Goal: Task Accomplishment & Management: Complete application form

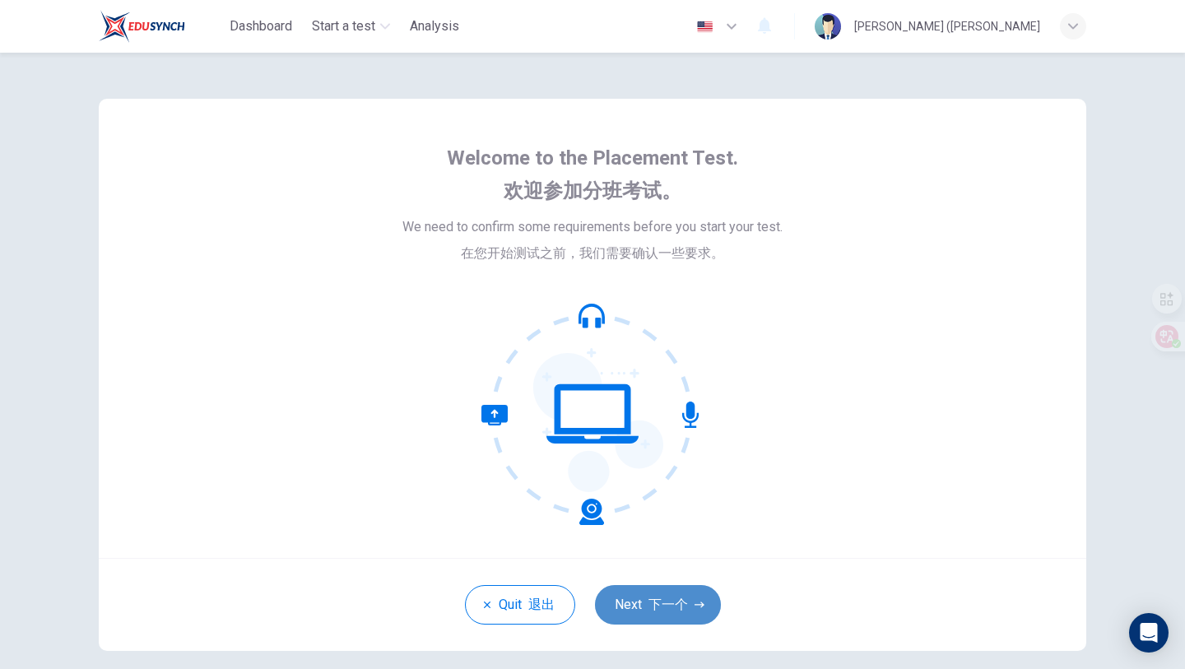
click at [661, 594] on button "Next 下一个" at bounding box center [658, 604] width 126 height 39
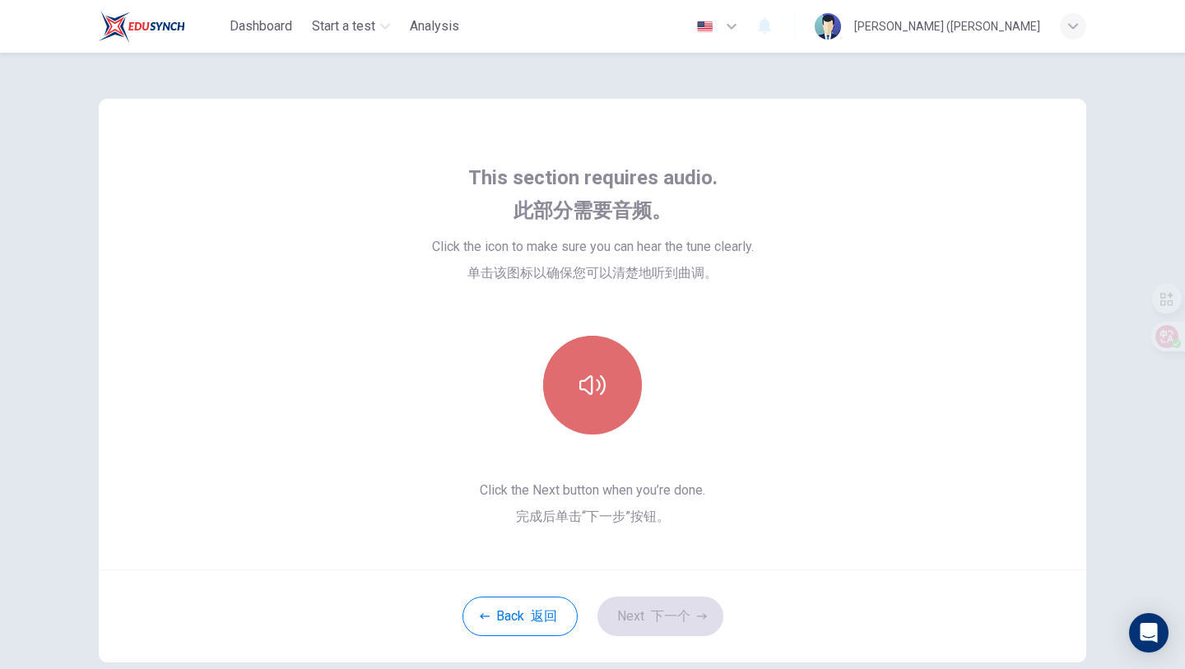
click at [595, 412] on button "button" at bounding box center [592, 385] width 99 height 99
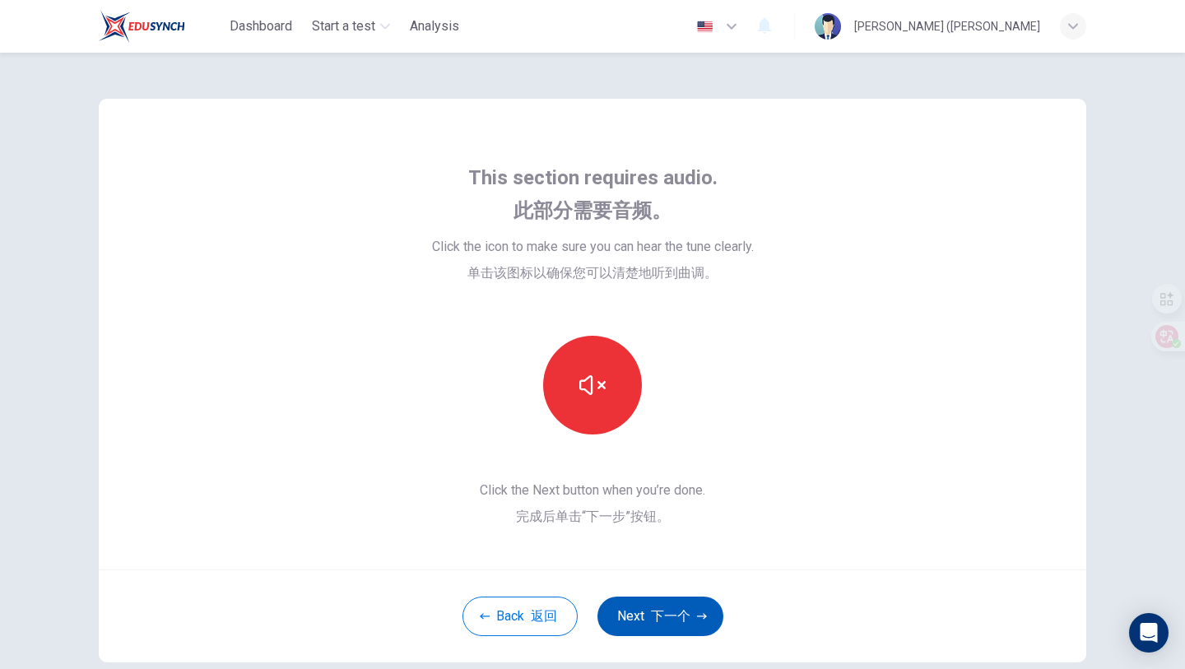
click at [684, 612] on font "下一个" at bounding box center [670, 616] width 39 height 16
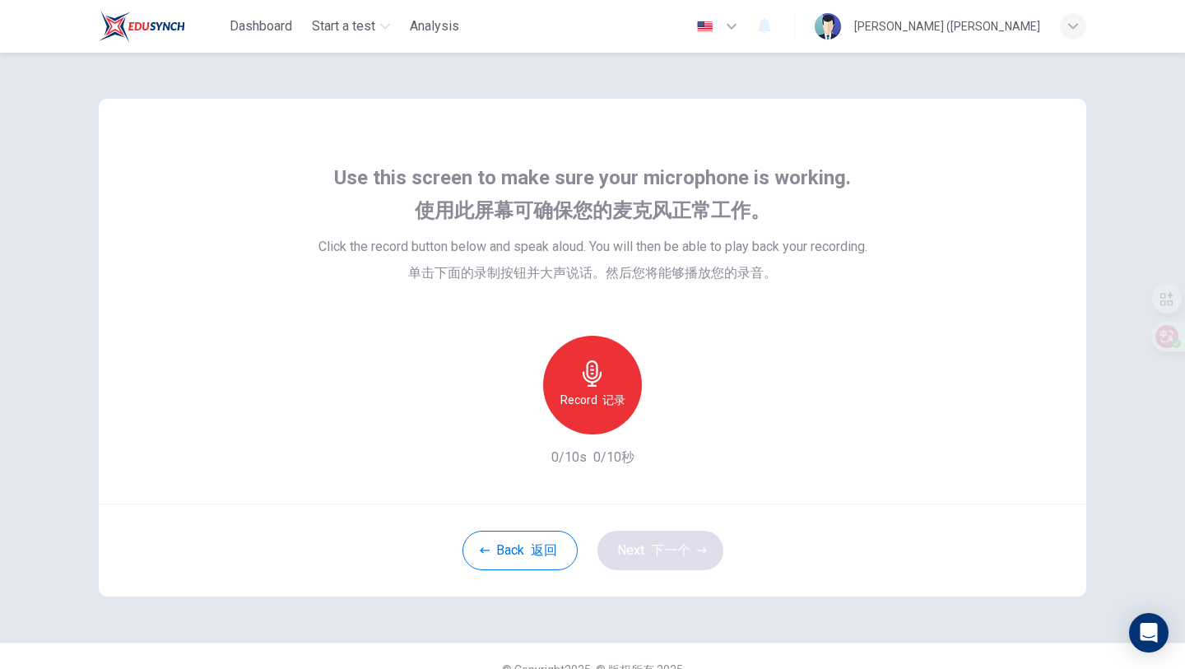
click at [587, 396] on h6 "Record 记录" at bounding box center [592, 400] width 65 height 20
click at [587, 397] on h6 "Stop 停" at bounding box center [592, 400] width 41 height 20
click at [662, 420] on icon "button" at bounding box center [668, 421] width 16 height 16
click at [670, 423] on icon "button" at bounding box center [668, 421] width 12 height 12
click at [670, 423] on icon "button" at bounding box center [668, 421] width 16 height 16
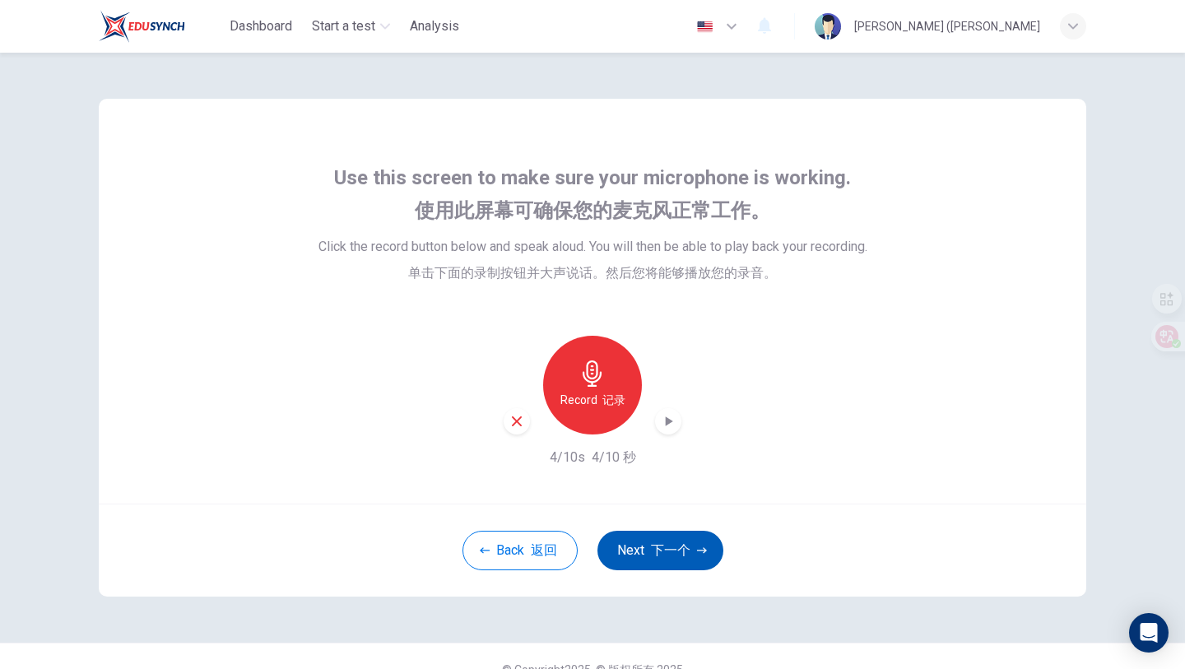
click at [669, 551] on font "下一个" at bounding box center [670, 550] width 39 height 16
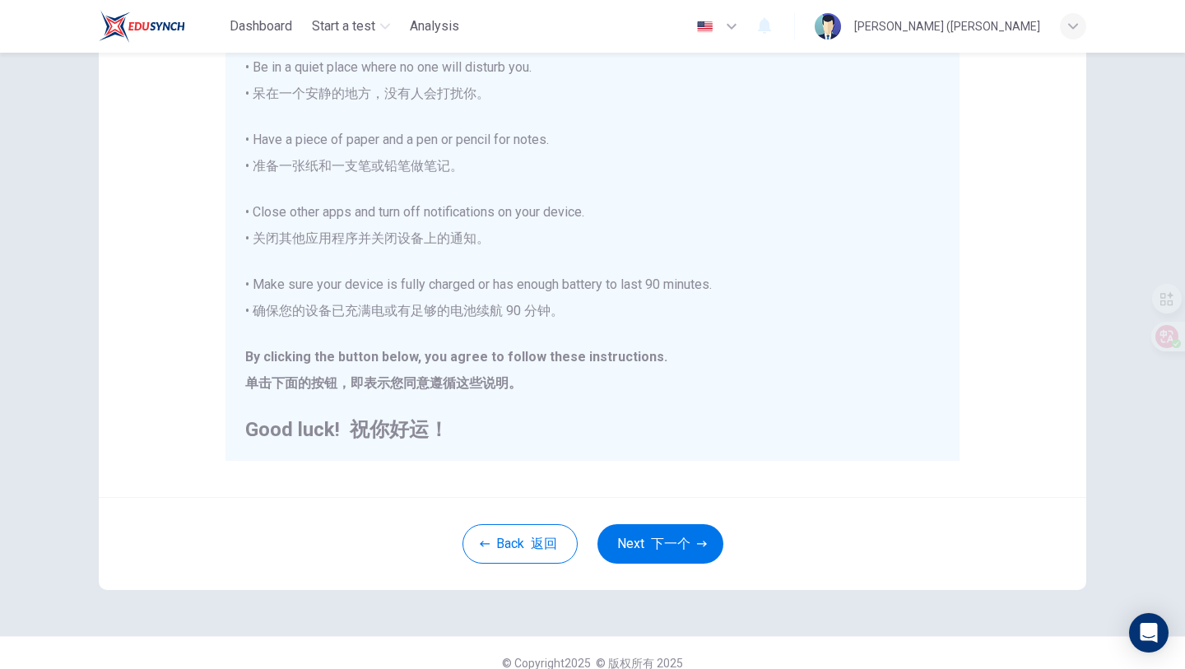
scroll to position [246, 0]
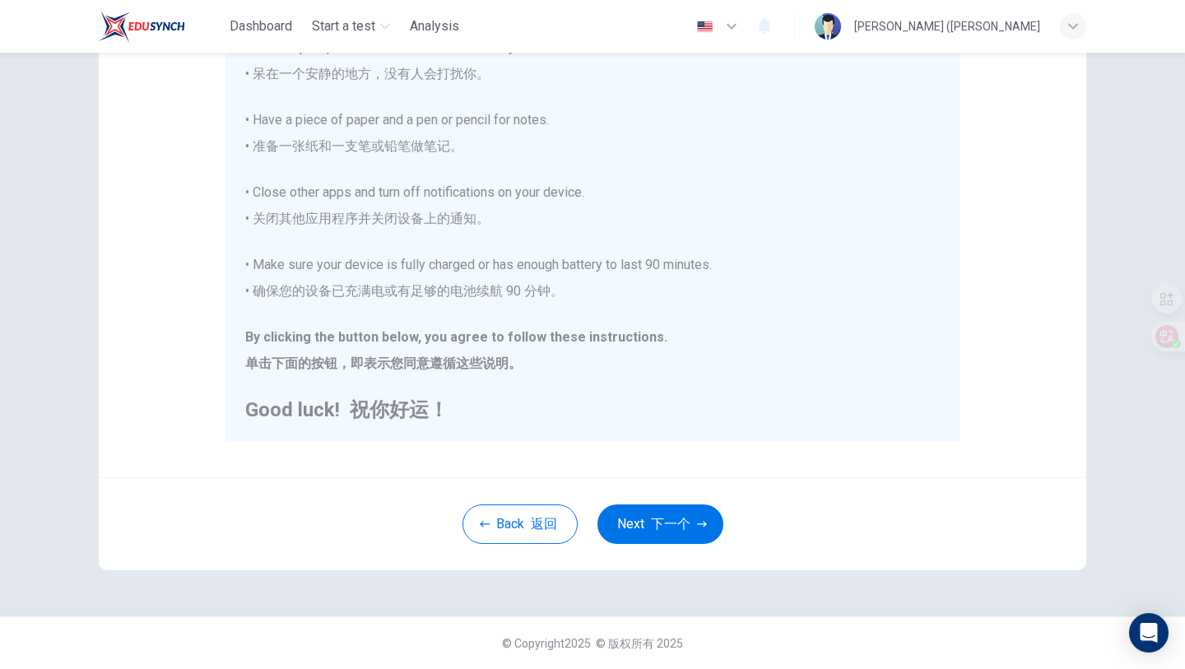
click at [656, 500] on div "Back 返回 Next 下一个" at bounding box center [592, 523] width 987 height 93
click at [651, 522] on font "下一个" at bounding box center [670, 524] width 39 height 16
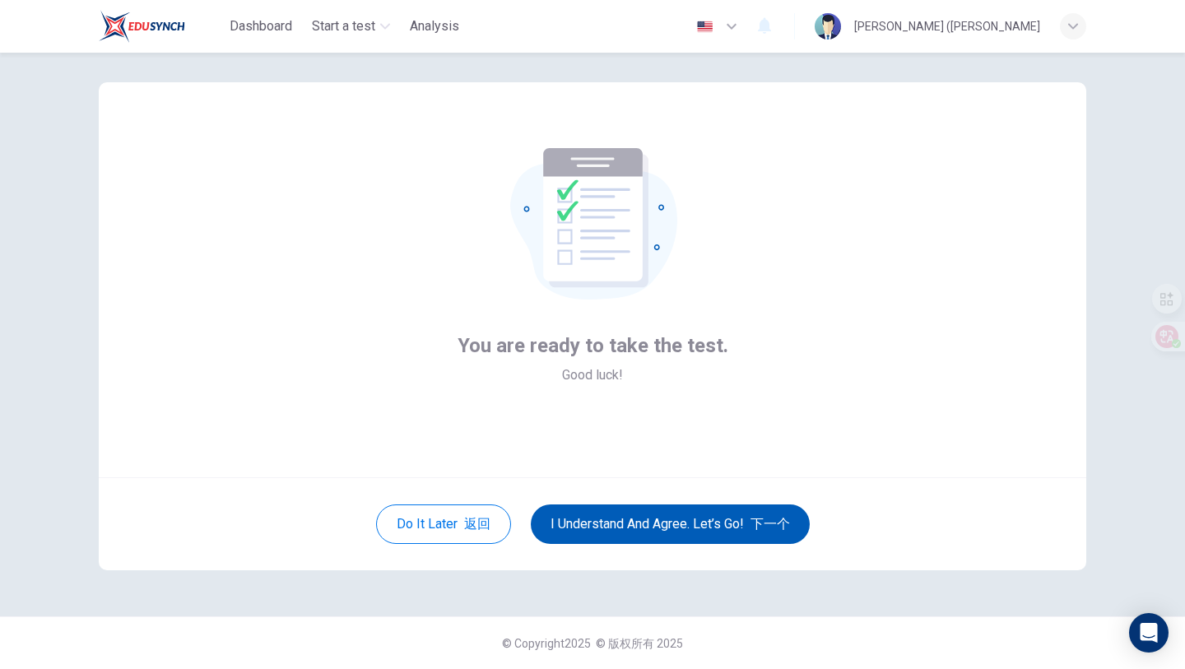
scroll to position [16, 0]
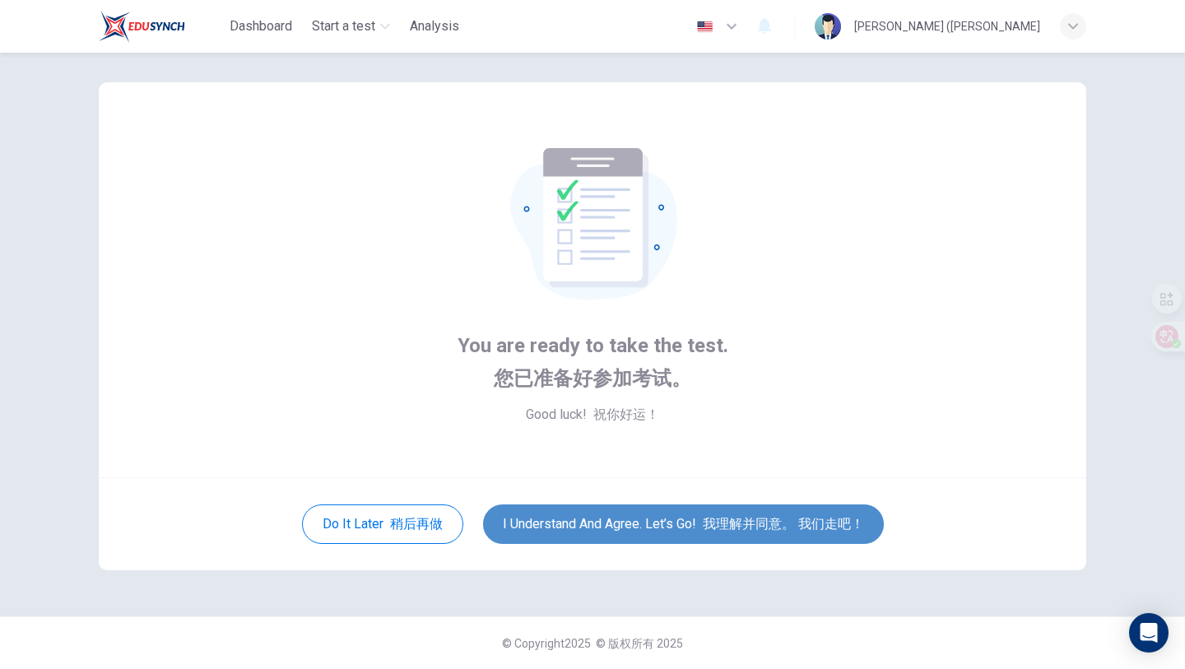
click at [670, 518] on button "I understand and agree. Let’s go! 我理解并同意。 我们走吧！" at bounding box center [683, 523] width 401 height 39
click at [688, 521] on button "I understand and agree. Let’s go! 我理解并同意。 我们走吧！" at bounding box center [683, 523] width 401 height 39
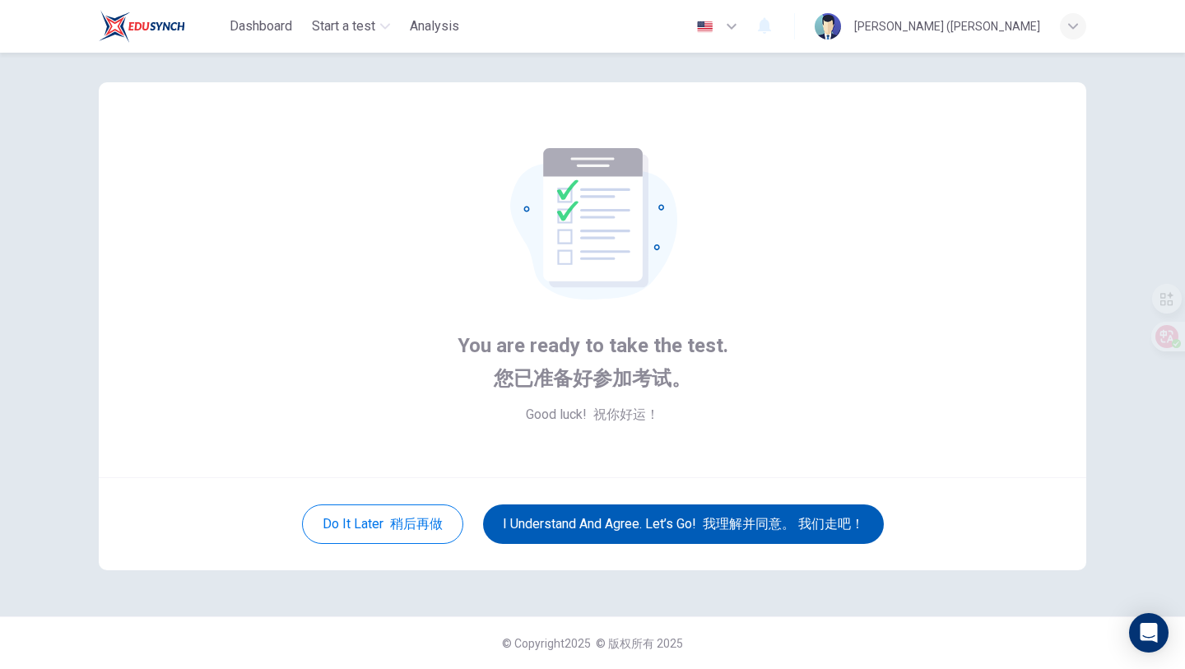
click at [716, 526] on font "我理解并同意。 我们走吧！" at bounding box center [782, 524] width 161 height 16
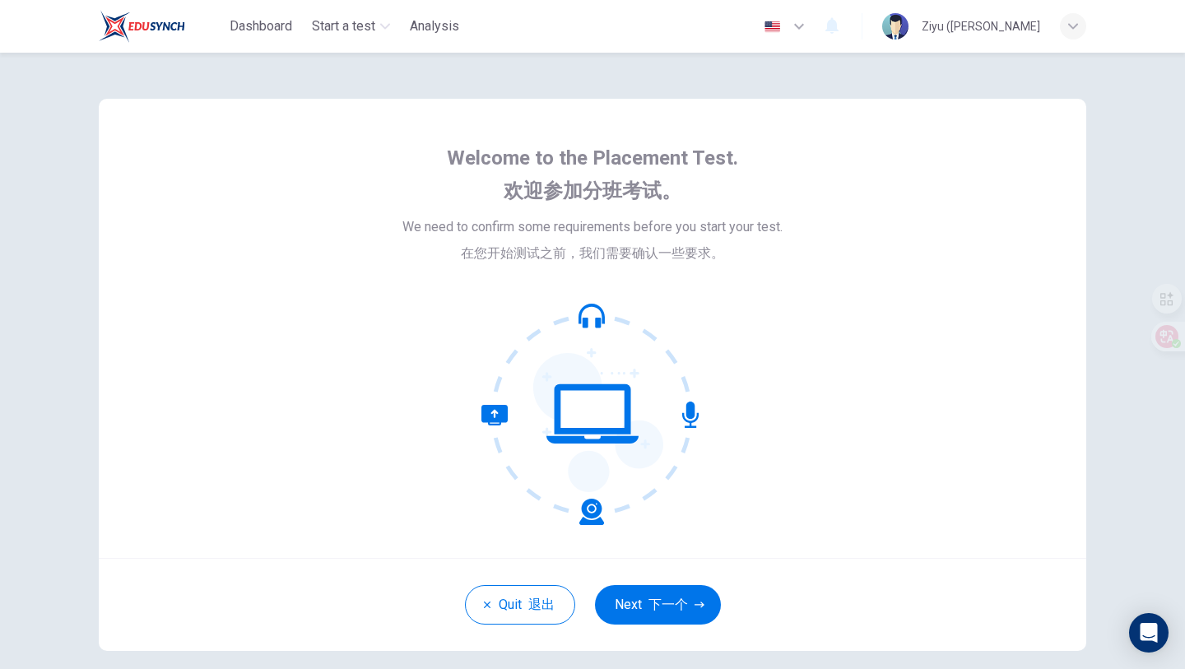
click at [673, 615] on button "Next 下一个" at bounding box center [658, 604] width 126 height 39
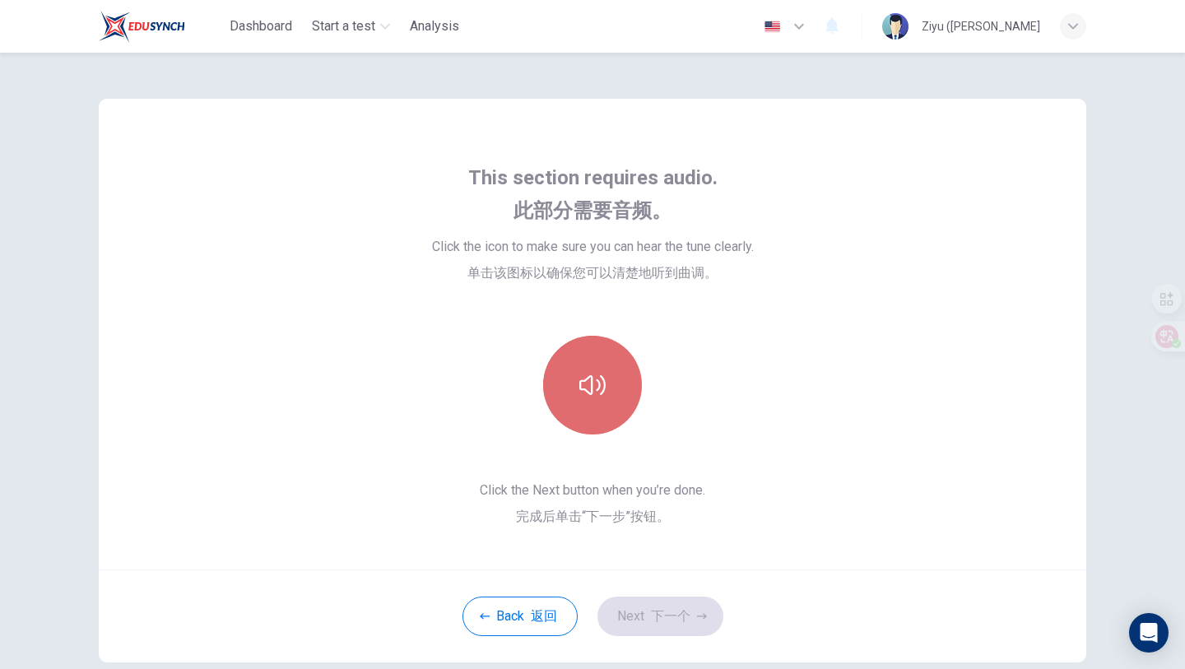
click at [585, 397] on icon "button" at bounding box center [592, 385] width 26 height 26
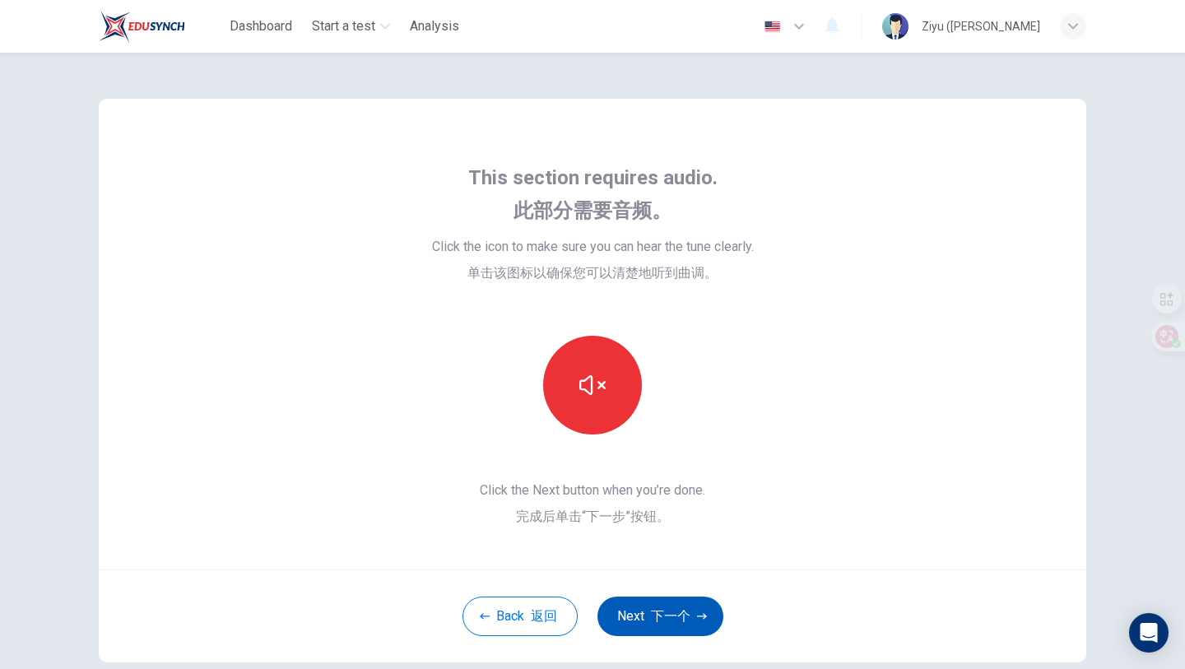
click at [689, 634] on button "Next 下一个" at bounding box center [660, 615] width 126 height 39
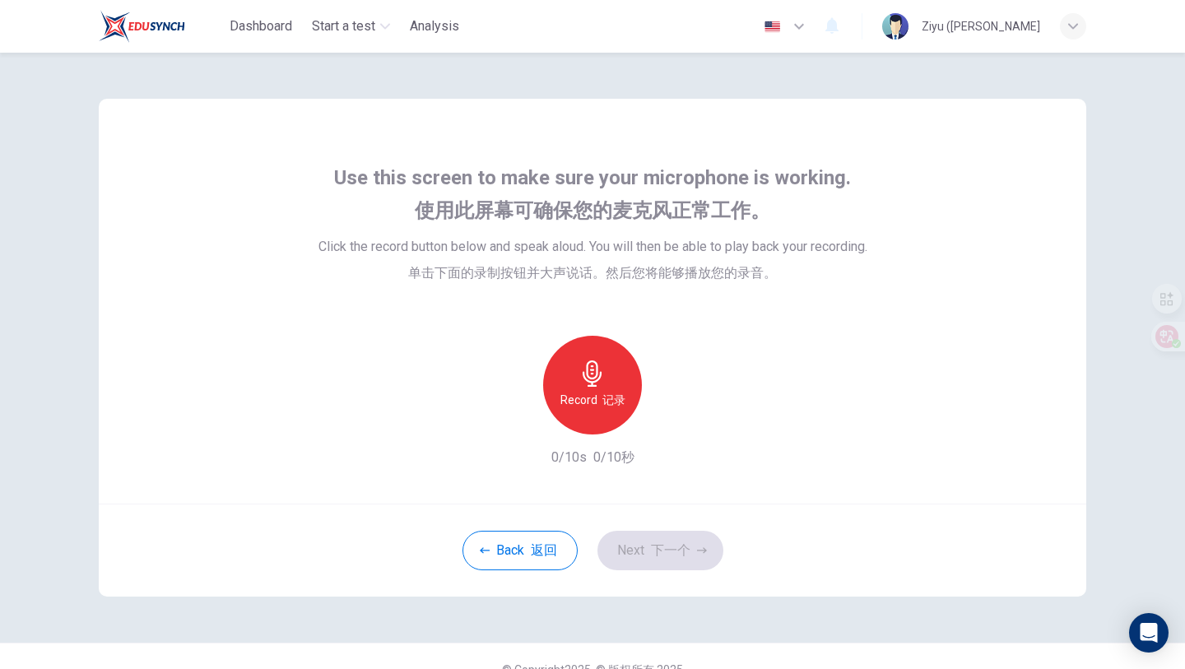
click at [605, 393] on font "记录" at bounding box center [613, 399] width 23 height 13
click at [600, 376] on icon "button" at bounding box center [592, 373] width 26 height 26
click at [669, 420] on icon "button" at bounding box center [668, 421] width 7 height 10
click at [659, 553] on font "下一个" at bounding box center [670, 550] width 39 height 16
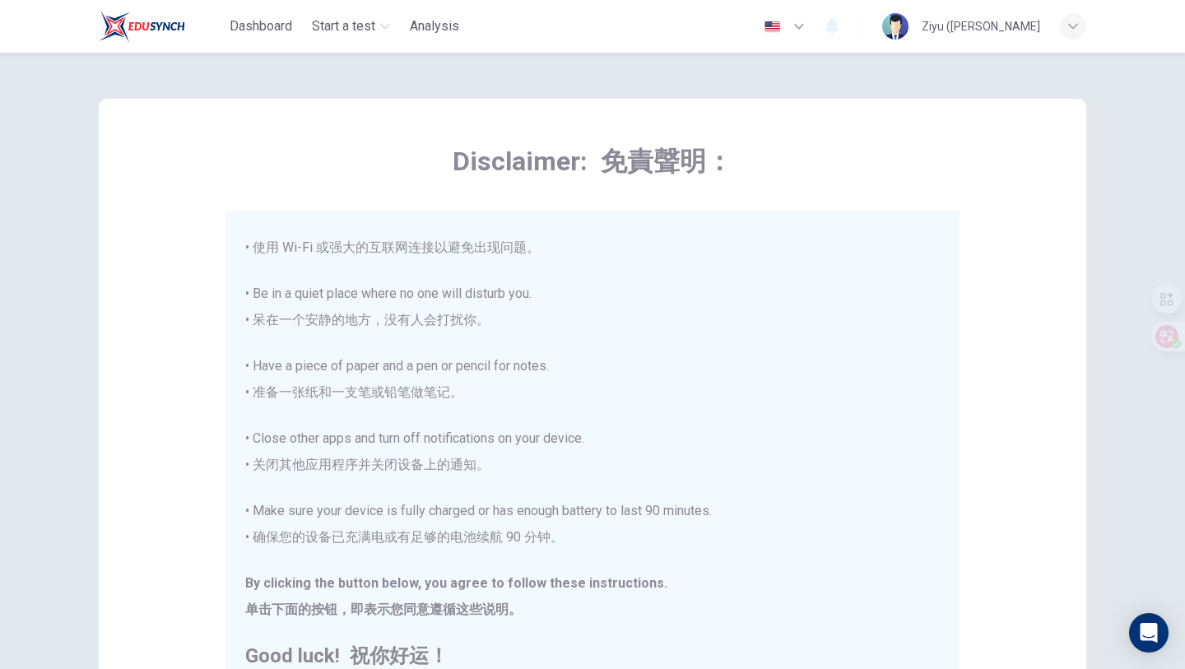
scroll to position [246, 0]
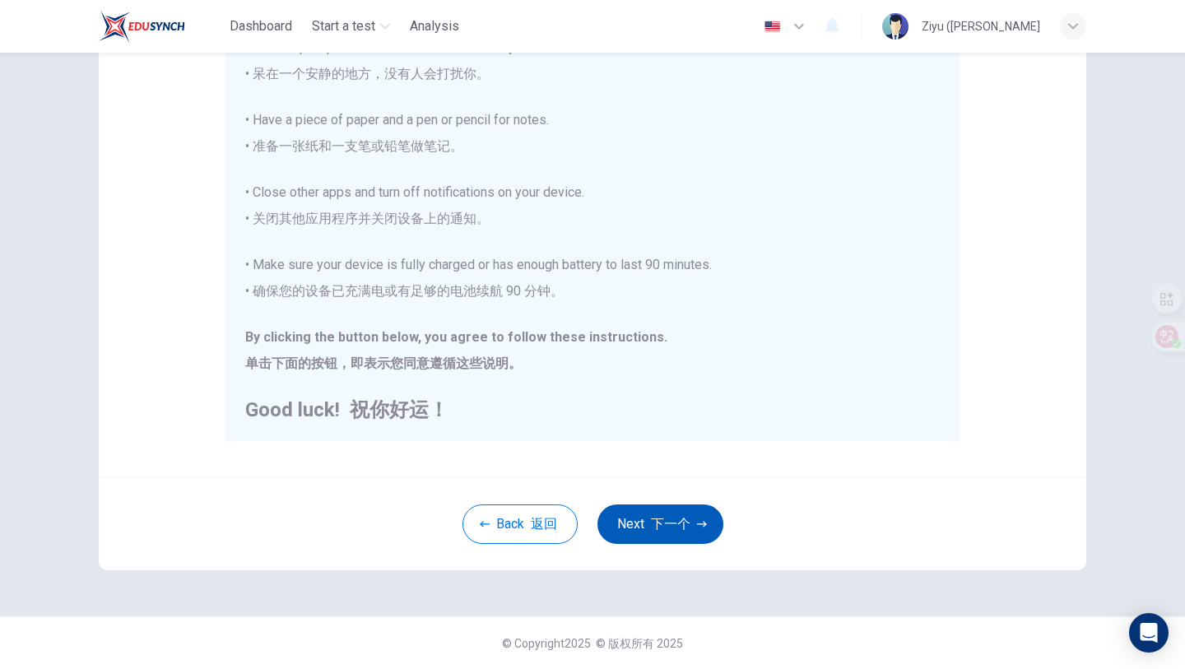
click at [638, 521] on button "Next 下一个" at bounding box center [660, 523] width 126 height 39
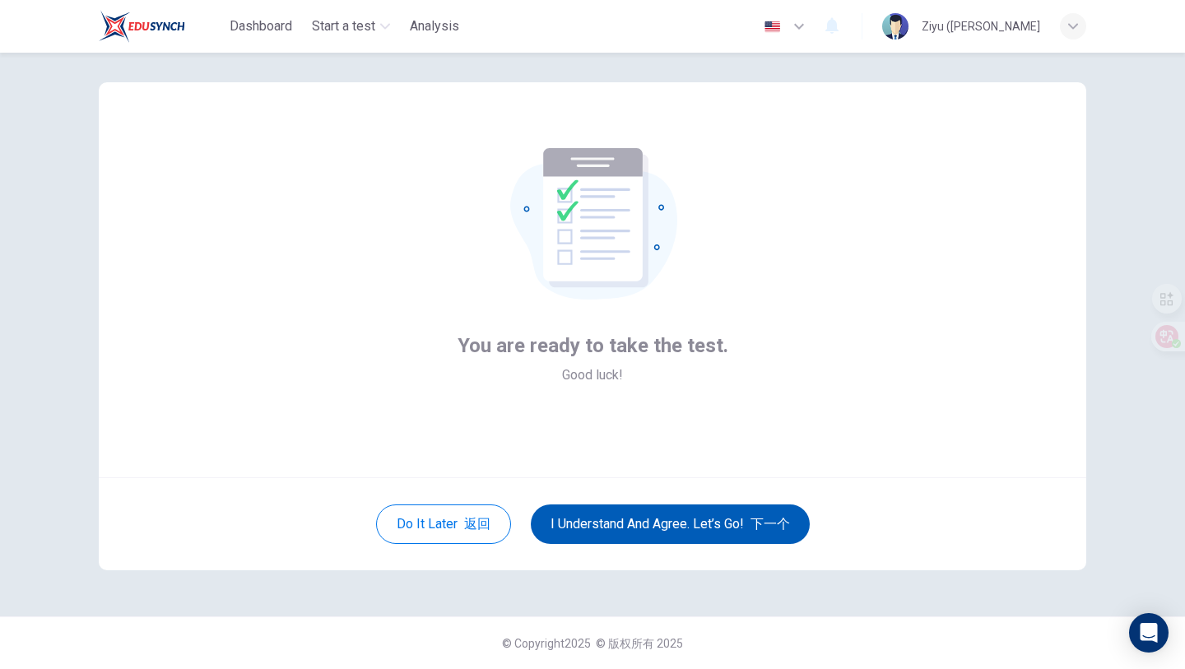
scroll to position [16, 0]
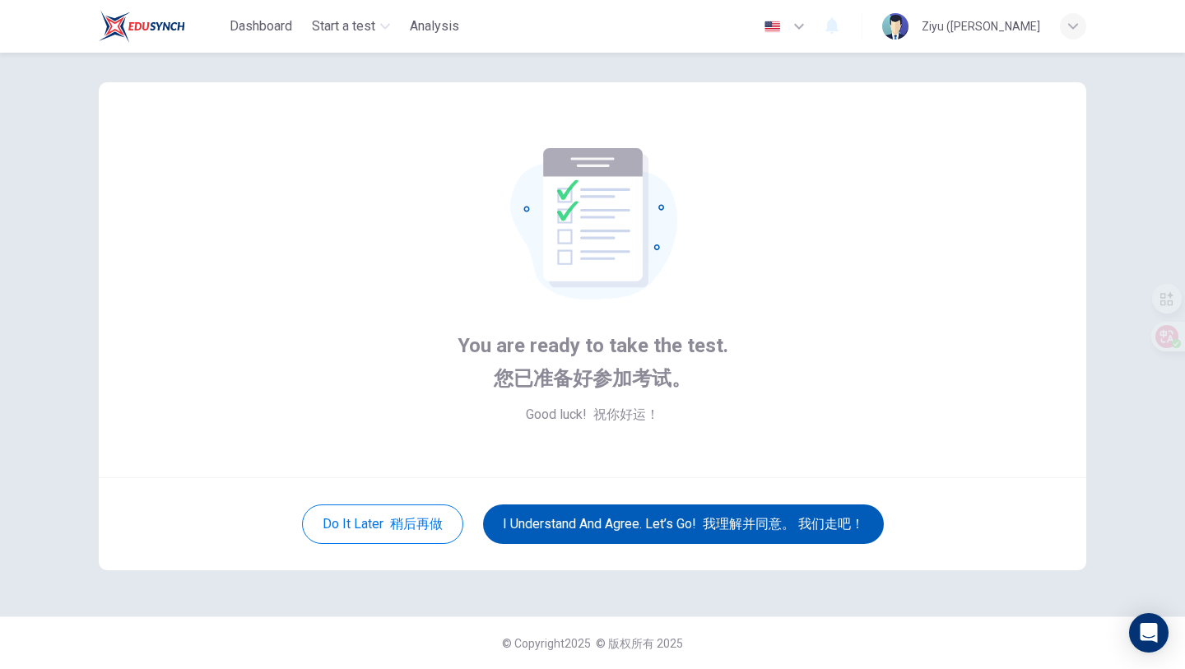
click at [638, 521] on button "I understand and agree. Let’s go! 我理解并同意。 我们走吧！" at bounding box center [683, 523] width 401 height 39
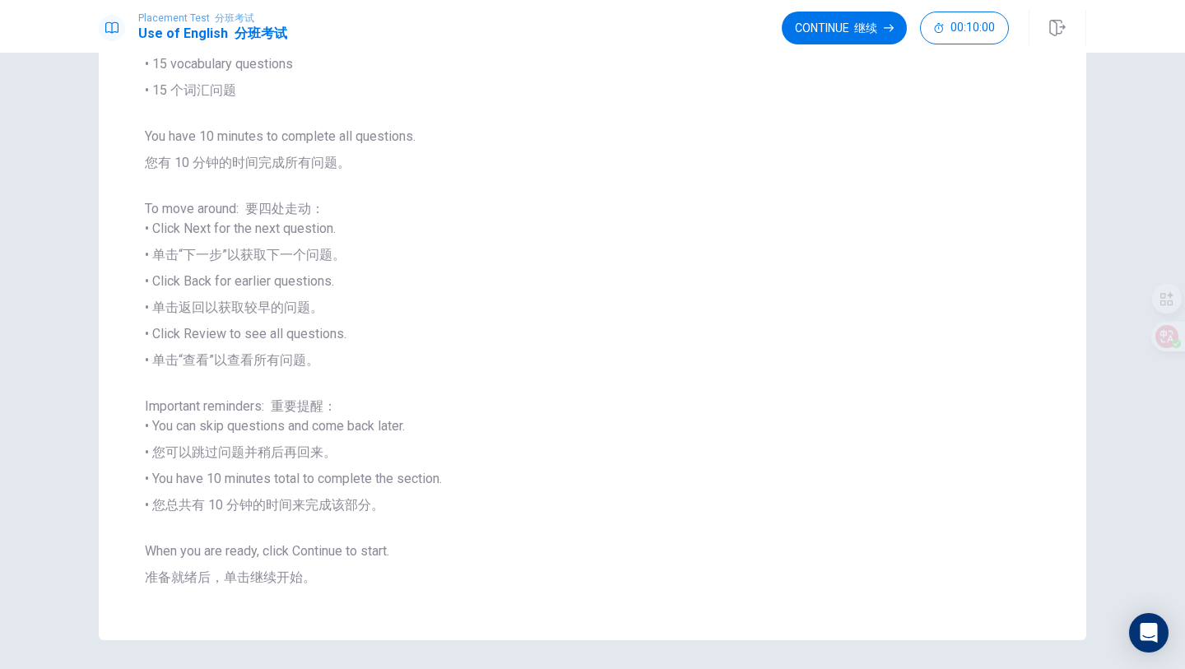
scroll to position [280, 0]
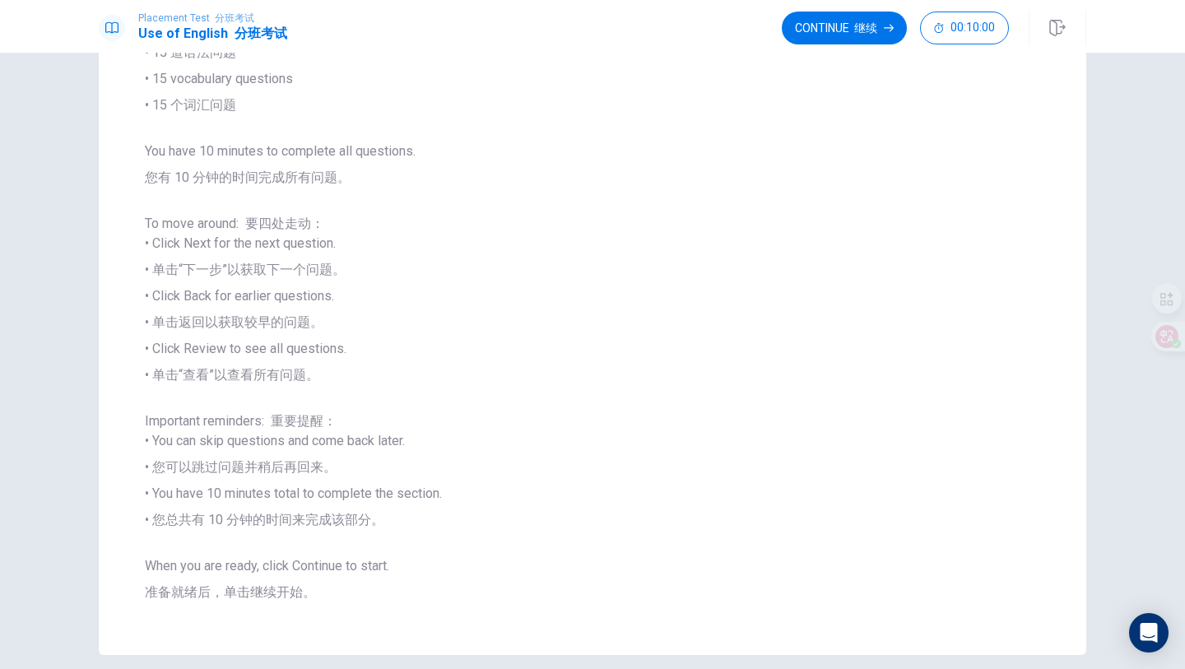
click at [831, 26] on button "Continue 继续" at bounding box center [843, 28] width 125 height 33
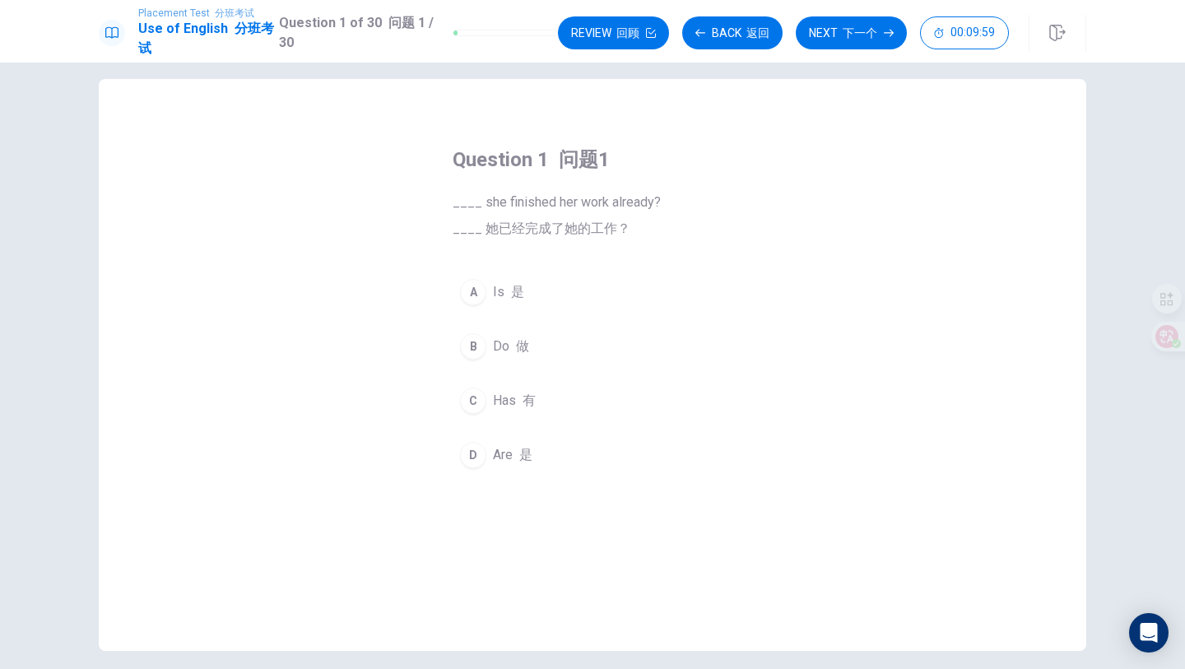
scroll to position [0, 0]
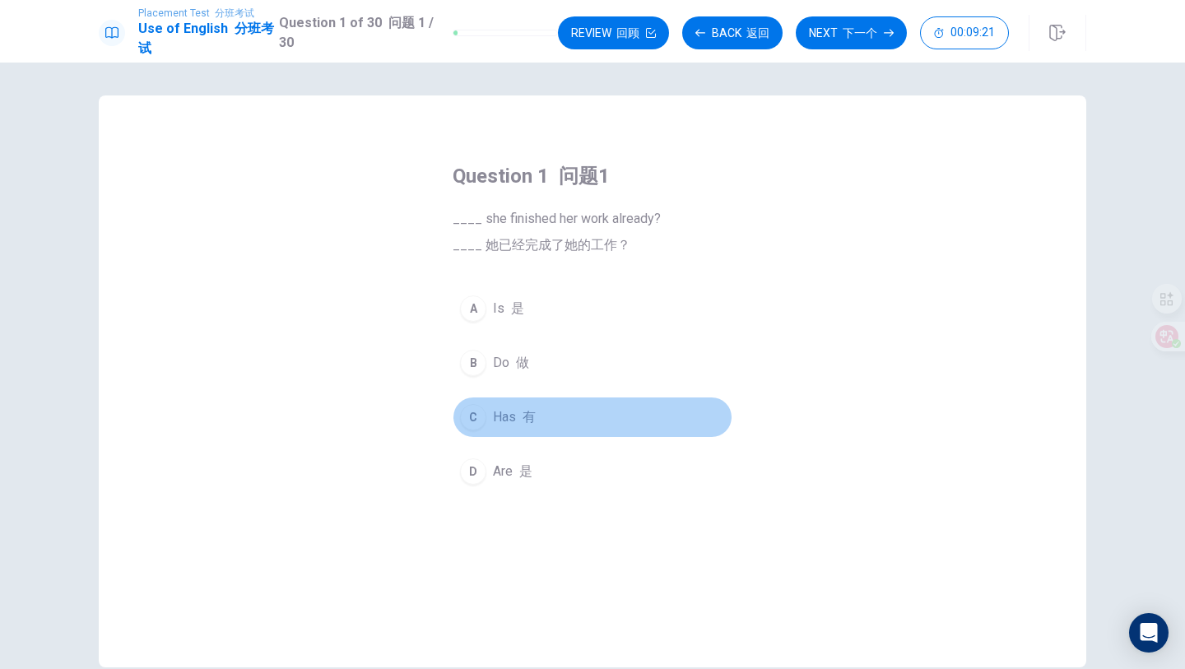
click at [475, 419] on div "C" at bounding box center [473, 417] width 26 height 26
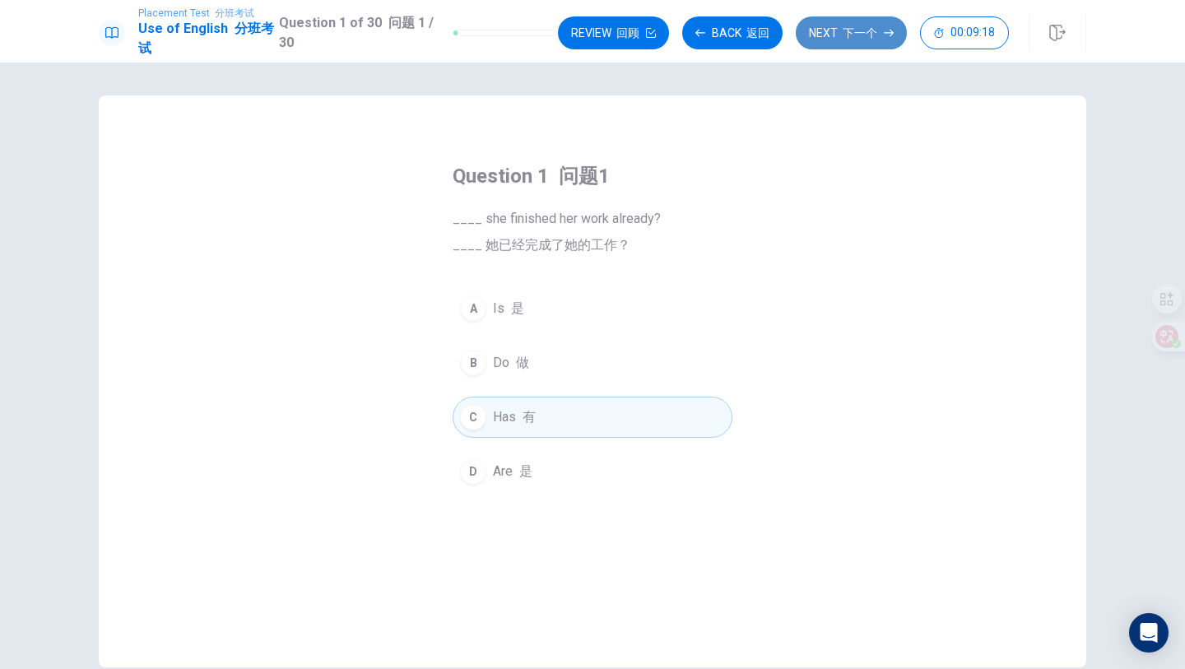
click at [865, 30] on font "下一个" at bounding box center [859, 32] width 35 height 13
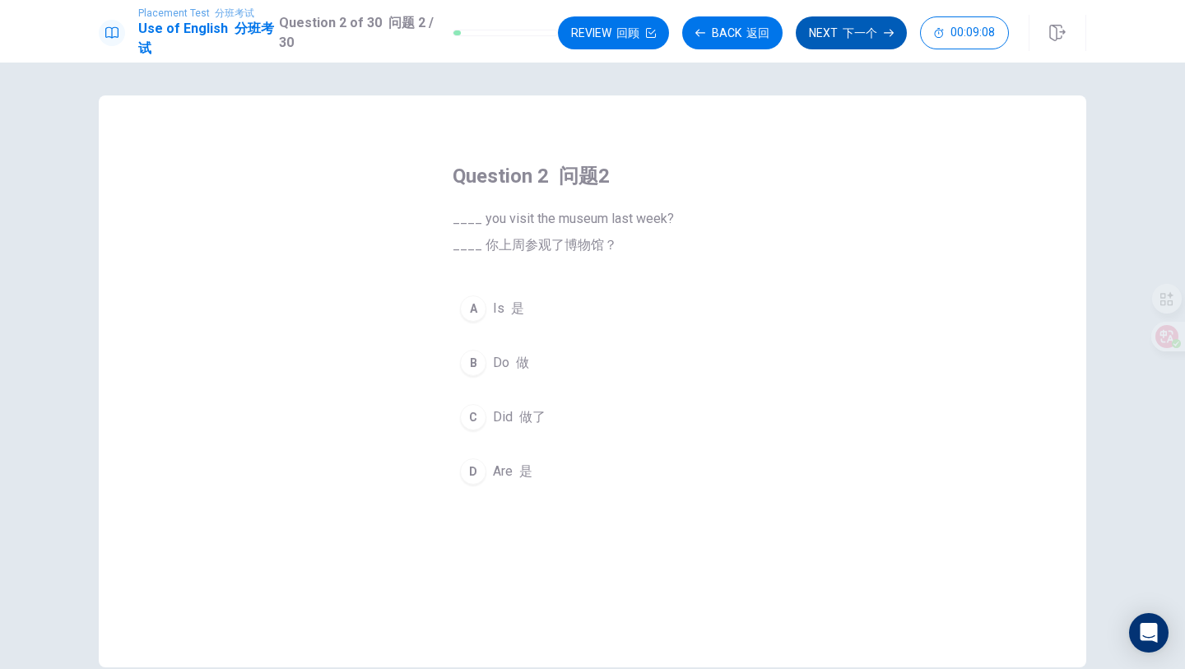
click at [476, 415] on div "C" at bounding box center [473, 417] width 26 height 26
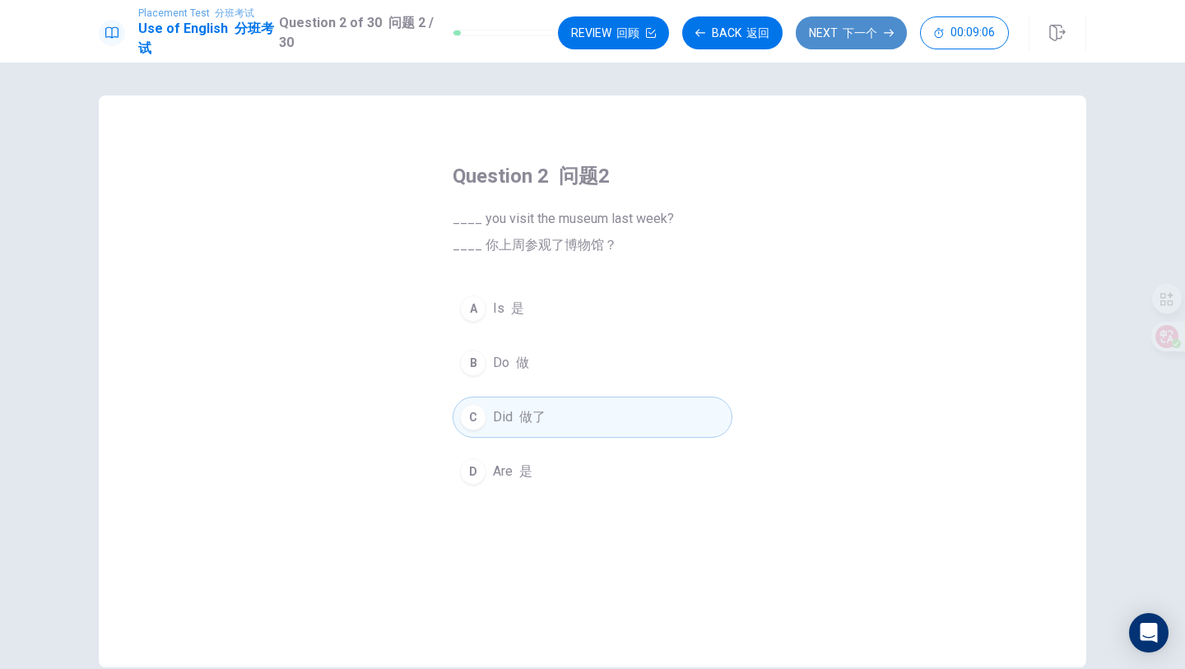
click at [844, 37] on font "下一个" at bounding box center [859, 32] width 35 height 13
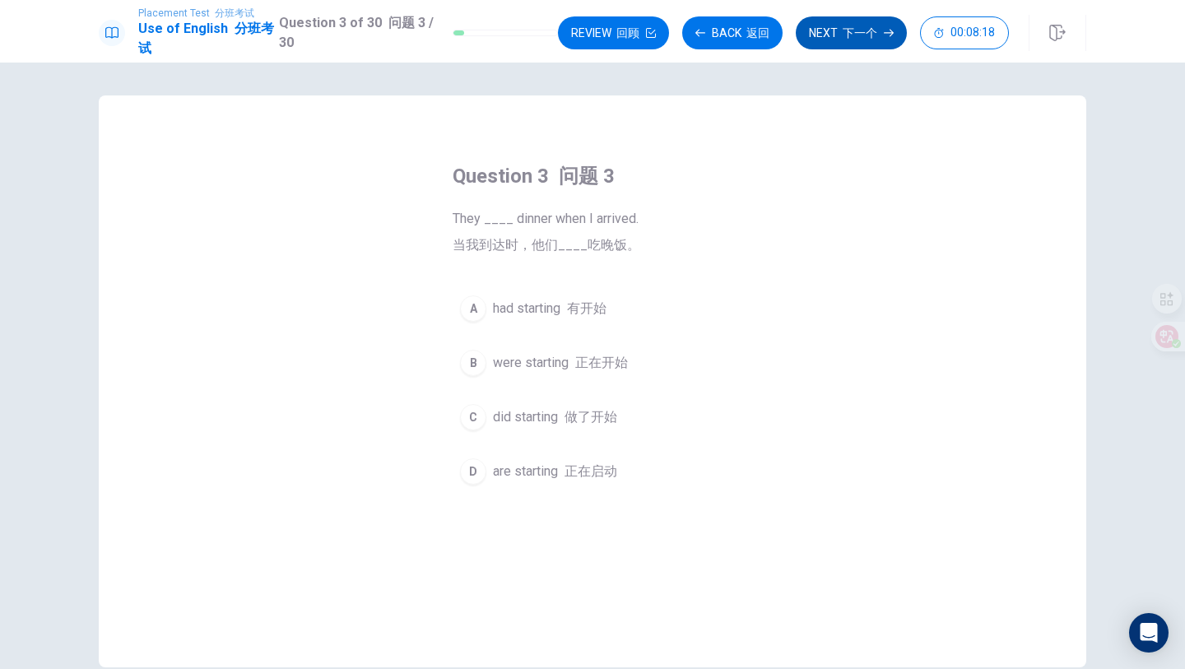
click at [475, 369] on div "B" at bounding box center [473, 363] width 26 height 26
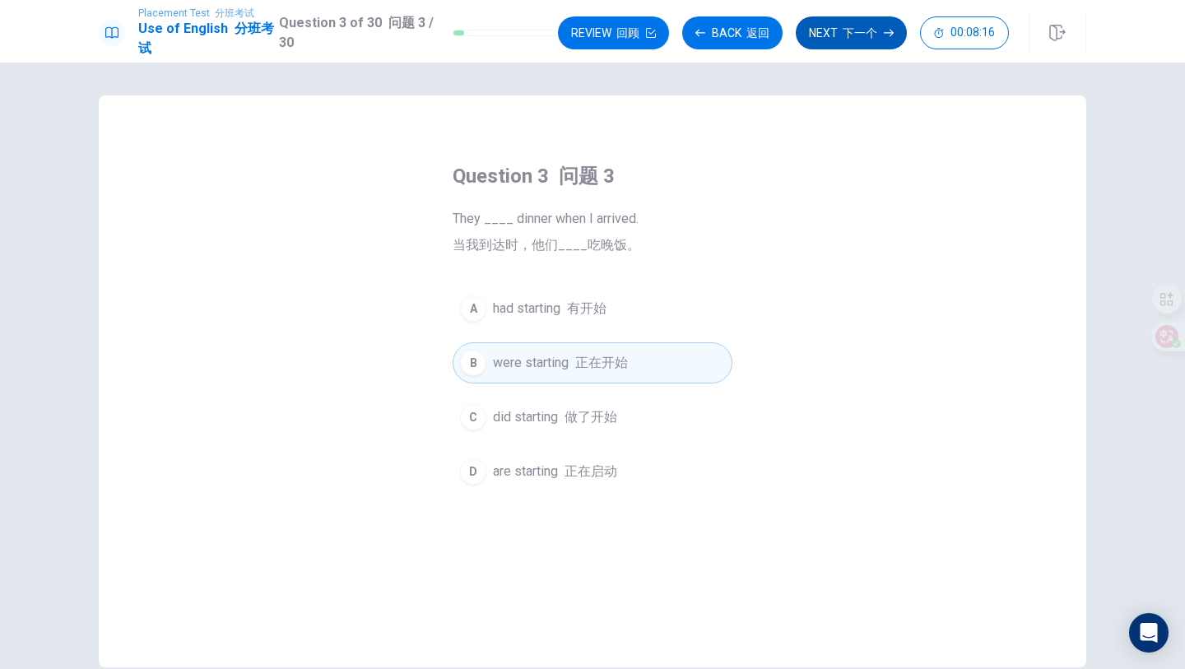
click at [831, 41] on button "Next 下一个" at bounding box center [850, 32] width 111 height 33
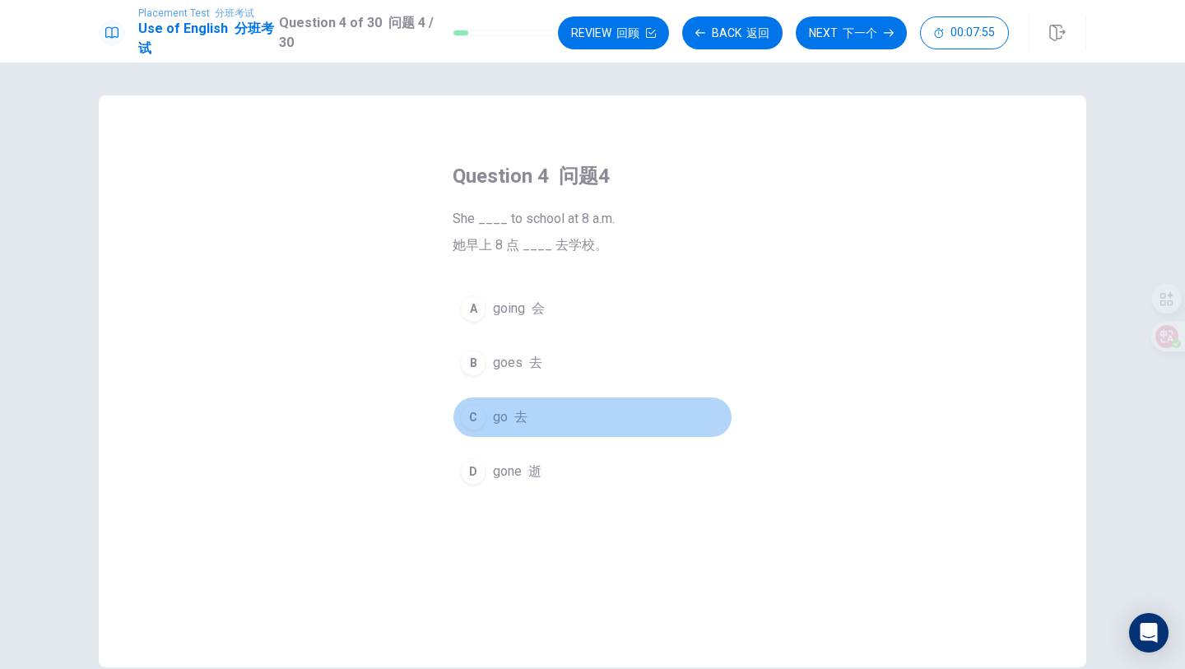
click at [475, 416] on div "C" at bounding box center [473, 417] width 26 height 26
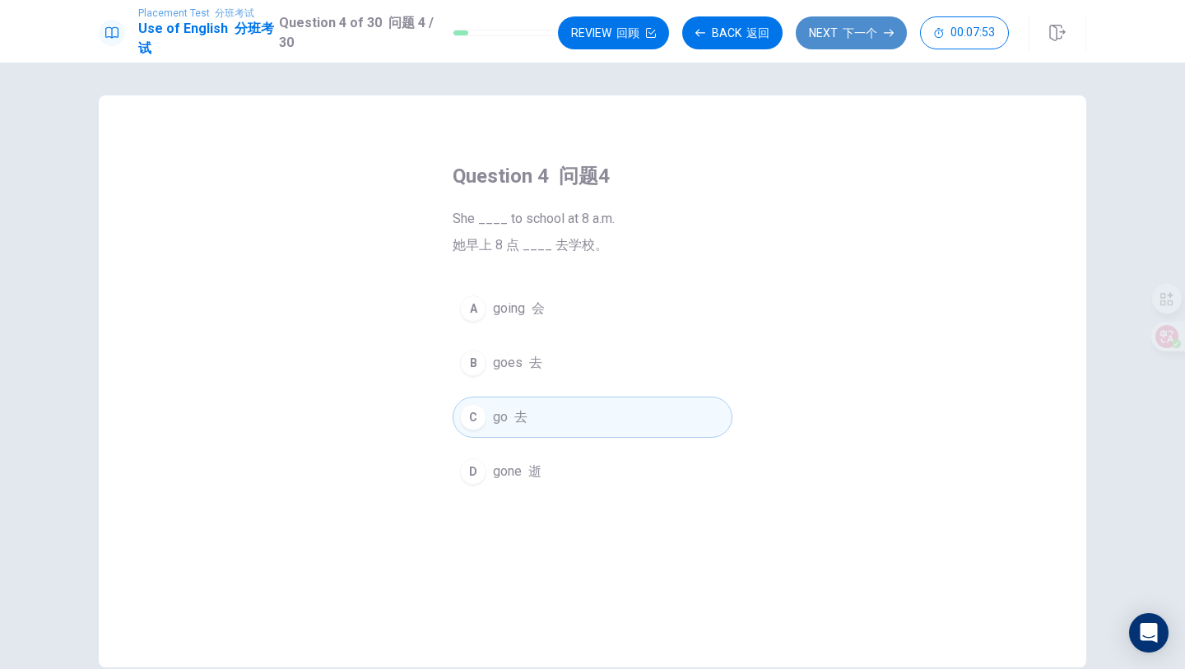
click at [826, 38] on button "Next 下一个" at bounding box center [850, 32] width 111 height 33
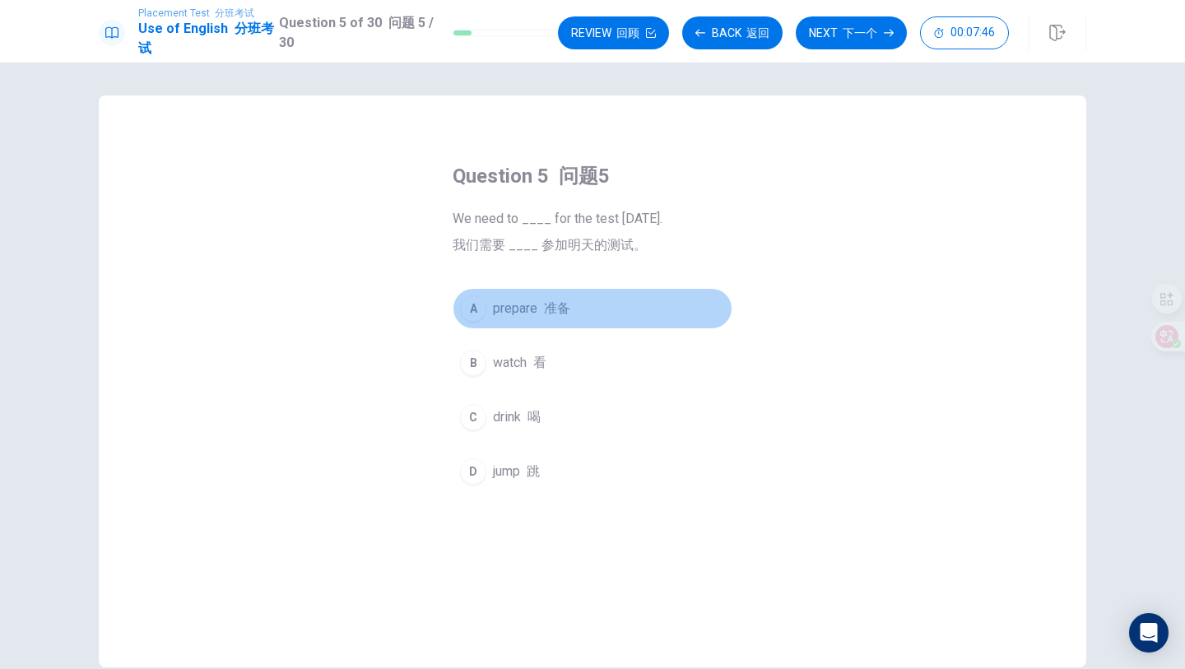
click at [480, 304] on div "A" at bounding box center [473, 308] width 26 height 26
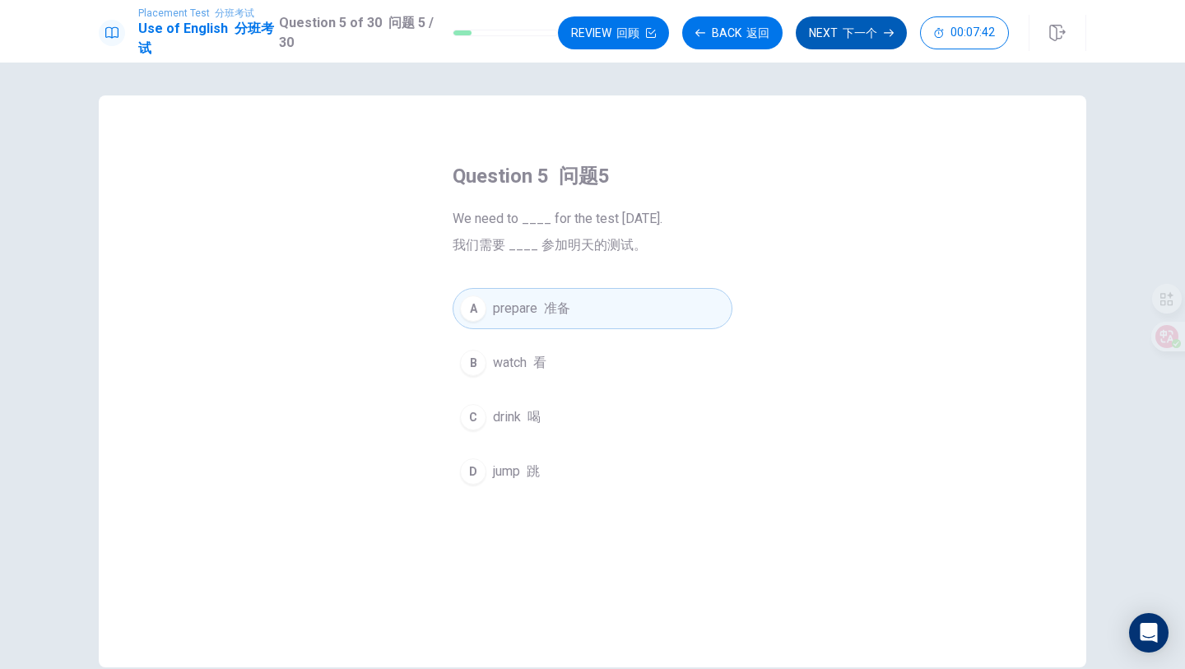
click at [832, 21] on button "Next 下一个" at bounding box center [850, 32] width 111 height 33
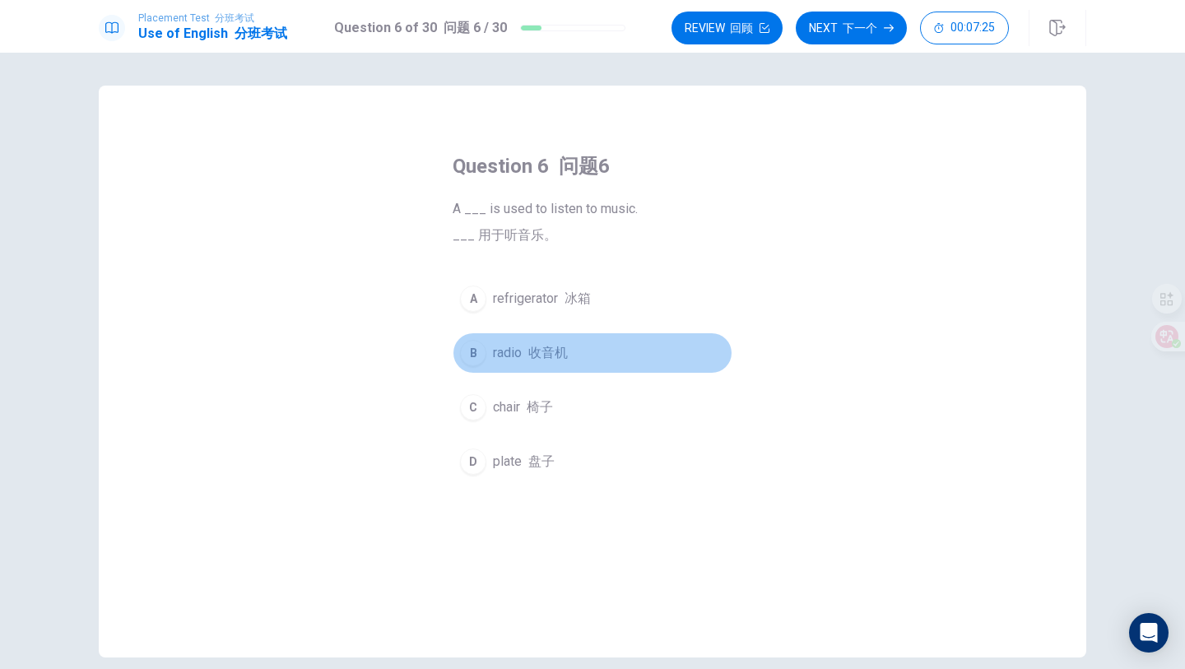
click at [480, 350] on div "B" at bounding box center [473, 353] width 26 height 26
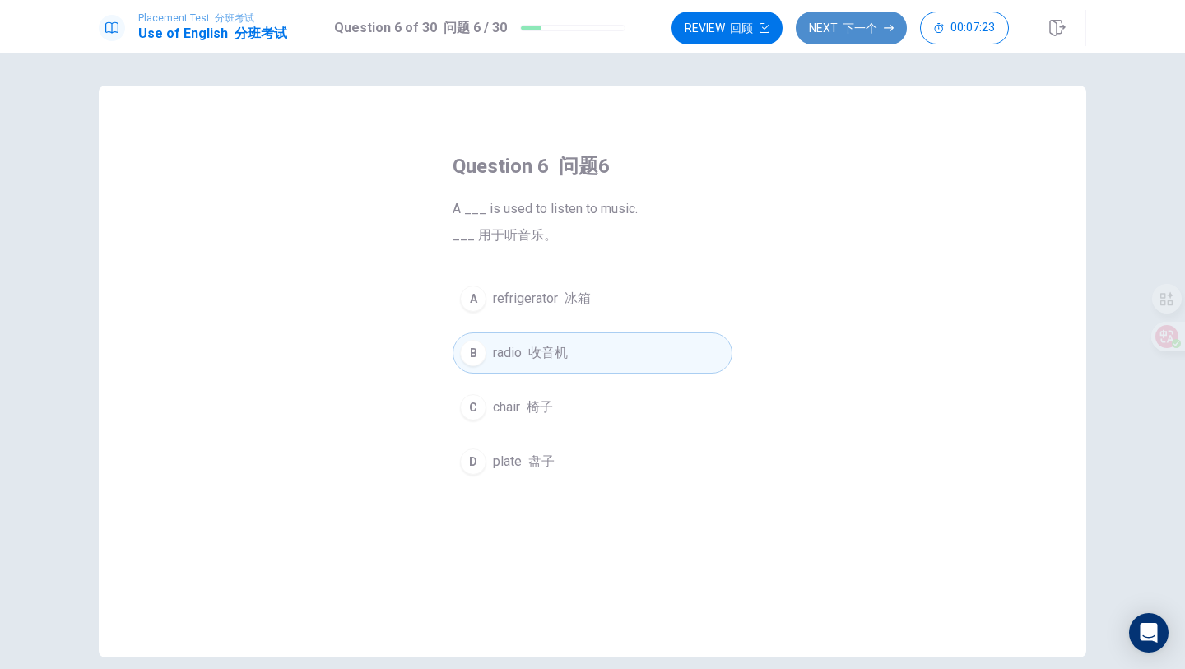
click at [847, 21] on font "下一个" at bounding box center [859, 27] width 35 height 13
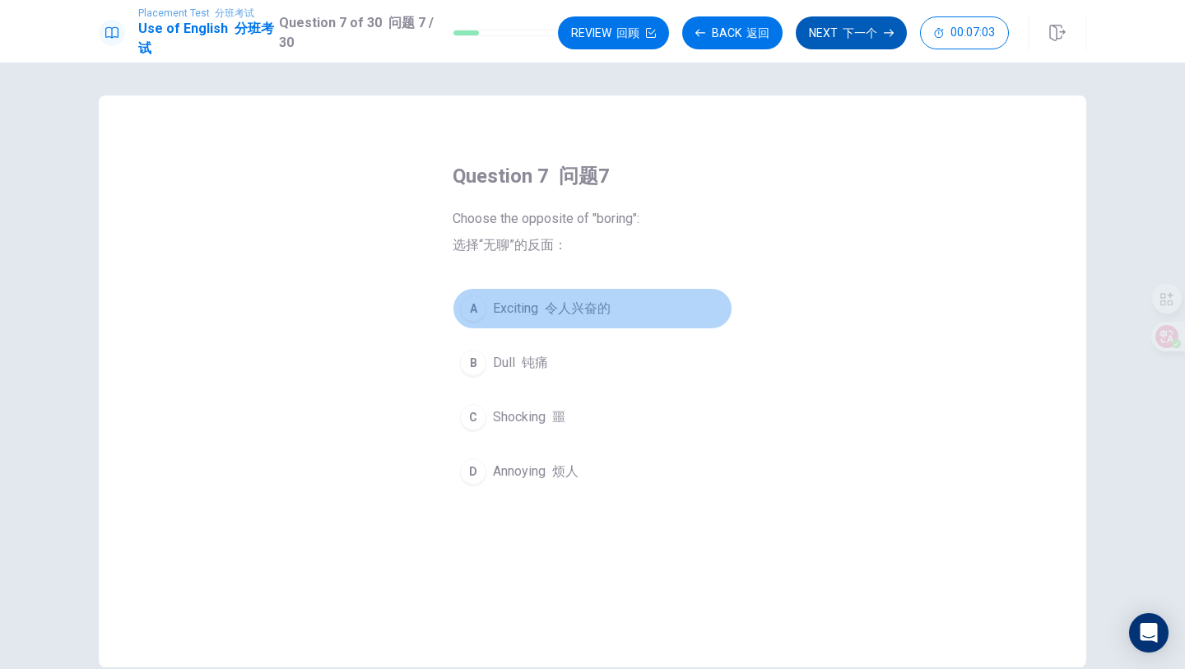
click at [475, 304] on div "A" at bounding box center [473, 308] width 26 height 26
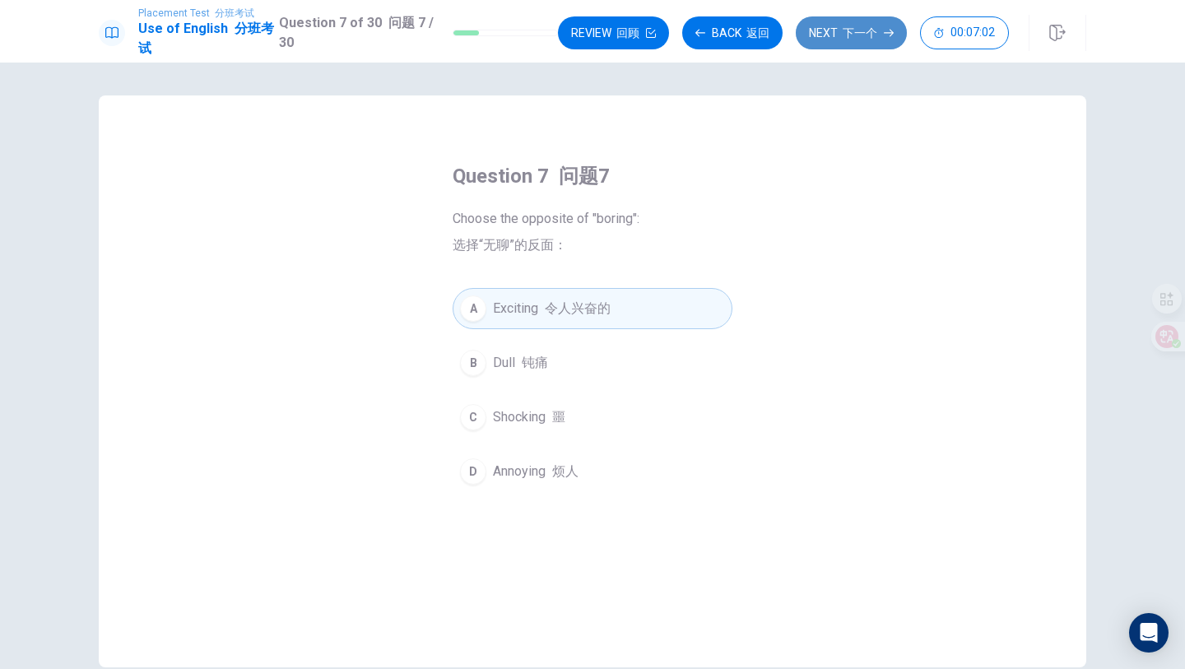
click at [839, 27] on font "button" at bounding box center [839, 32] width 5 height 13
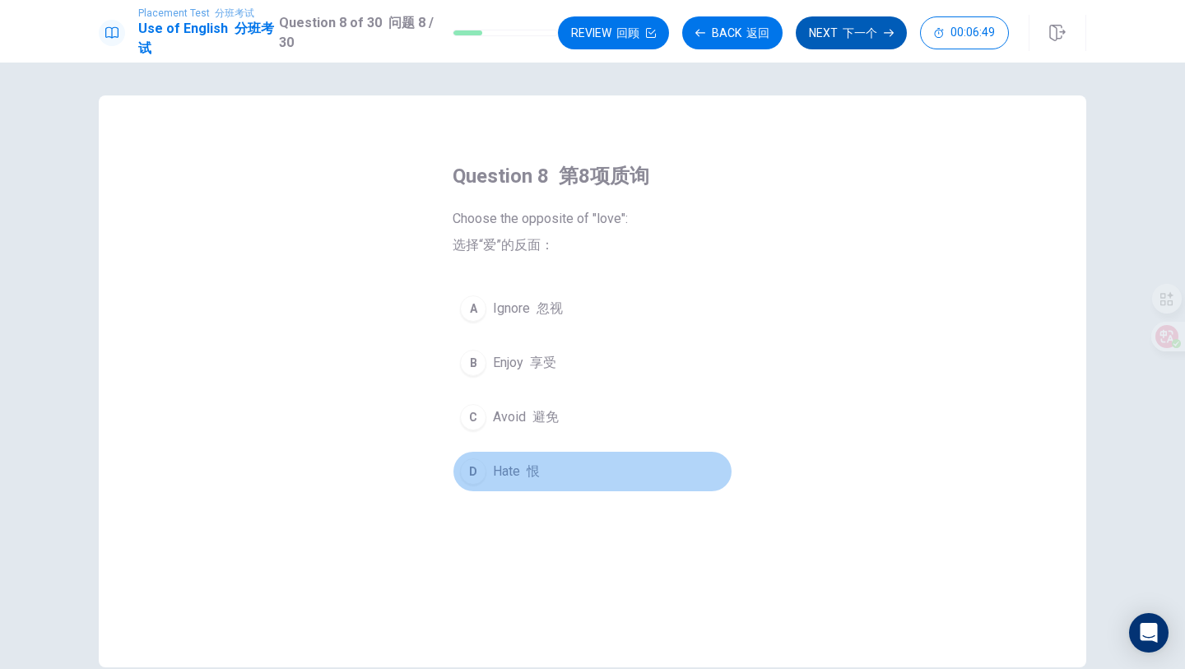
click at [472, 473] on div "D" at bounding box center [473, 471] width 26 height 26
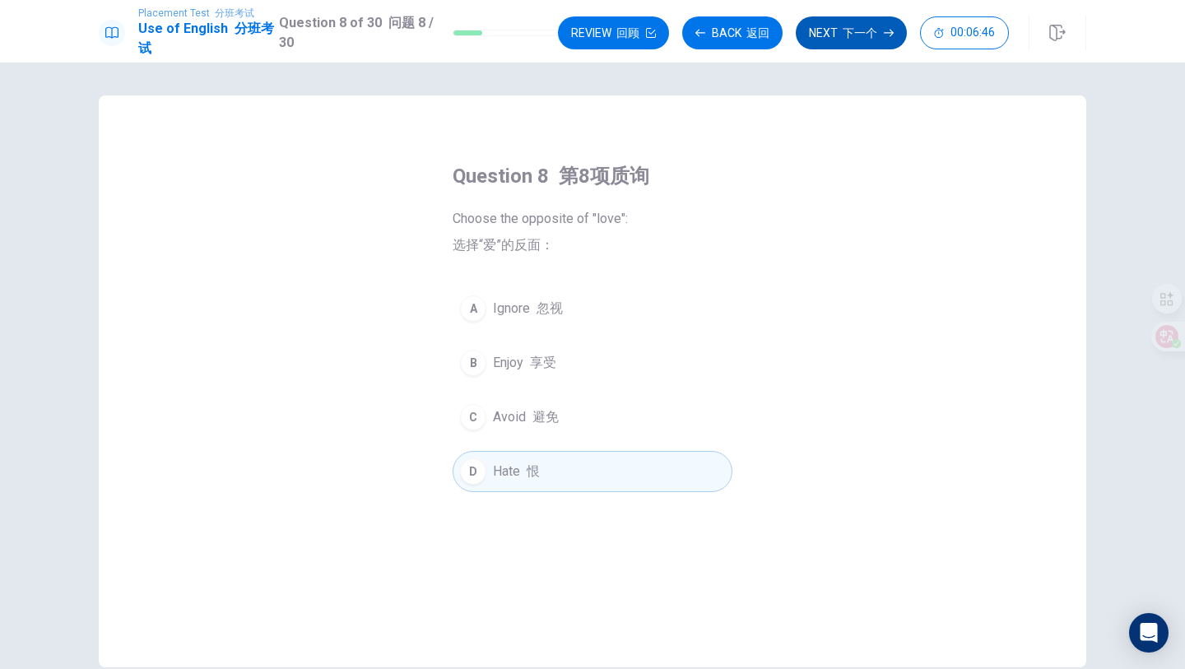
click at [836, 37] on button "Next 下一个" at bounding box center [850, 32] width 111 height 33
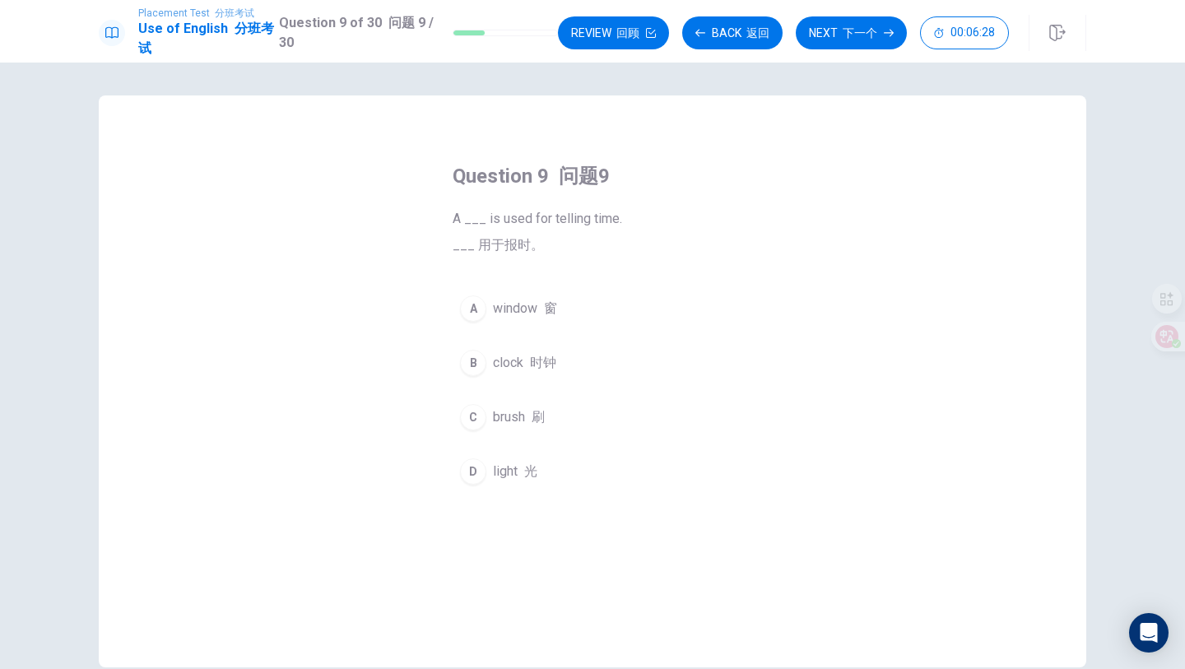
click at [475, 367] on div "B" at bounding box center [473, 363] width 26 height 26
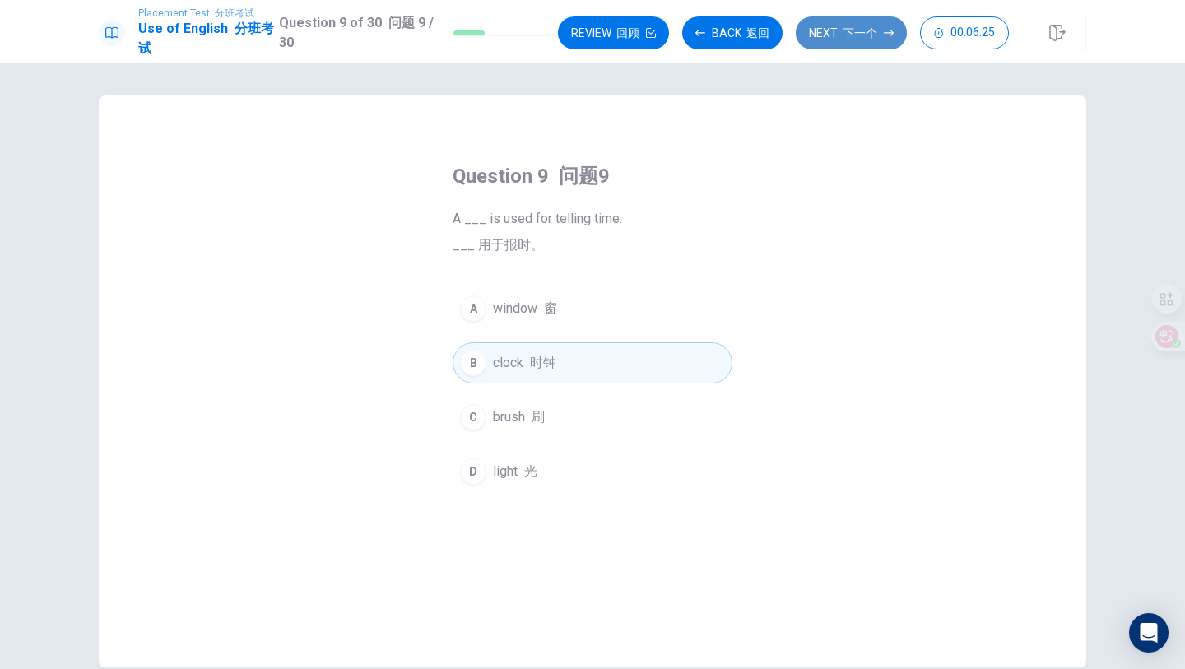
click at [859, 37] on font "下一个" at bounding box center [859, 32] width 35 height 13
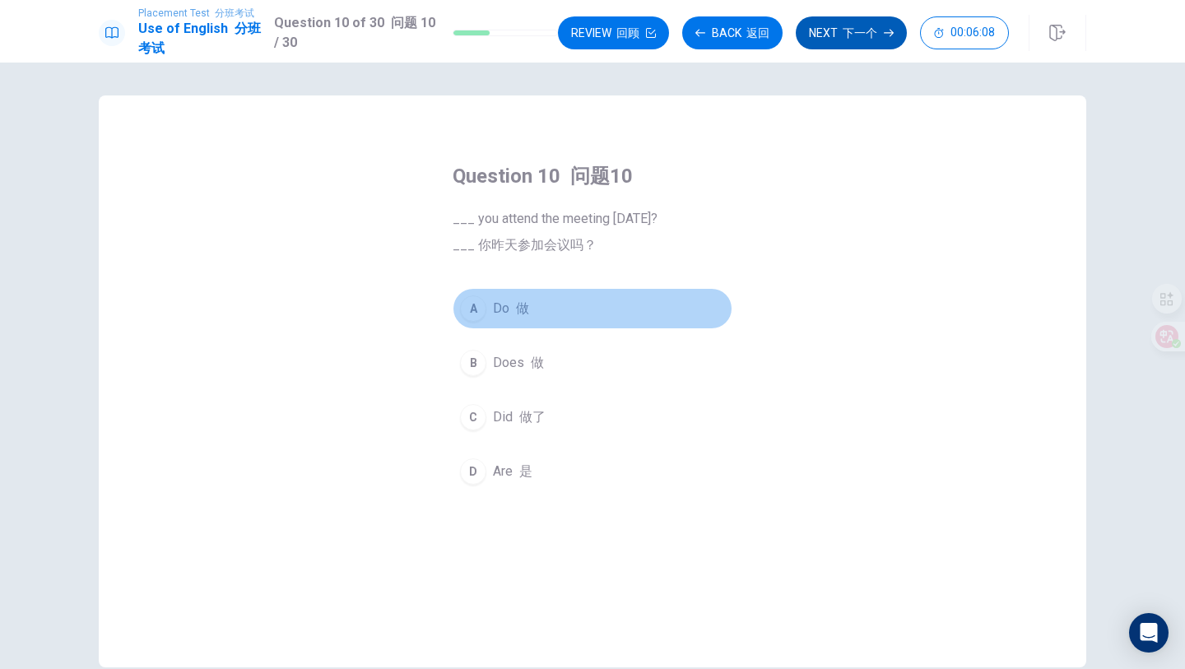
click at [475, 315] on div "A" at bounding box center [473, 308] width 26 height 26
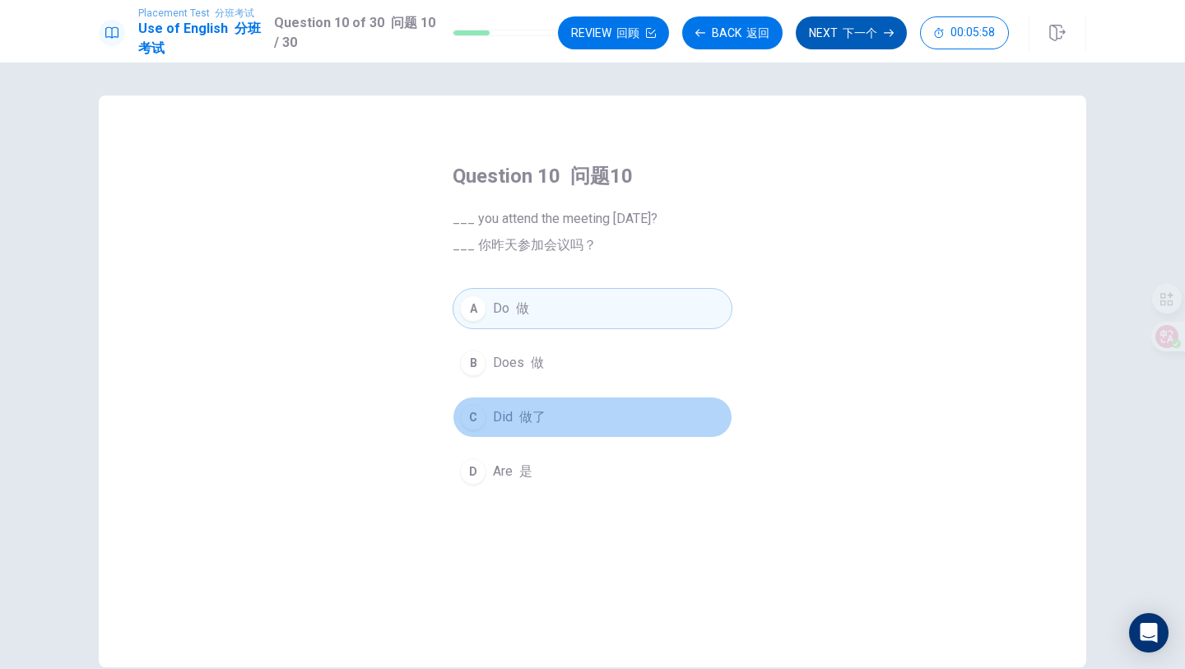
click at [480, 410] on div "C" at bounding box center [473, 417] width 26 height 26
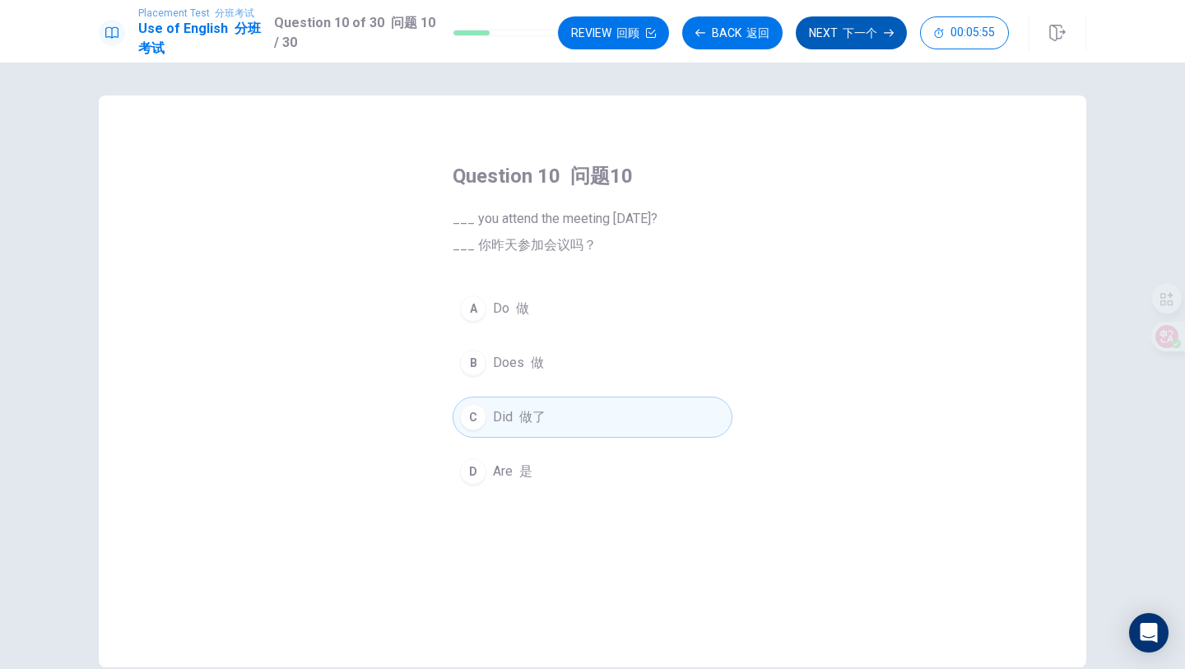
click at [850, 33] on font "下一个" at bounding box center [859, 32] width 35 height 13
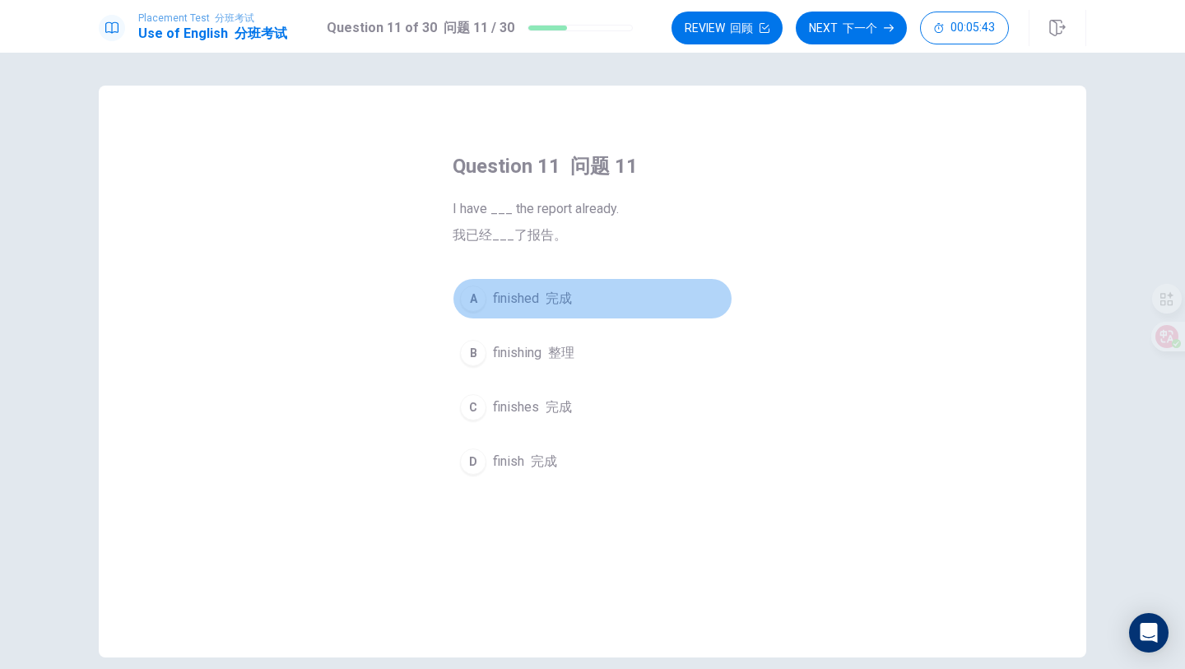
click at [478, 295] on div "A" at bounding box center [473, 298] width 26 height 26
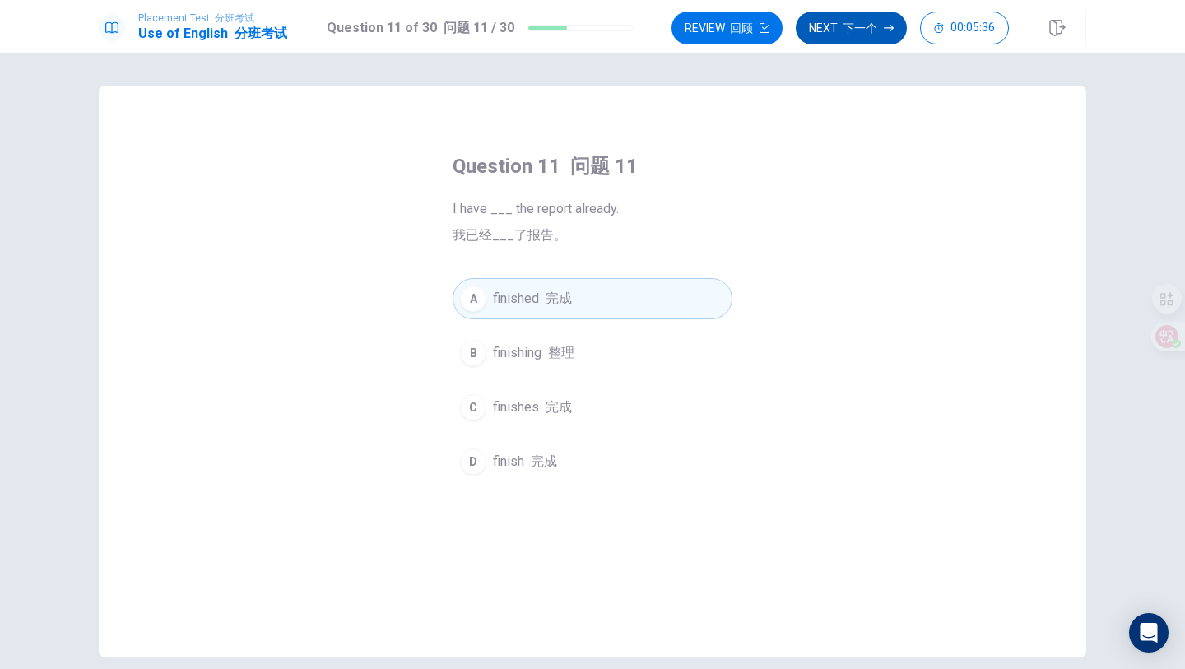
click at [818, 30] on button "Next 下一个" at bounding box center [850, 28] width 111 height 33
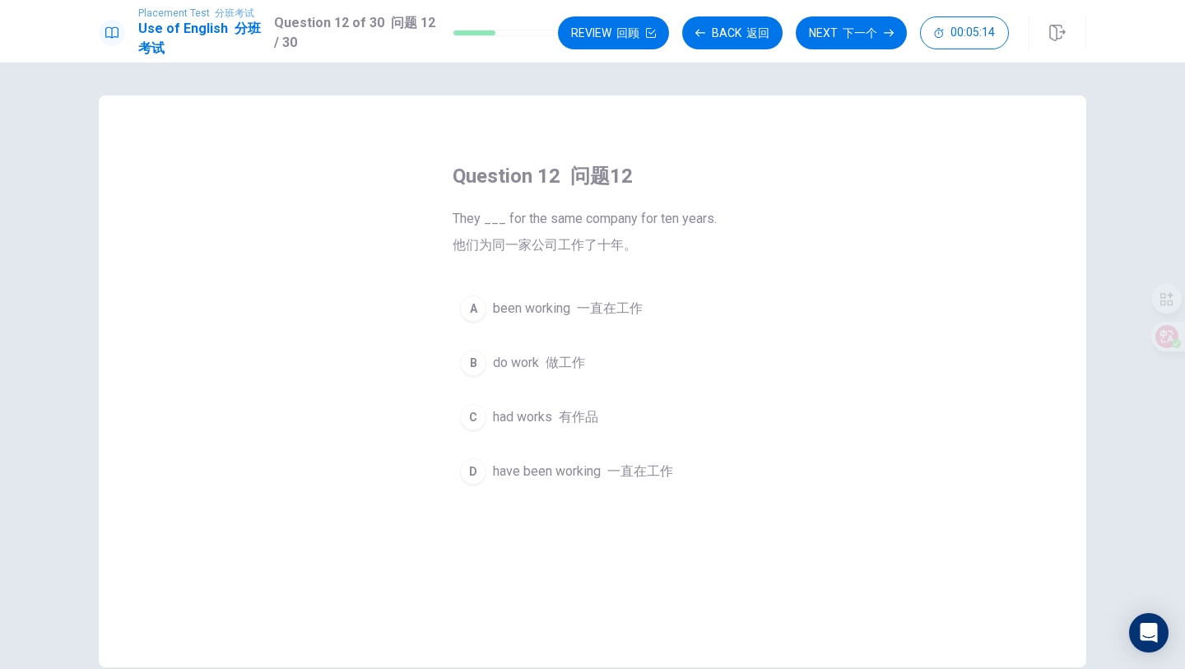
click at [467, 457] on button "D have been working 一直在工作" at bounding box center [592, 471] width 280 height 41
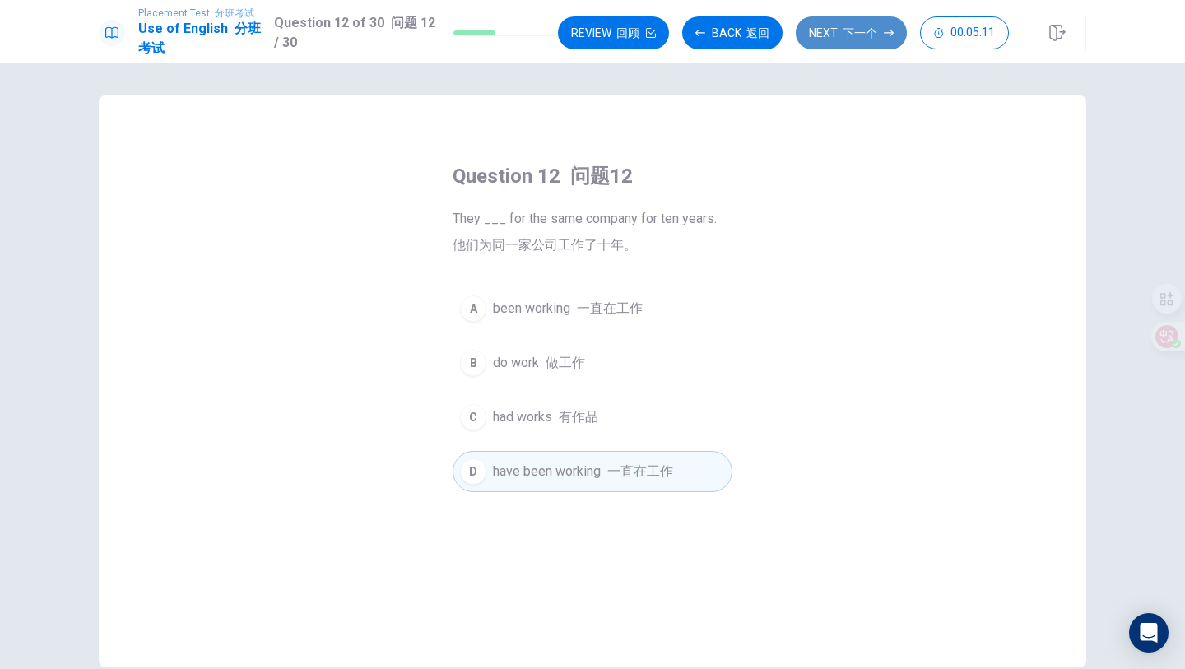
click at [872, 30] on font "下一个" at bounding box center [859, 32] width 35 height 13
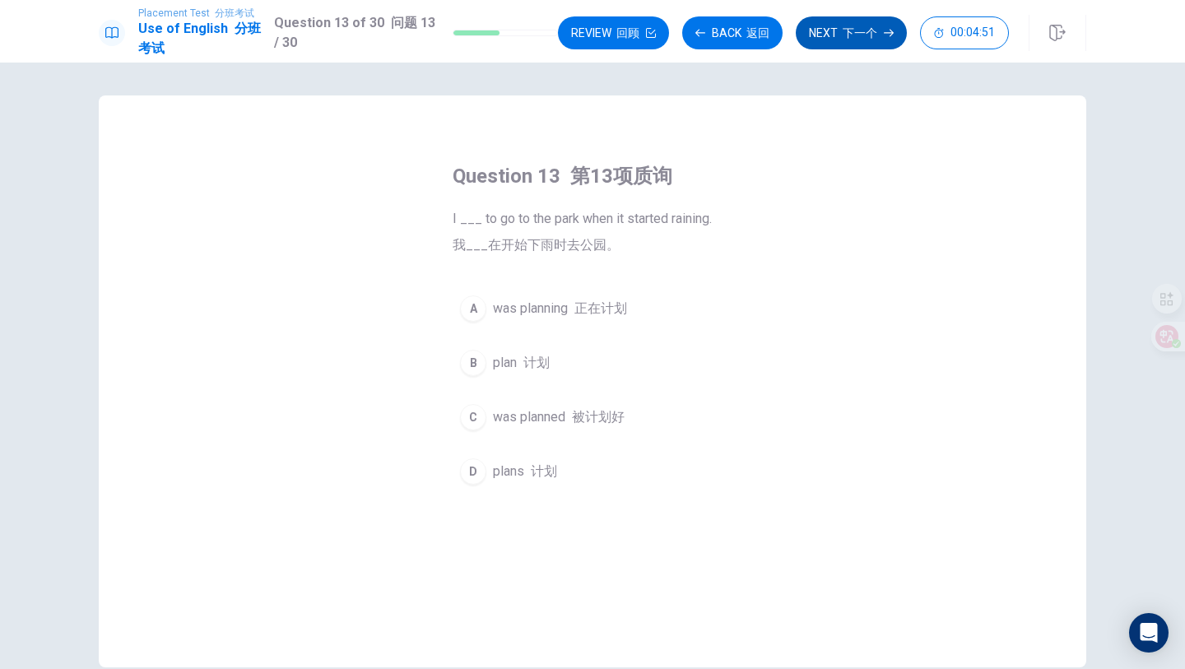
click at [476, 295] on div "A" at bounding box center [473, 308] width 26 height 26
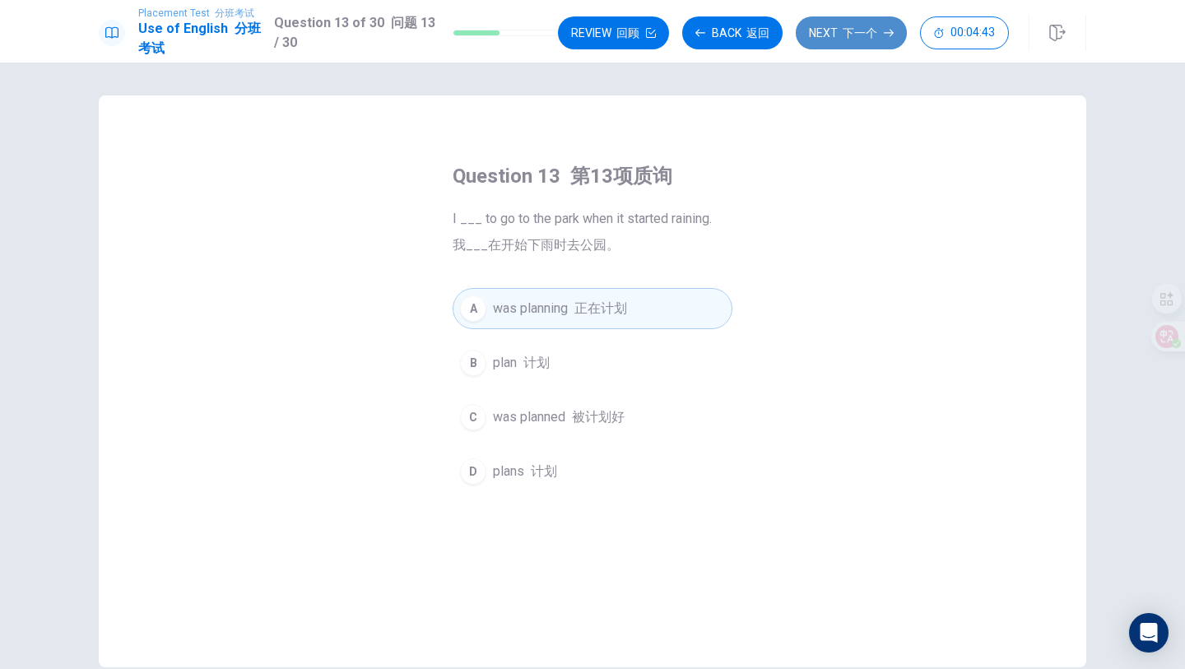
click at [851, 41] on button "Next 下一个" at bounding box center [850, 32] width 111 height 33
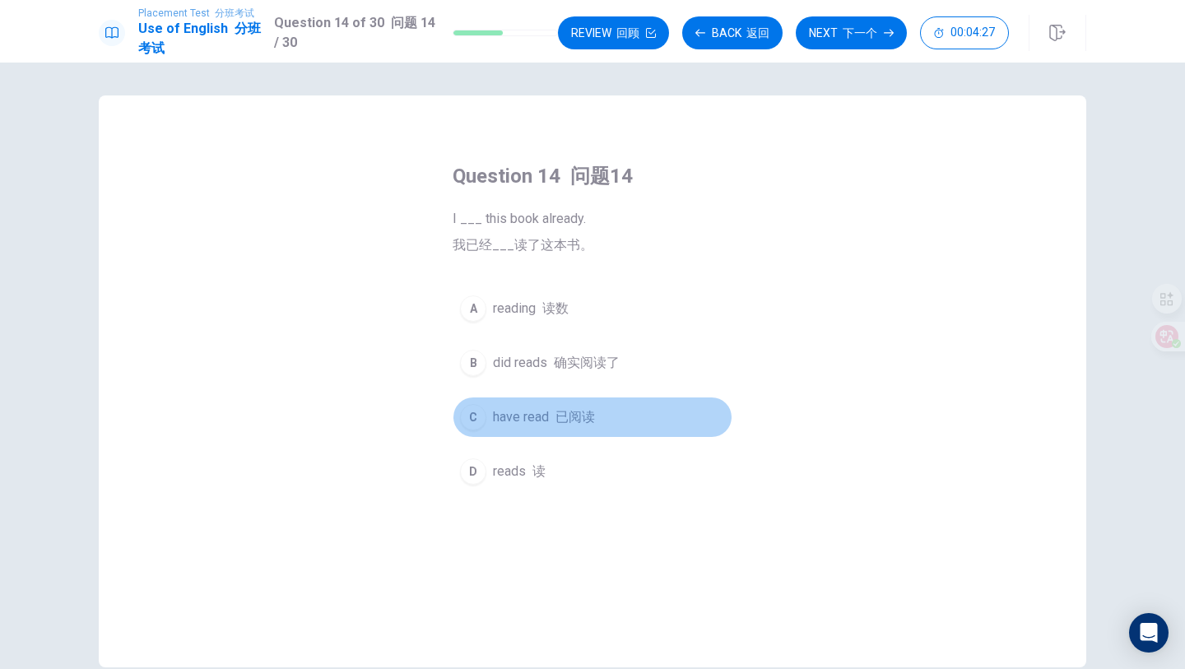
click at [477, 412] on div "C" at bounding box center [473, 417] width 26 height 26
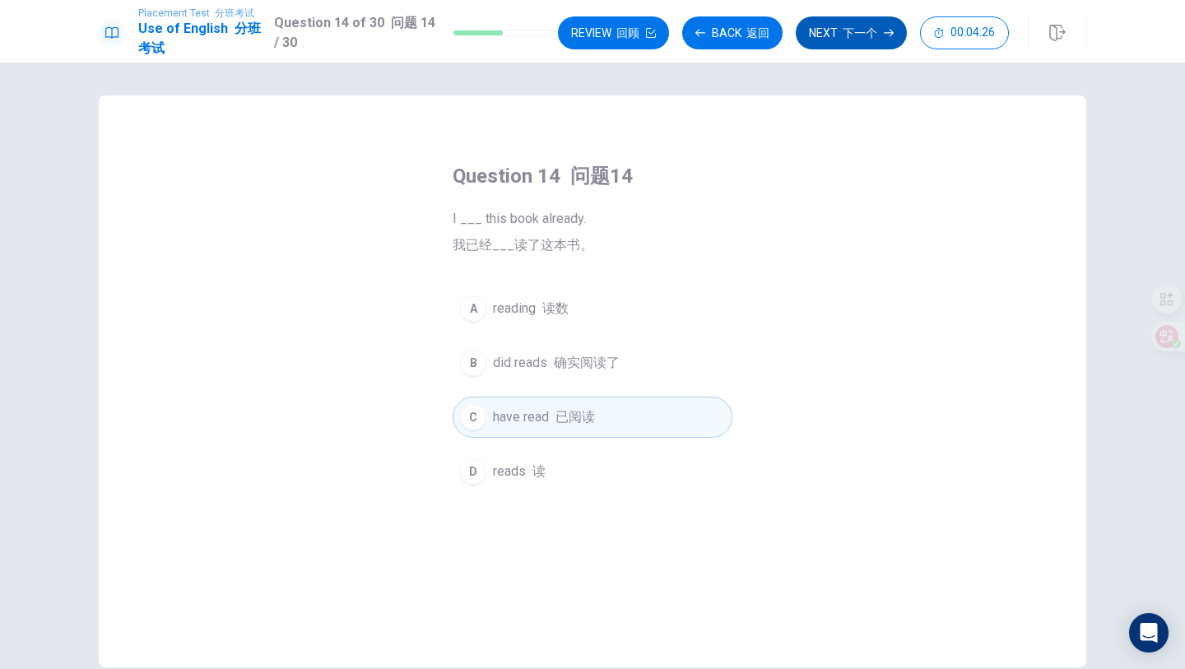
click at [855, 46] on button "Next 下一个" at bounding box center [850, 32] width 111 height 33
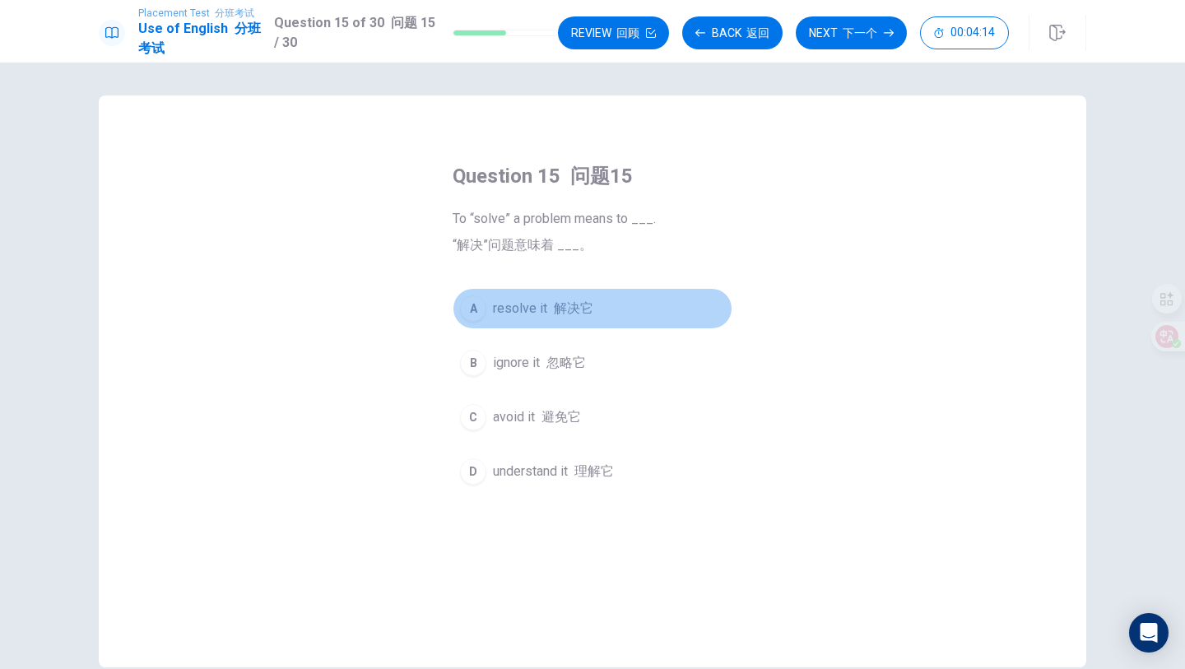
click at [476, 316] on div "A" at bounding box center [473, 308] width 26 height 26
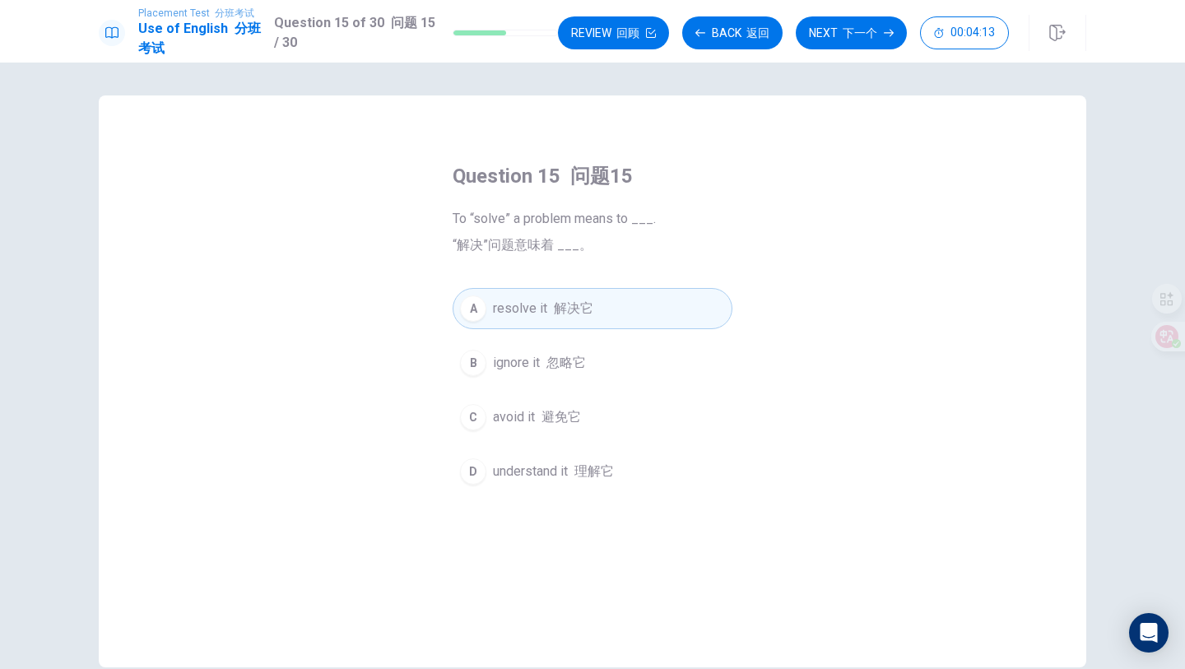
click at [844, 30] on font "下一个" at bounding box center [859, 32] width 35 height 13
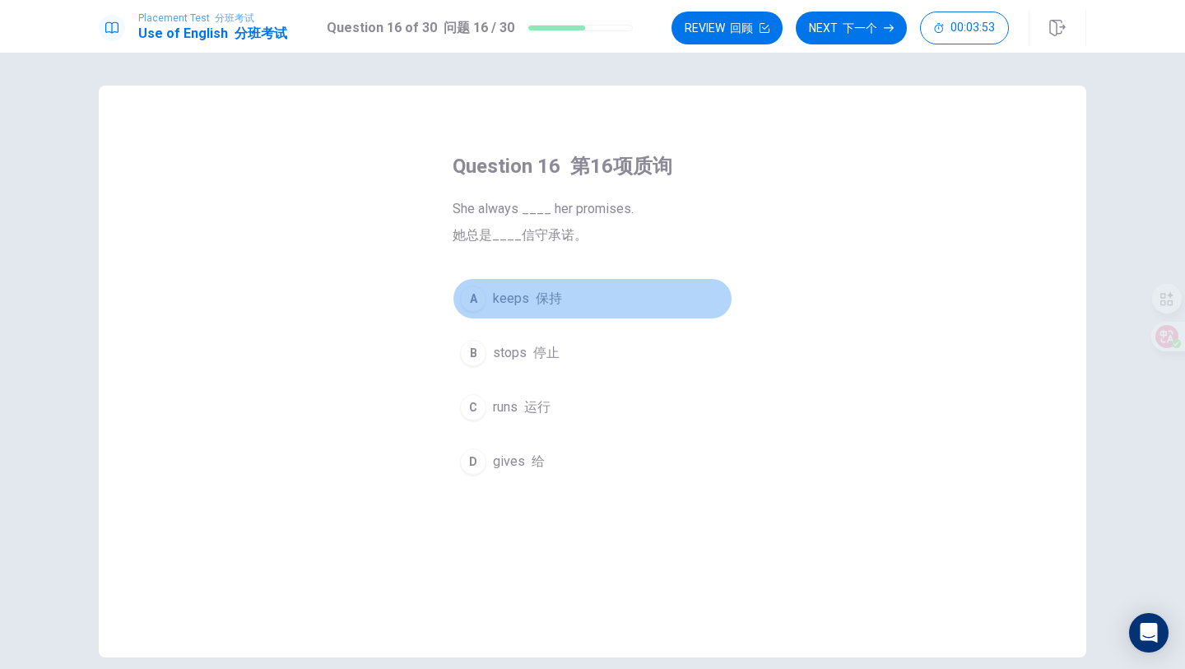
click at [479, 294] on div "A" at bounding box center [473, 298] width 26 height 26
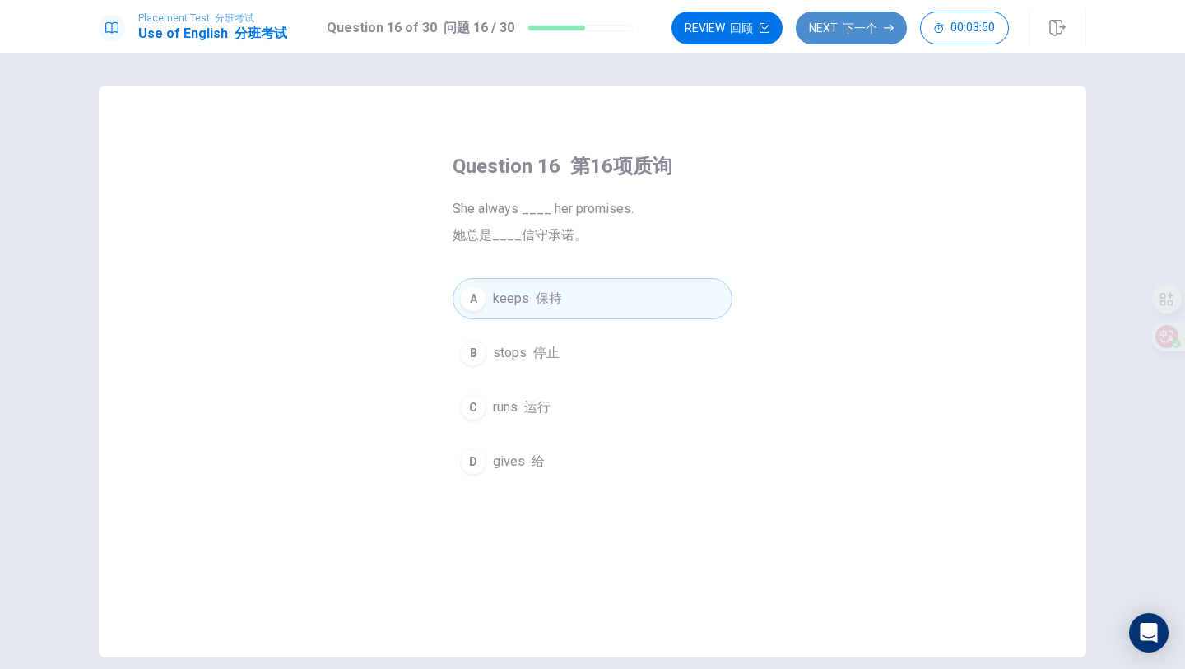
click at [846, 27] on font "下一个" at bounding box center [859, 27] width 35 height 13
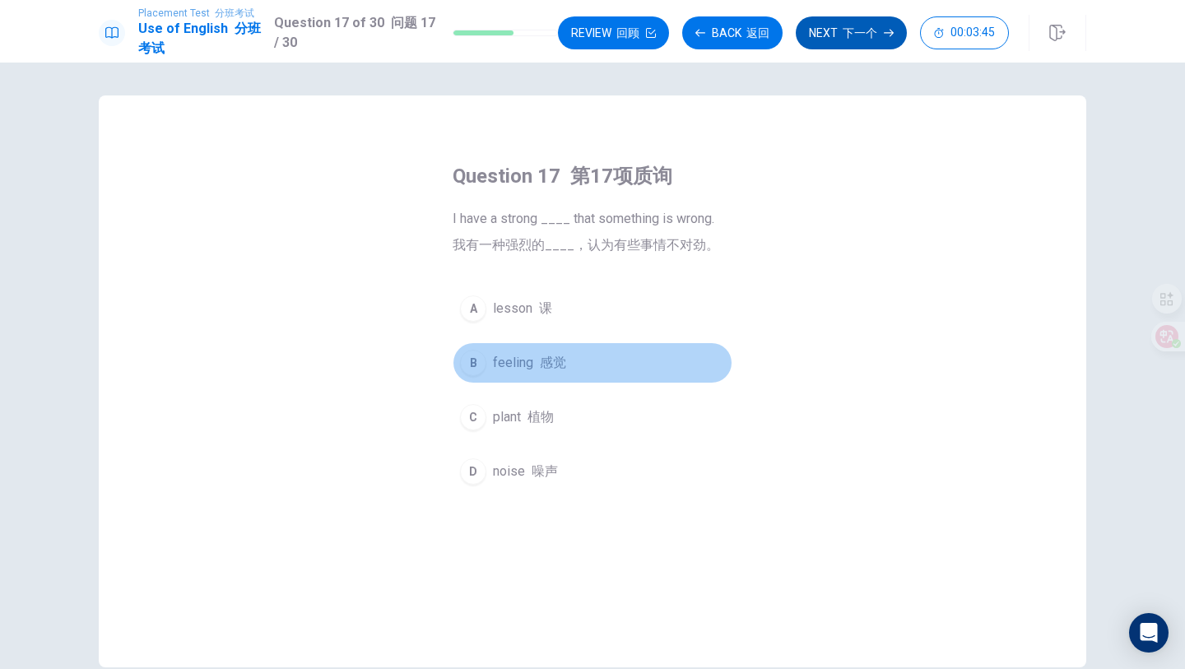
click at [476, 365] on div "B" at bounding box center [473, 363] width 26 height 26
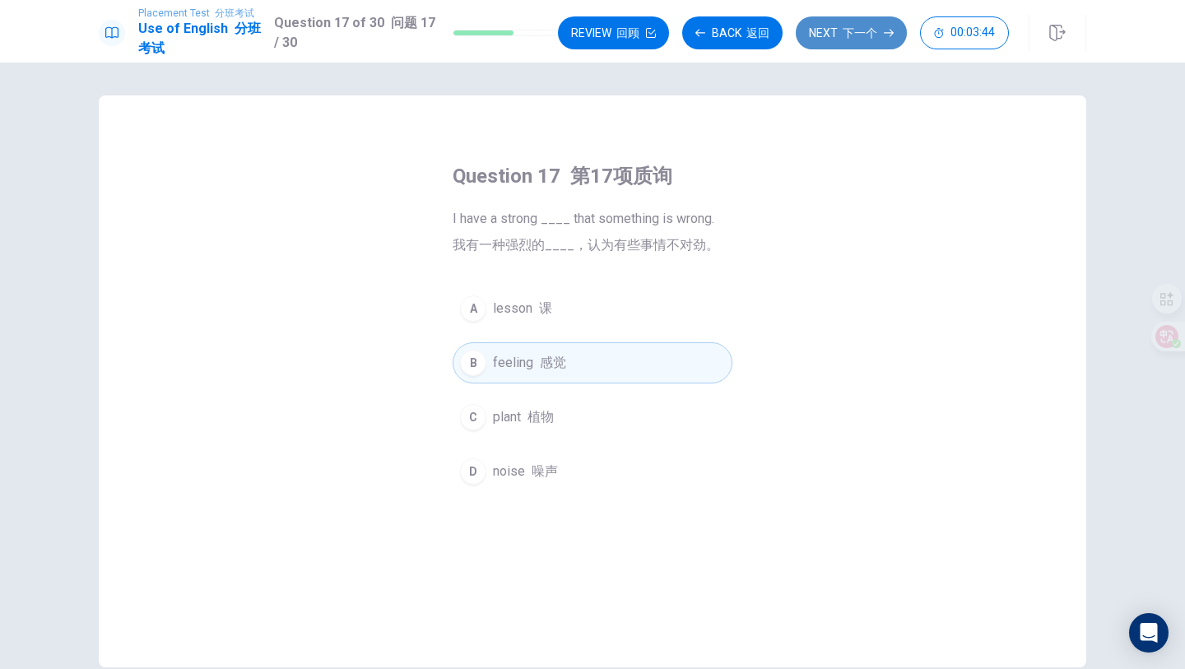
click at [832, 36] on button "Next 下一个" at bounding box center [850, 32] width 111 height 33
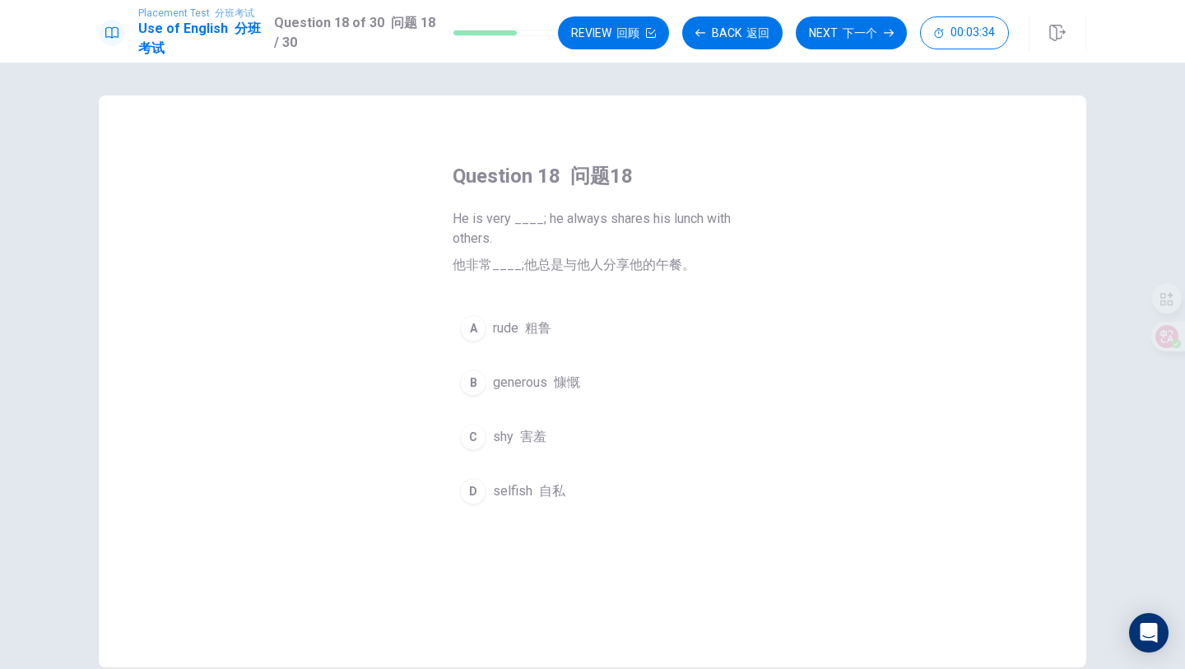
click at [478, 382] on div "B" at bounding box center [473, 382] width 26 height 26
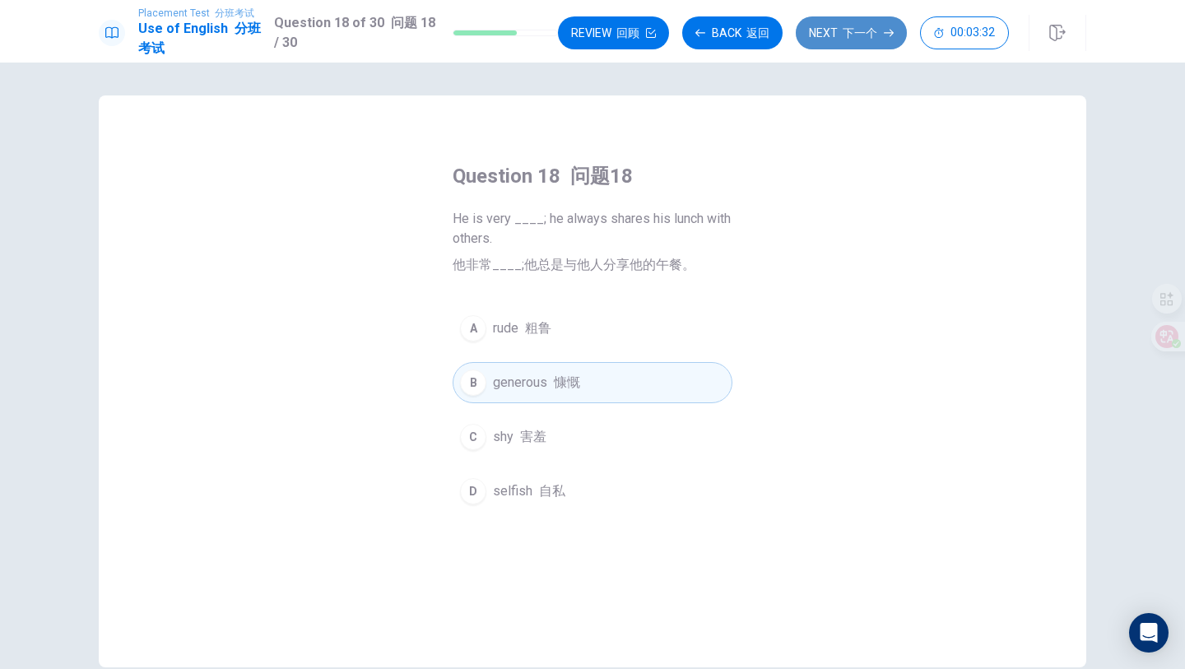
click at [856, 24] on button "Next 下一个" at bounding box center [850, 32] width 111 height 33
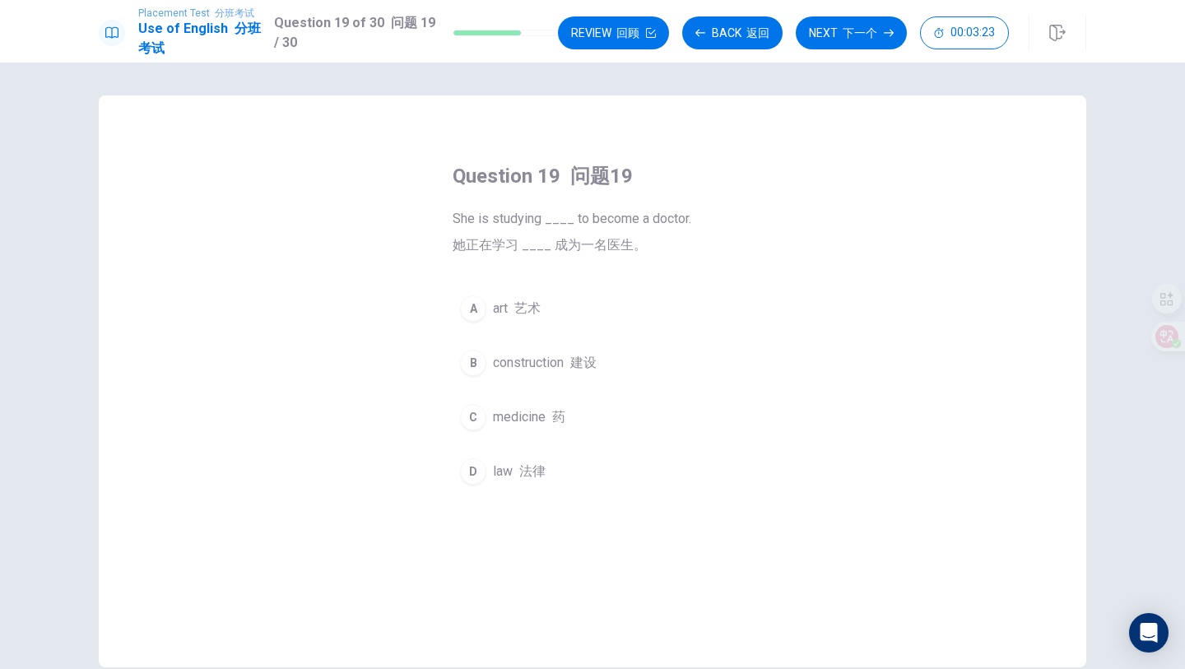
click at [478, 415] on div "C" at bounding box center [473, 417] width 26 height 26
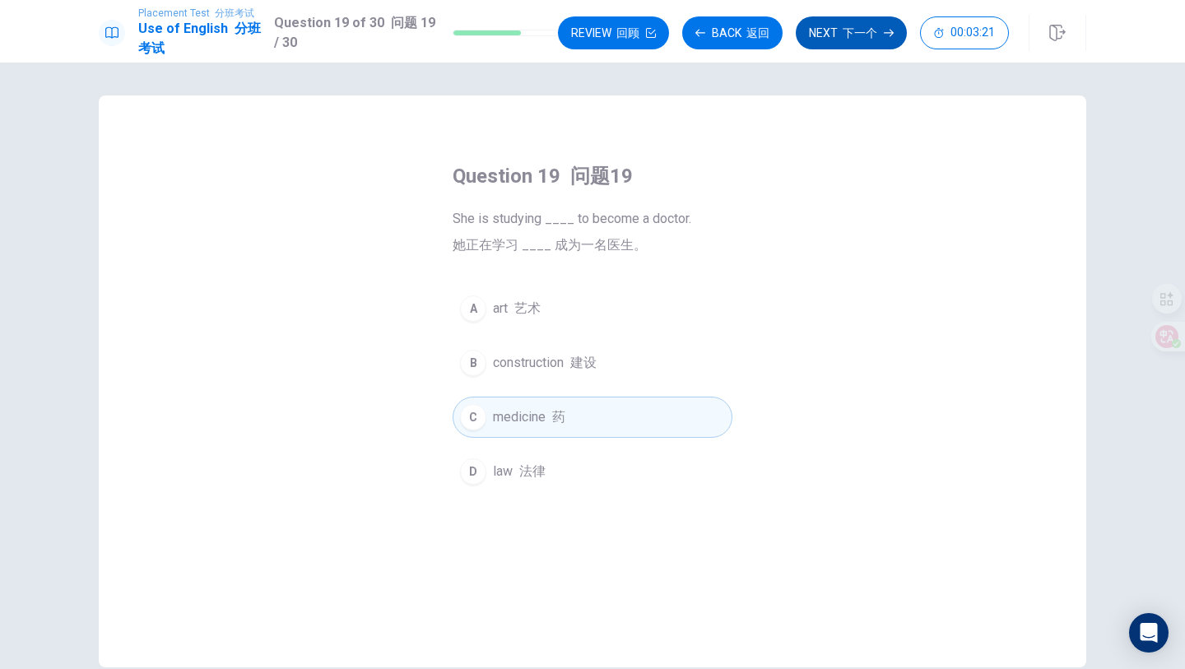
click at [832, 30] on button "Next 下一个" at bounding box center [850, 32] width 111 height 33
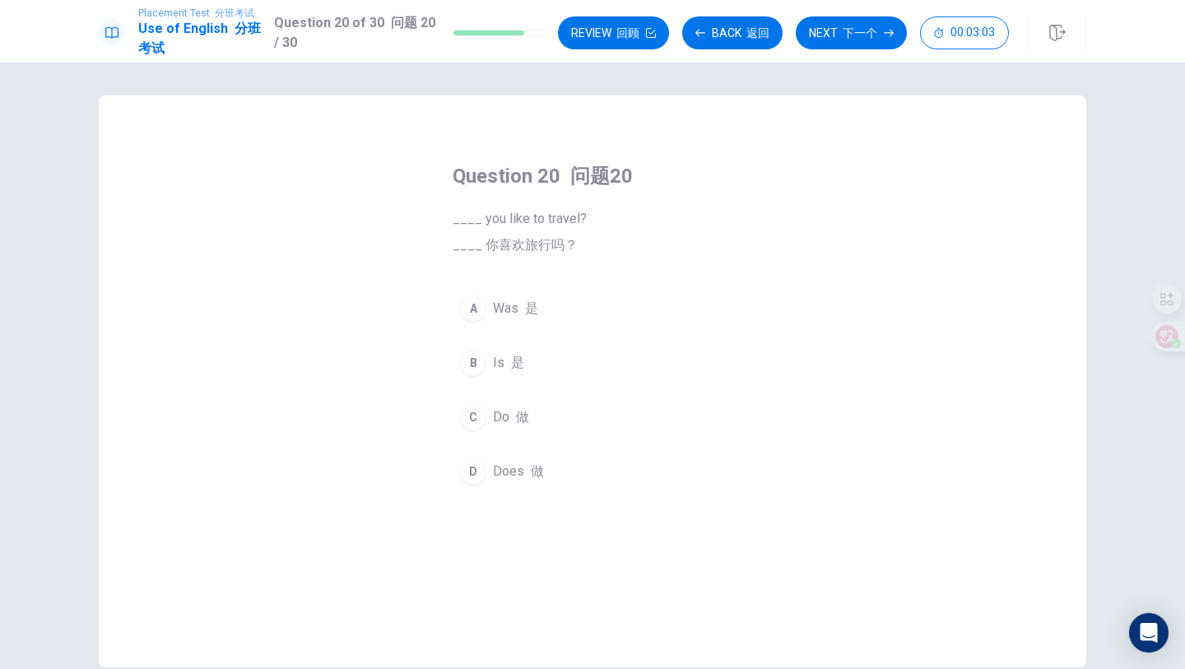
click at [474, 415] on div "C" at bounding box center [473, 417] width 26 height 26
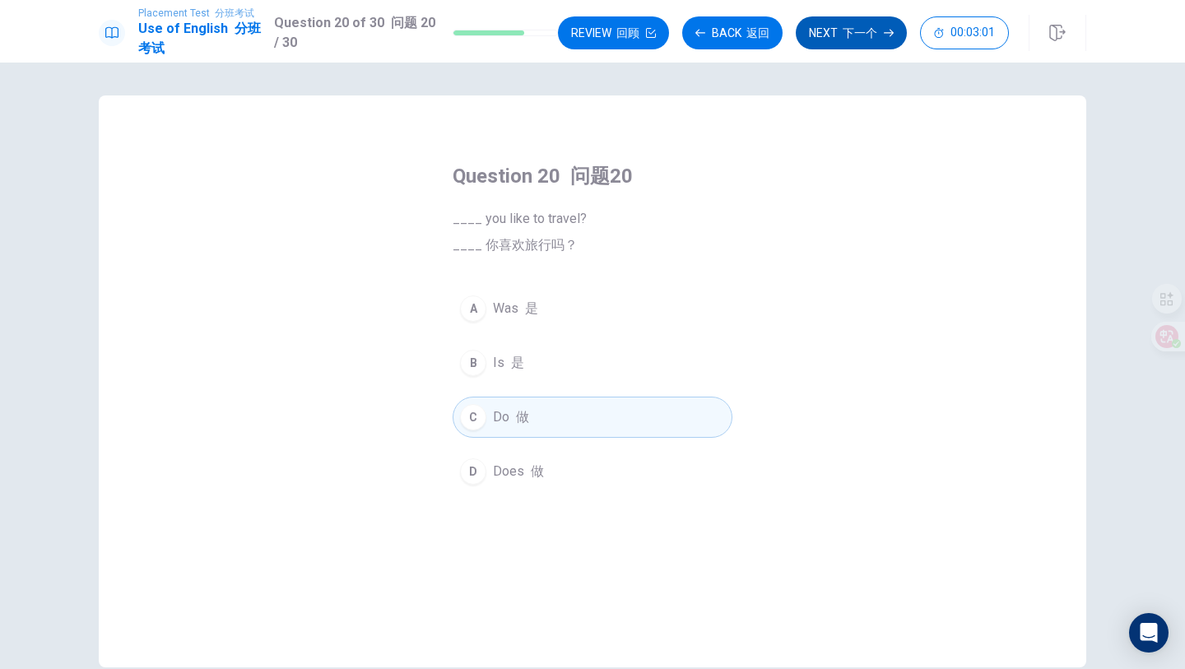
click at [856, 29] on font "下一个" at bounding box center [859, 32] width 35 height 13
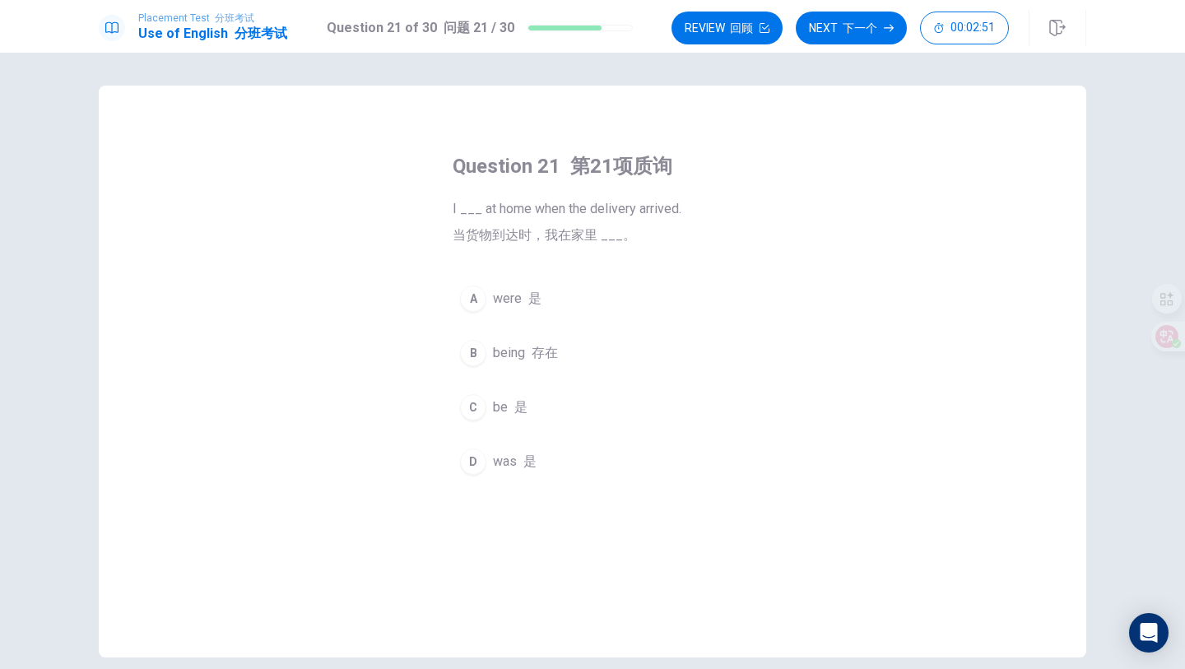
click at [463, 354] on div "B" at bounding box center [473, 353] width 26 height 26
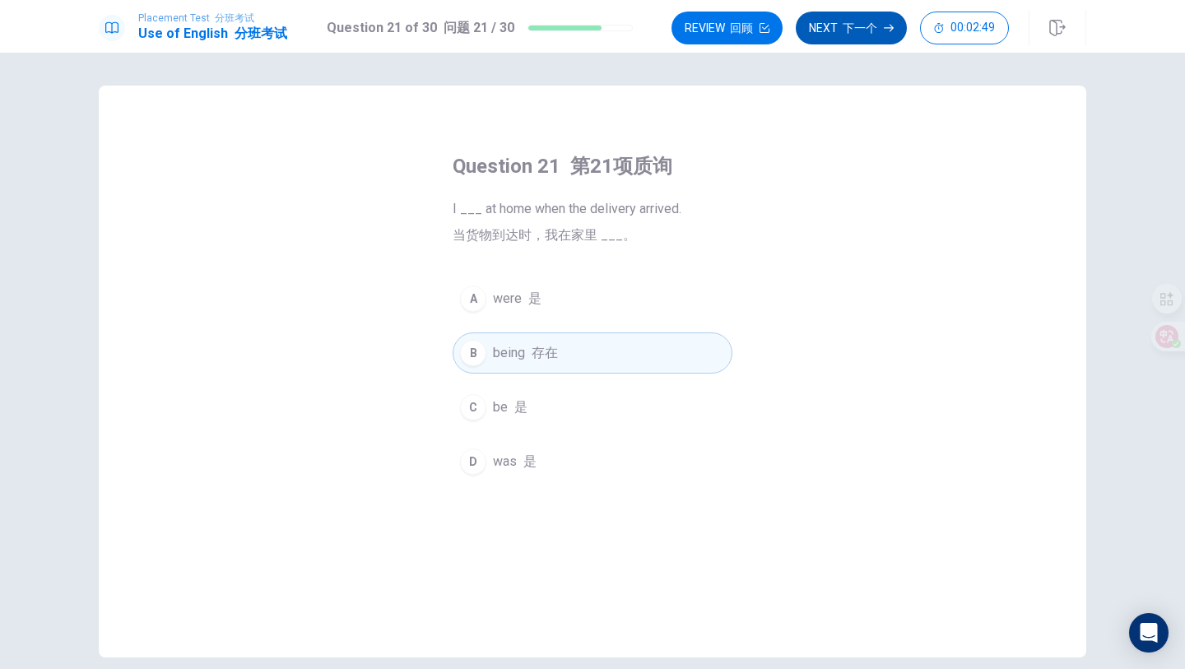
click at [868, 26] on font "下一个" at bounding box center [859, 27] width 35 height 13
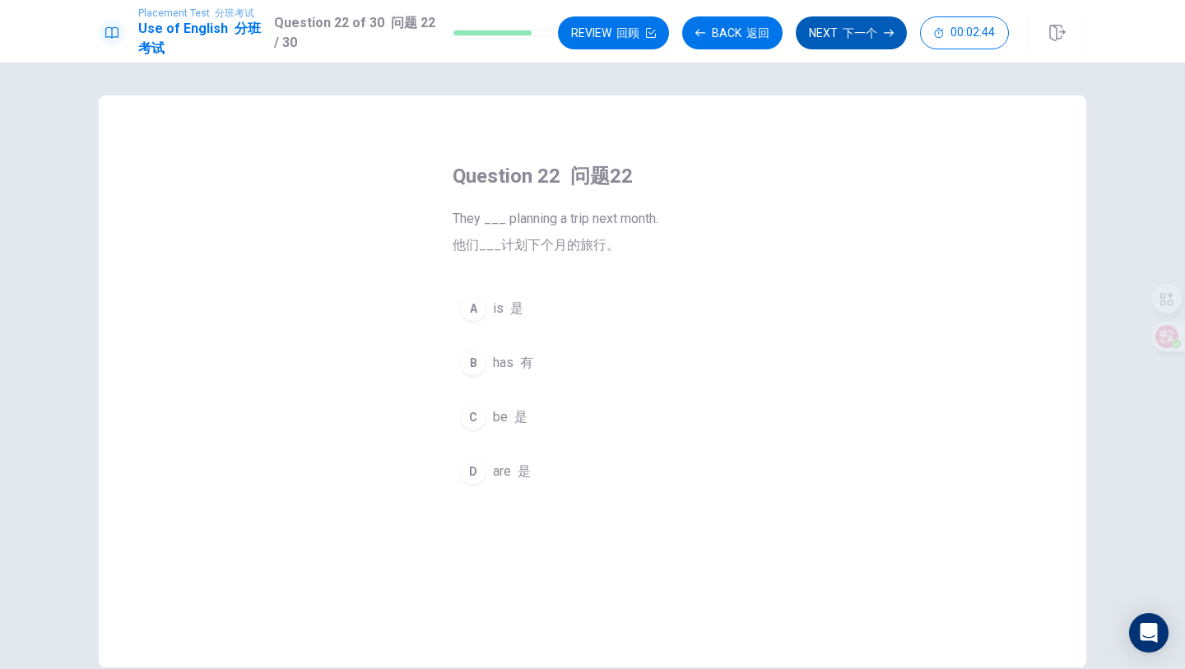
click at [475, 459] on div "D" at bounding box center [473, 471] width 26 height 26
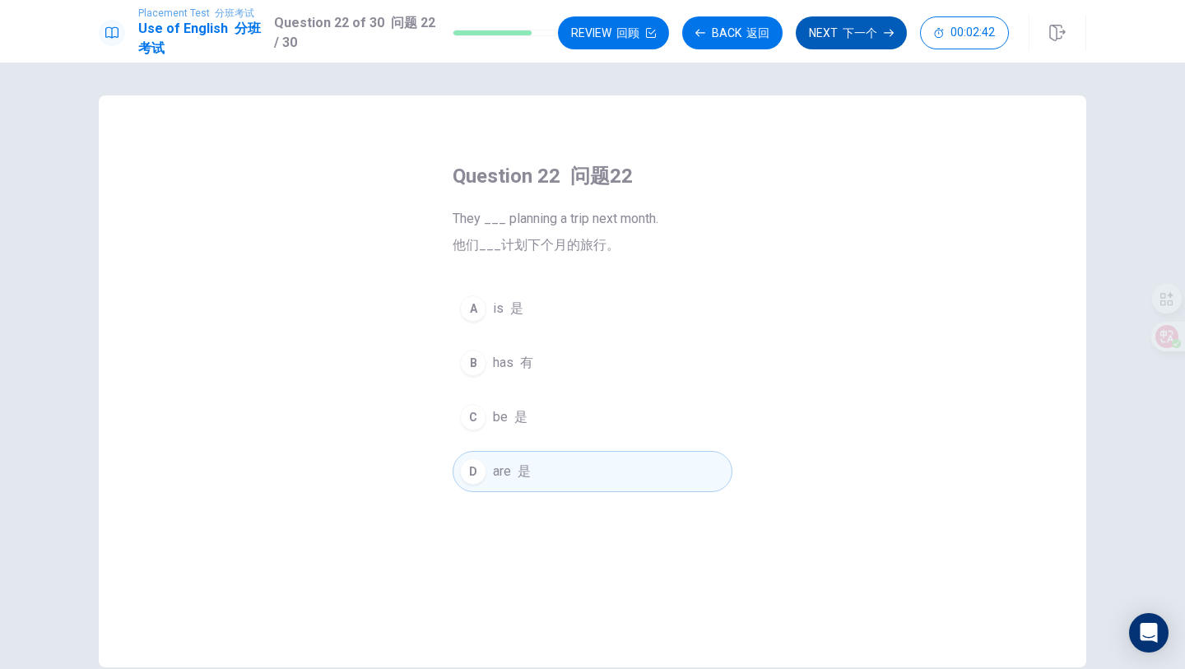
click at [819, 47] on button "Next 下一个" at bounding box center [850, 32] width 111 height 33
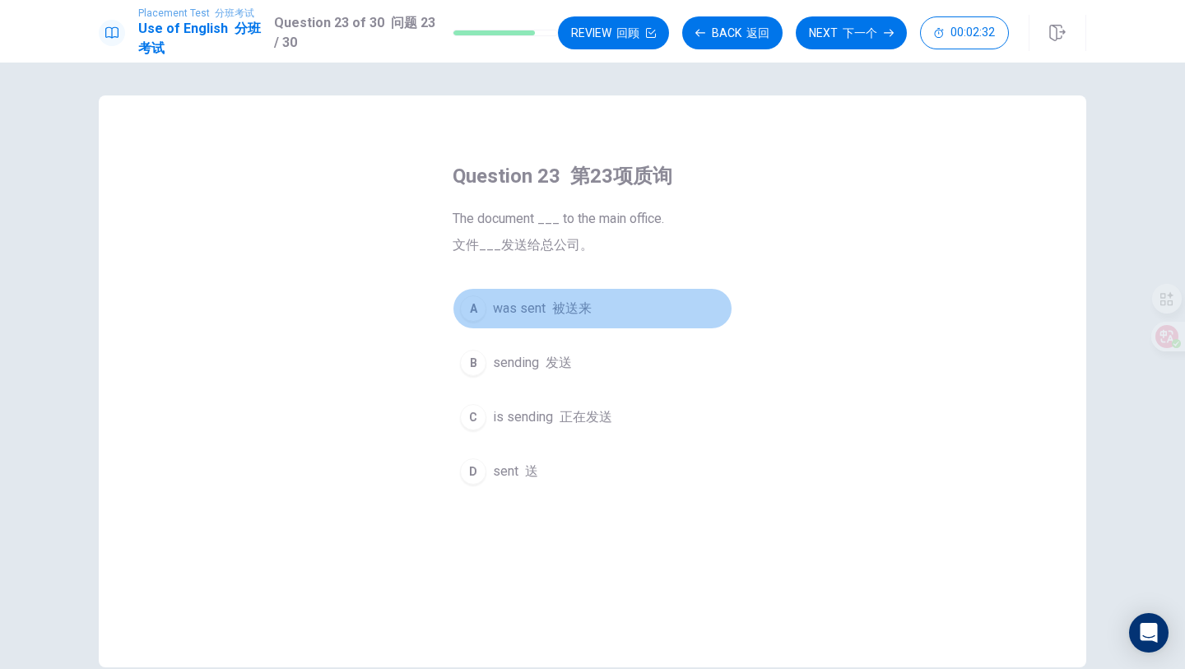
click at [473, 307] on div "A" at bounding box center [473, 308] width 26 height 26
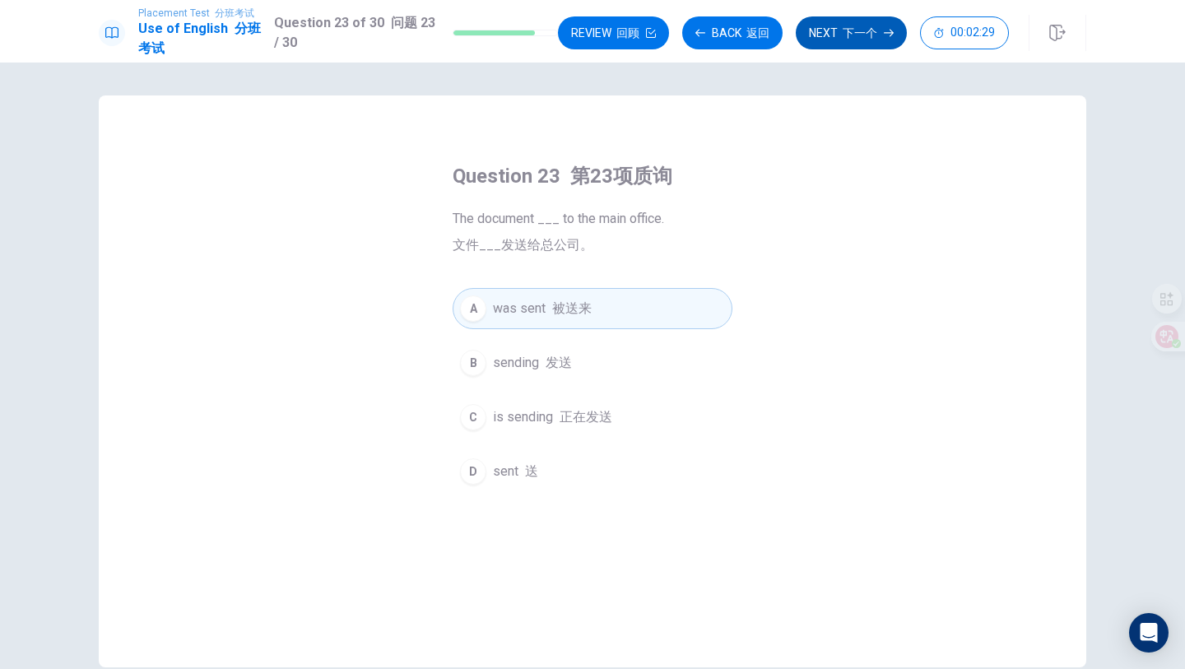
click at [810, 39] on button "Next 下一个" at bounding box center [850, 32] width 111 height 33
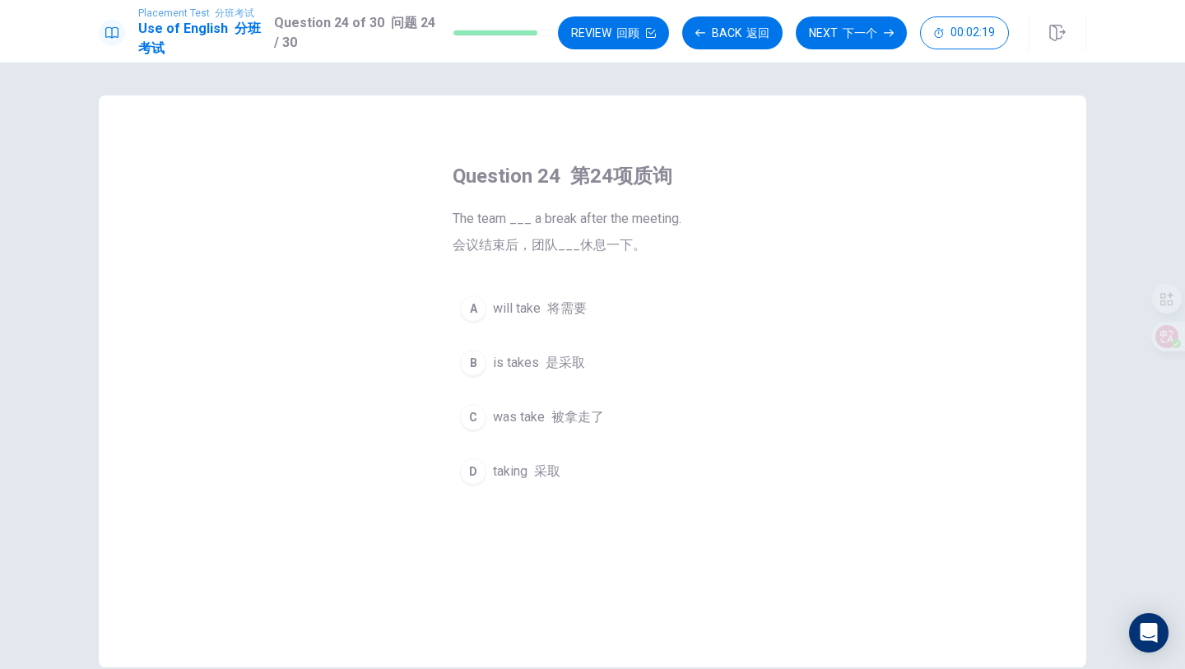
click at [474, 299] on div "A" at bounding box center [473, 308] width 26 height 26
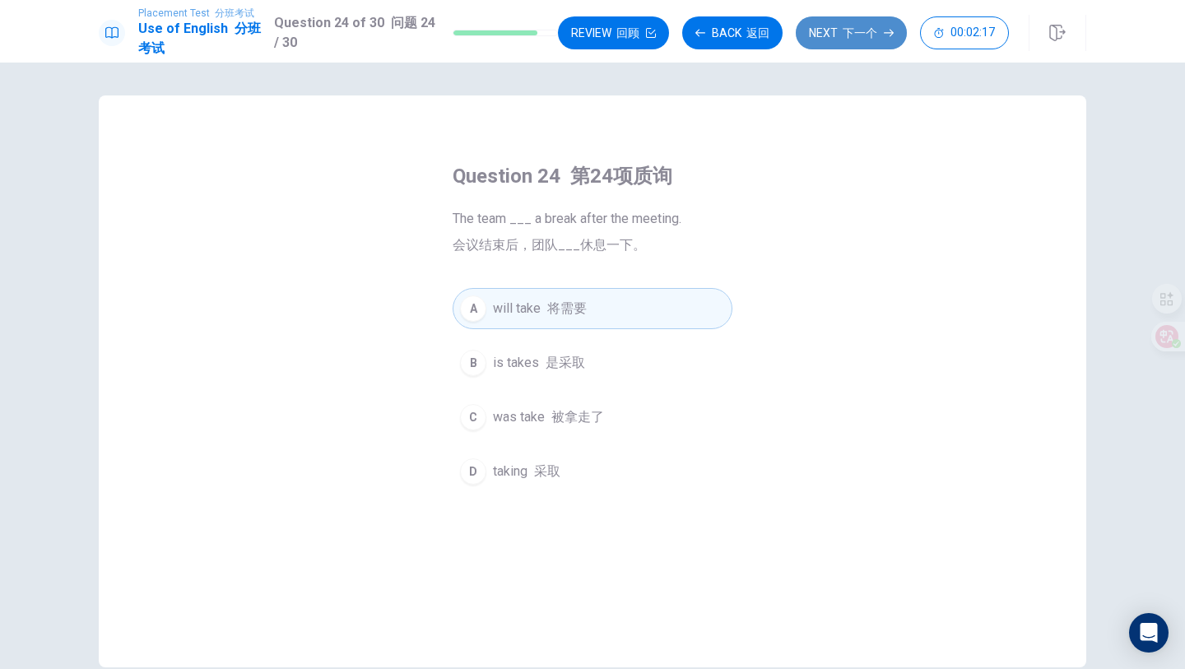
click at [846, 33] on font "下一个" at bounding box center [859, 32] width 35 height 13
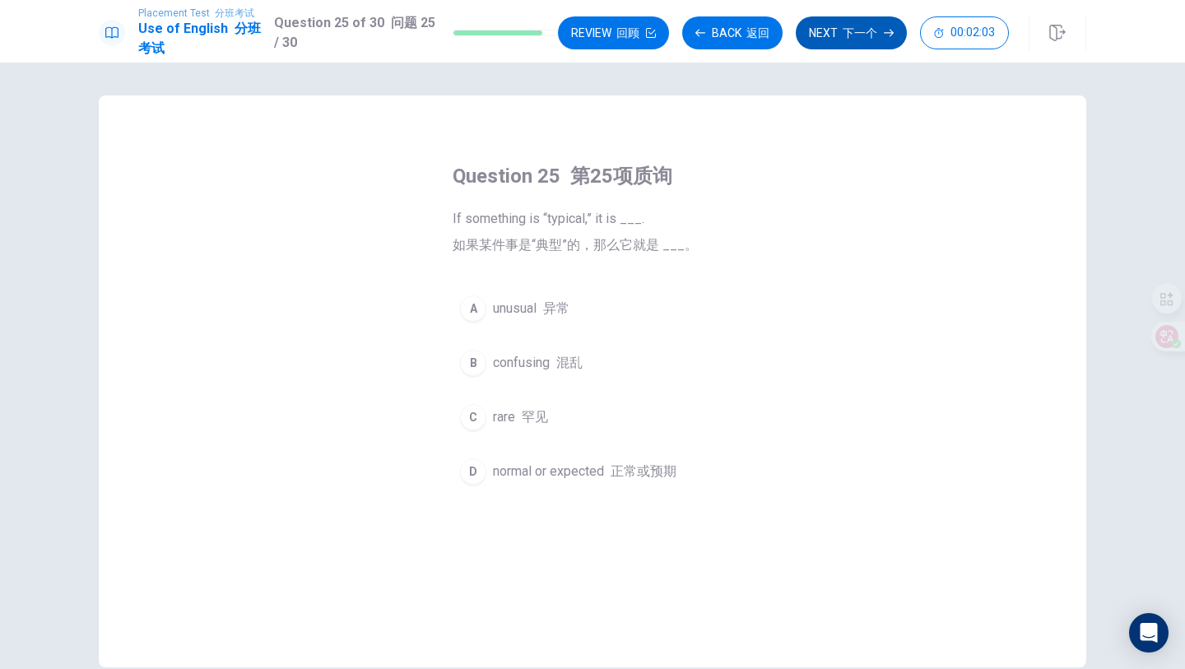
click at [475, 472] on div "D" at bounding box center [473, 471] width 26 height 26
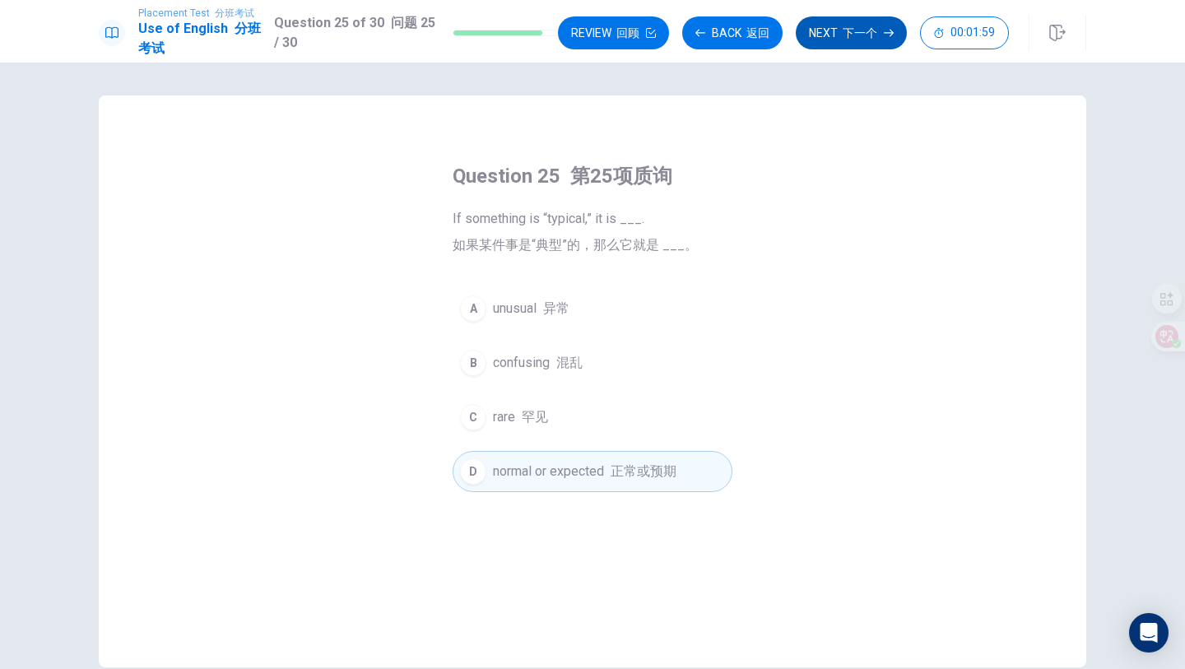
click at [855, 43] on button "Next 下一个" at bounding box center [850, 32] width 111 height 33
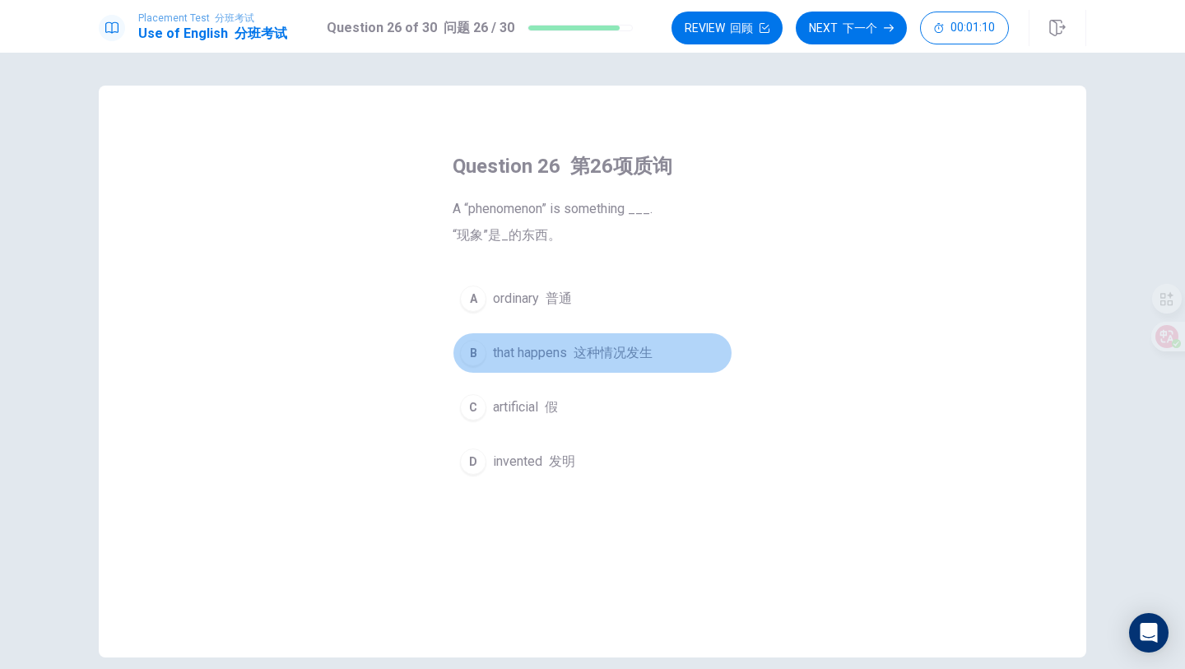
click at [476, 351] on div "B" at bounding box center [473, 353] width 26 height 26
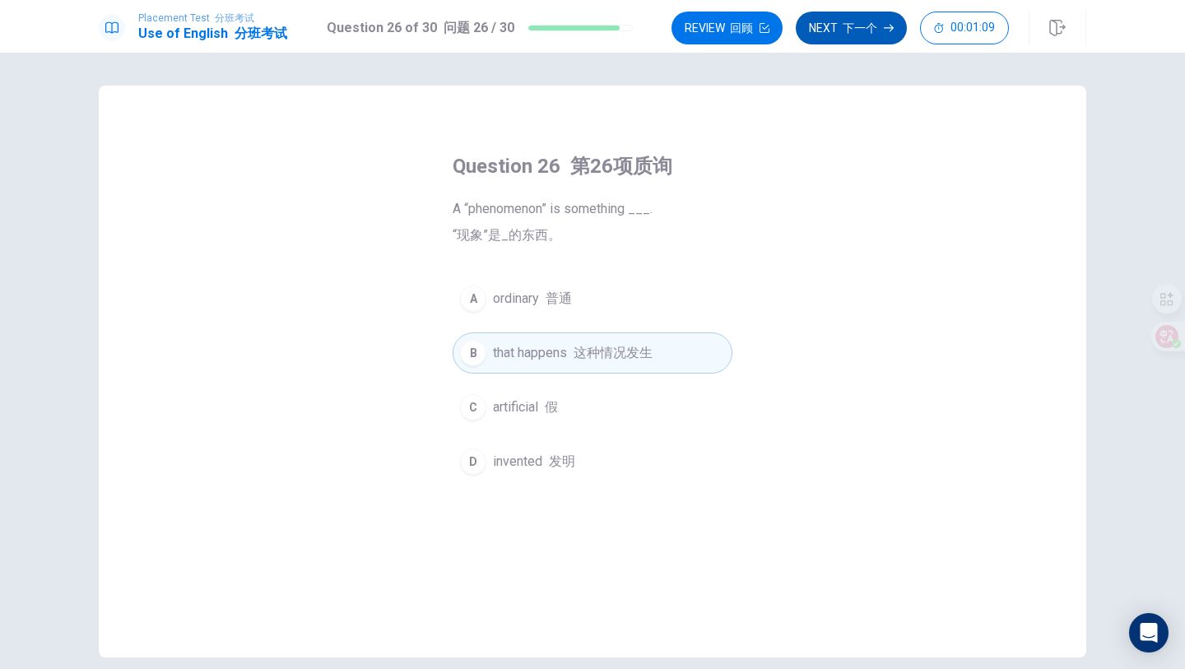
click at [845, 32] on font "下一个" at bounding box center [859, 27] width 35 height 13
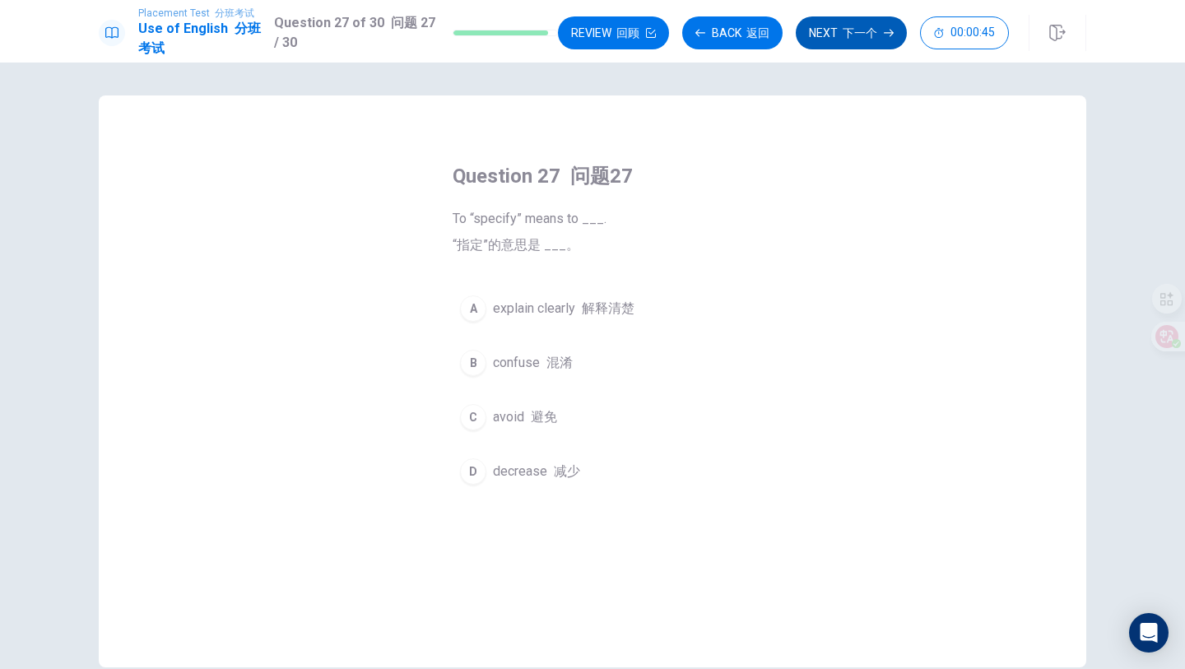
click at [480, 304] on div "A" at bounding box center [473, 308] width 26 height 26
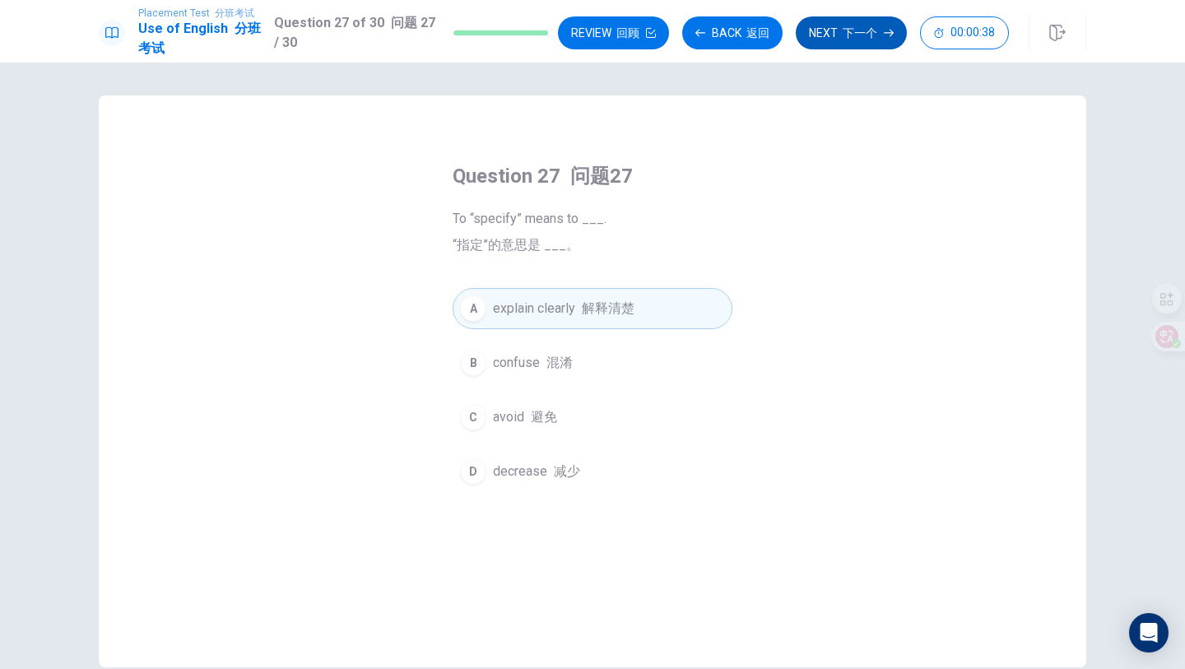
click at [486, 410] on button "C avoid 避免" at bounding box center [592, 416] width 280 height 41
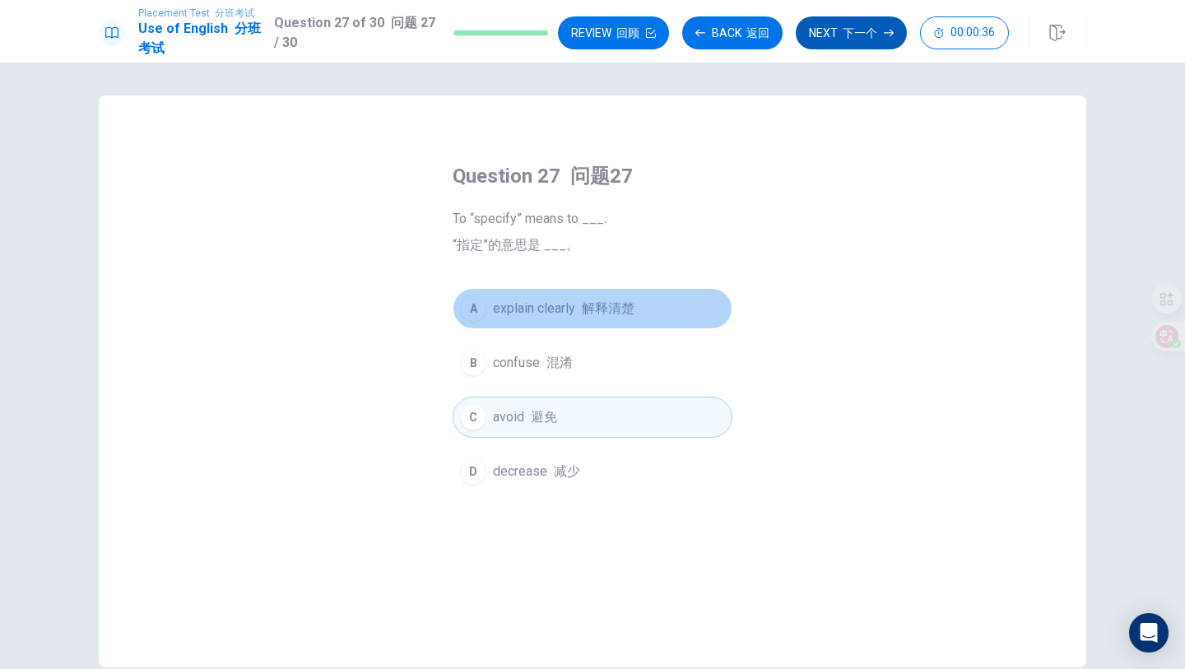
click at [534, 311] on span "explain clearly 解释清楚" at bounding box center [563, 309] width 141 height 20
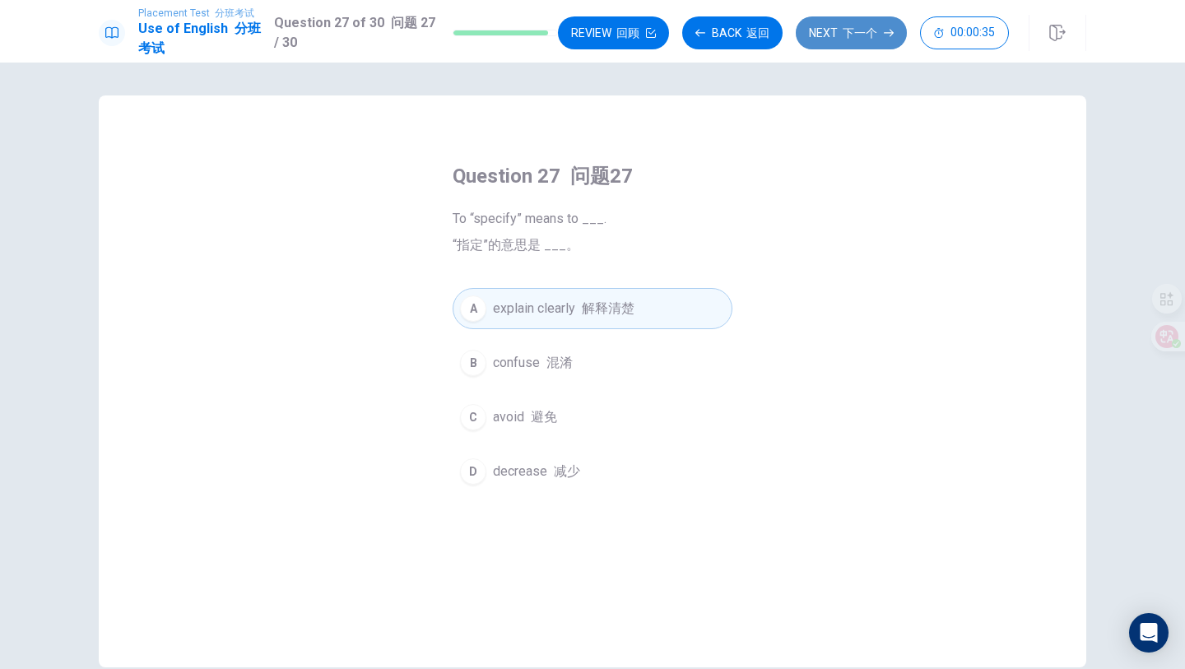
click at [860, 28] on font "下一个" at bounding box center [859, 32] width 35 height 13
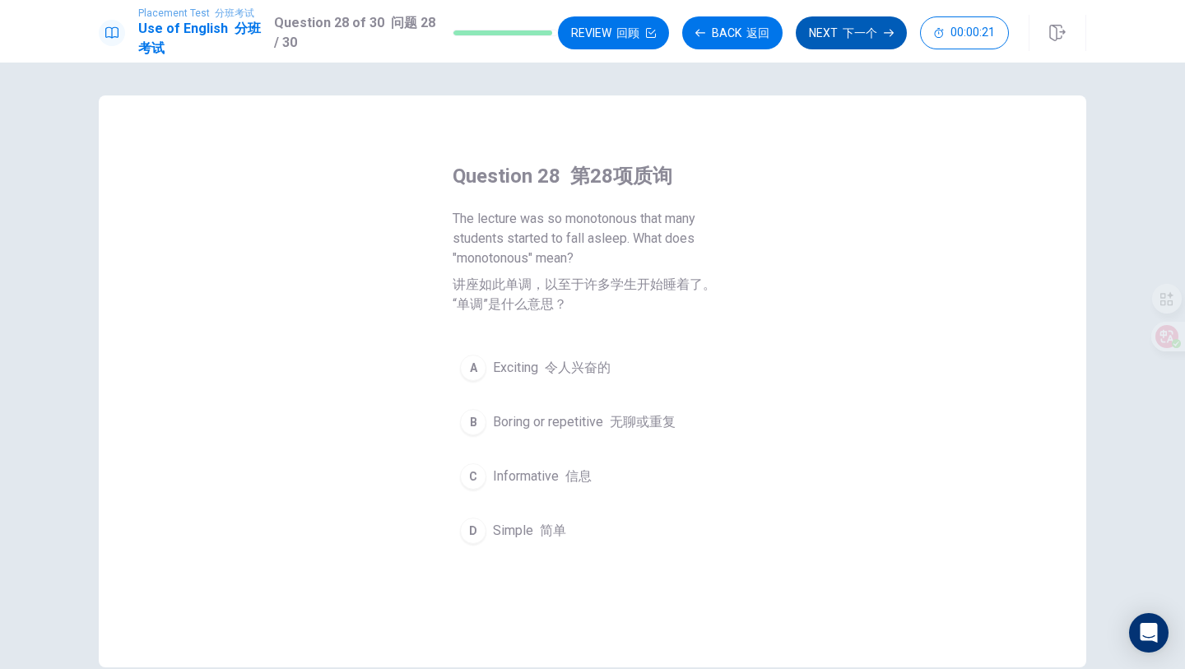
click at [478, 413] on div "B" at bounding box center [473, 422] width 26 height 26
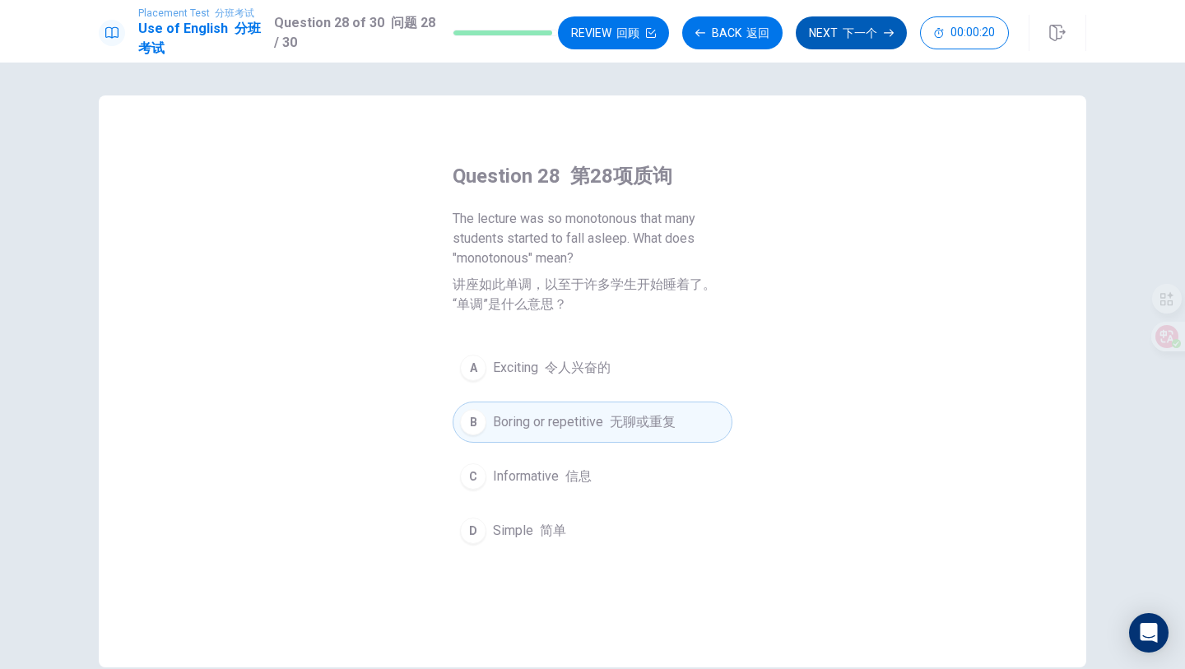
click at [859, 44] on button "Next 下一个" at bounding box center [850, 32] width 111 height 33
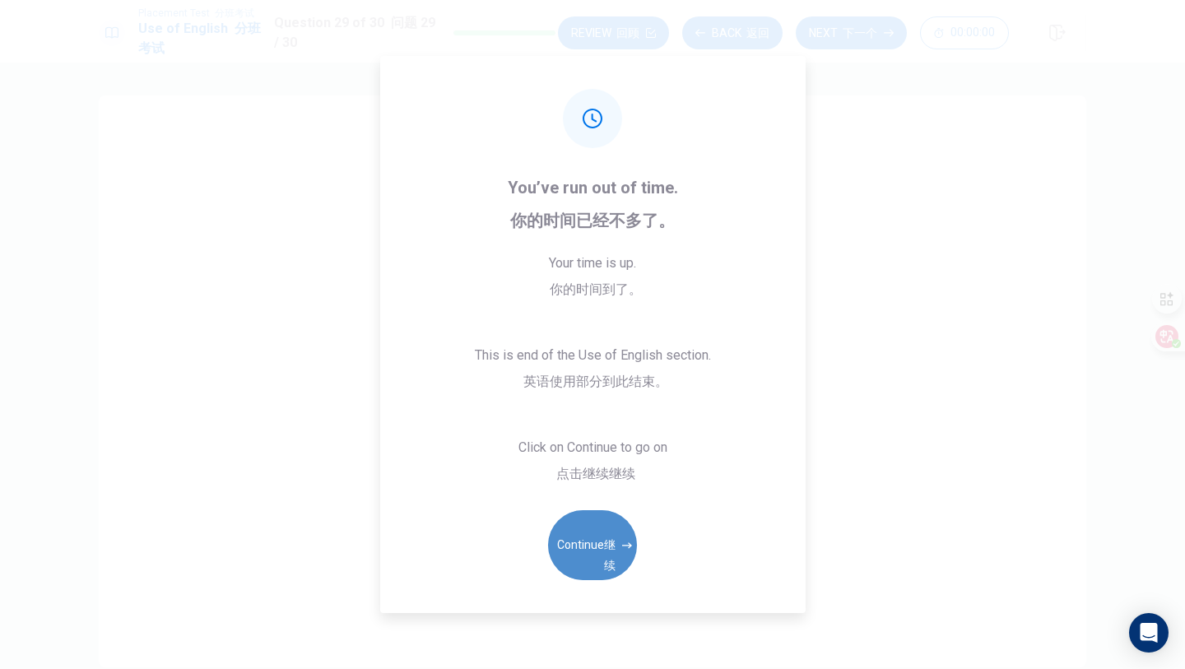
click at [612, 568] on font "继续" at bounding box center [610, 555] width 12 height 34
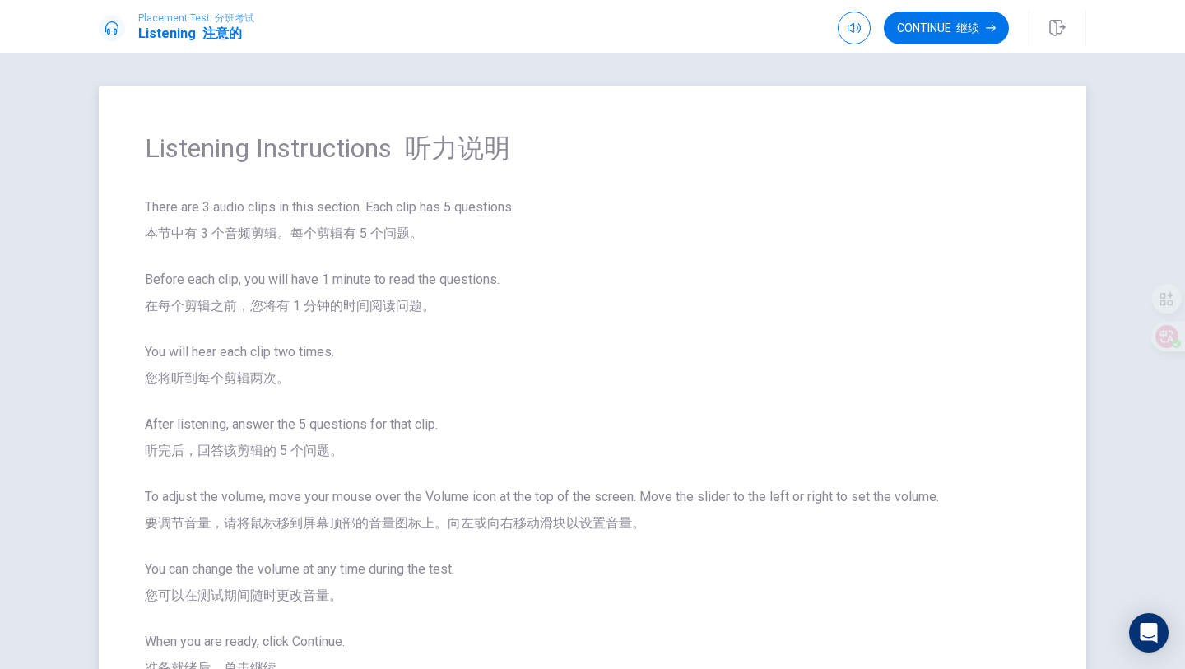
scroll to position [147, 0]
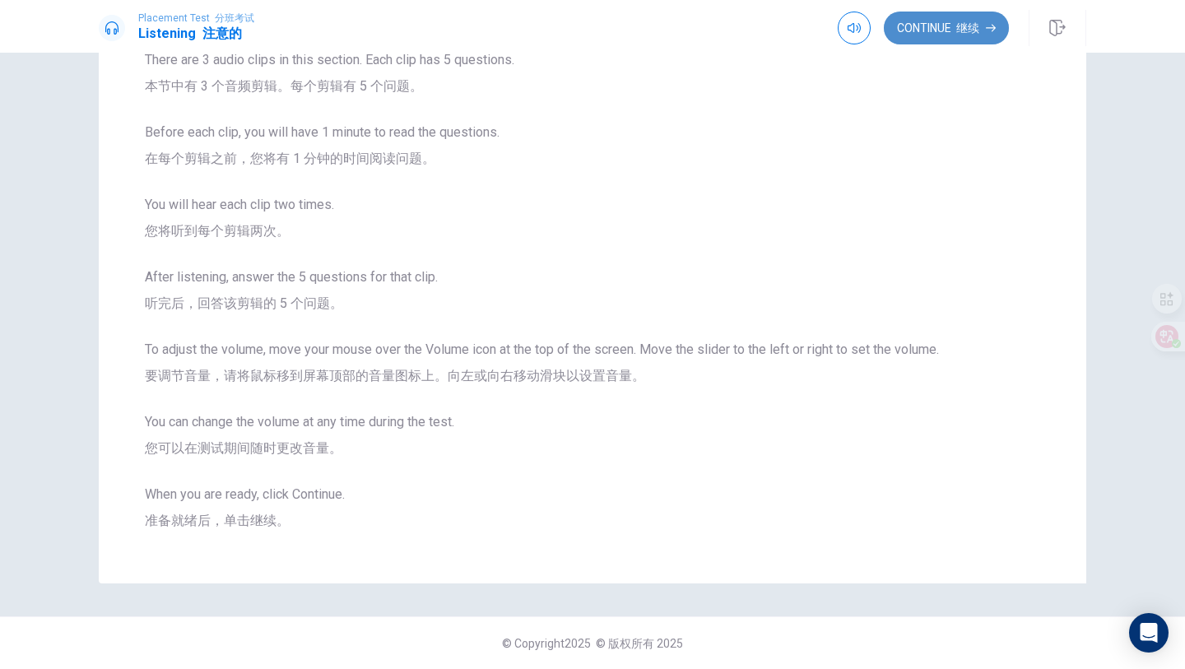
click at [927, 20] on button "Continue 继续" at bounding box center [945, 28] width 125 height 33
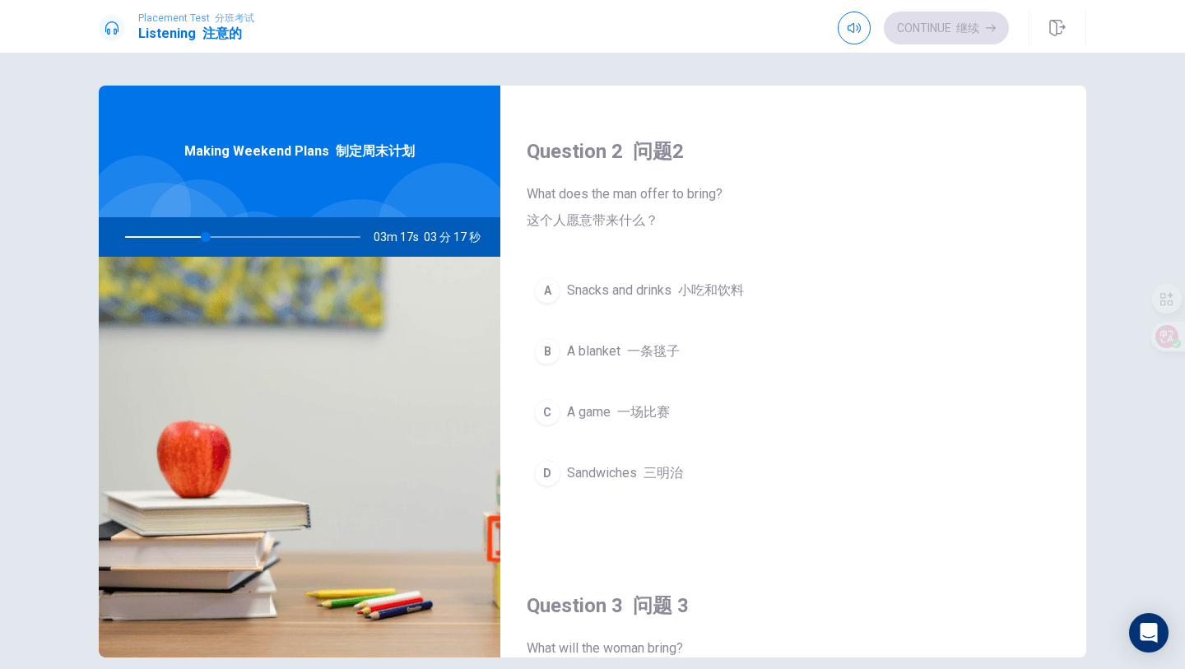
scroll to position [438, 0]
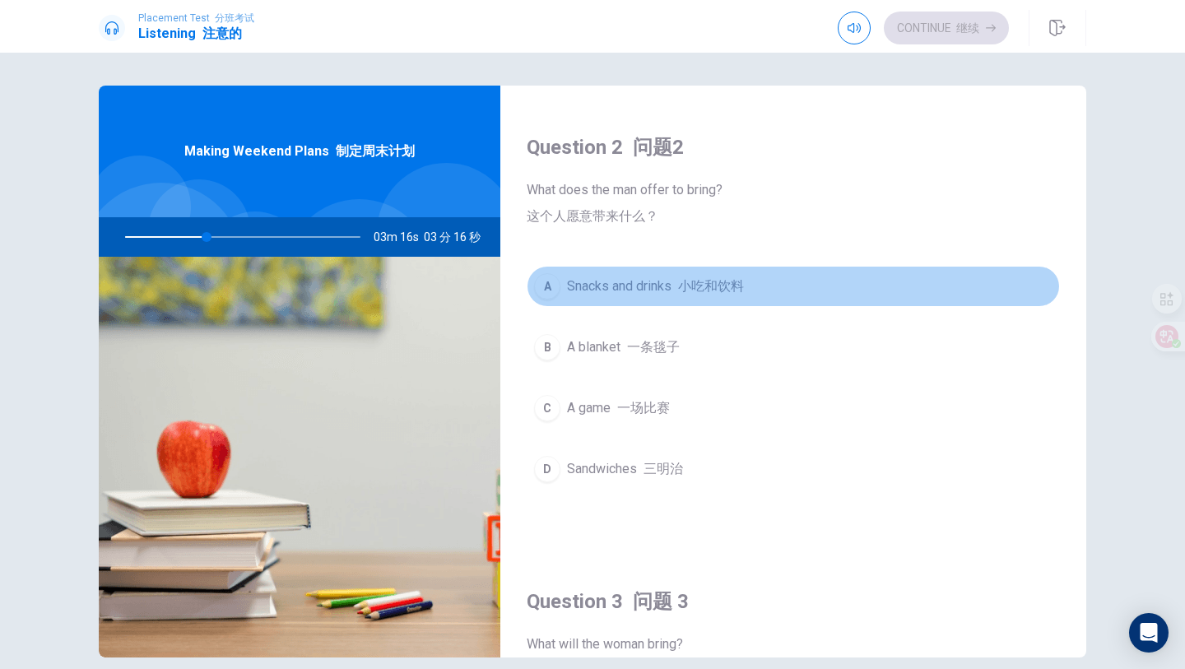
click at [551, 284] on div "A" at bounding box center [547, 286] width 26 height 26
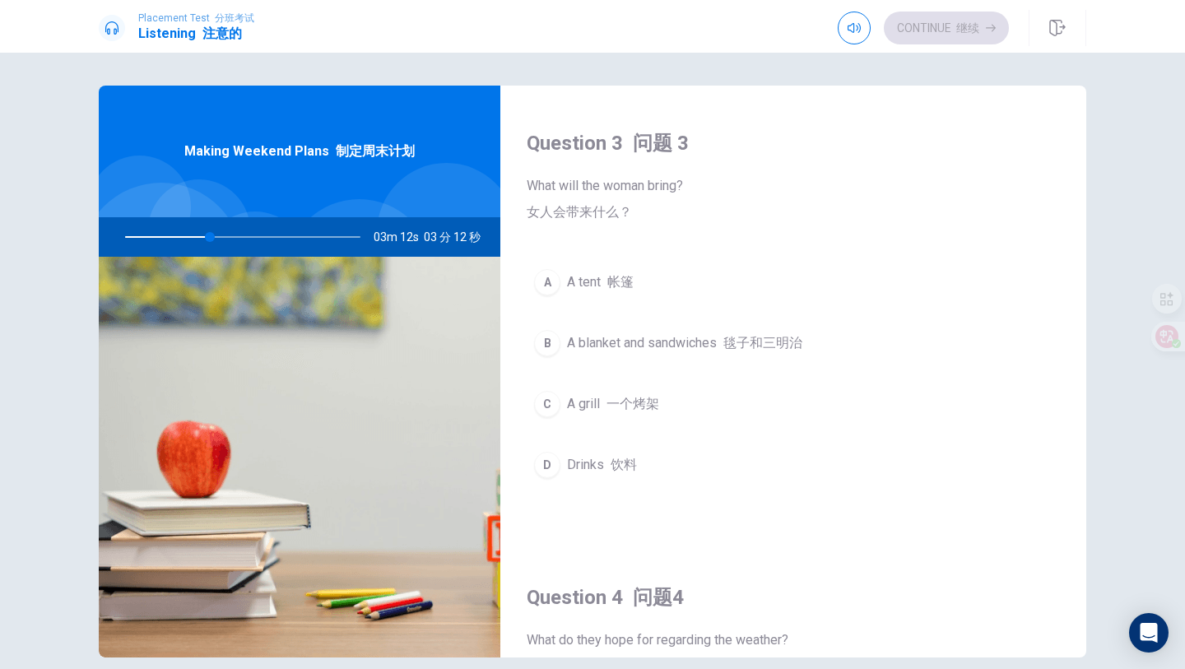
scroll to position [915, 0]
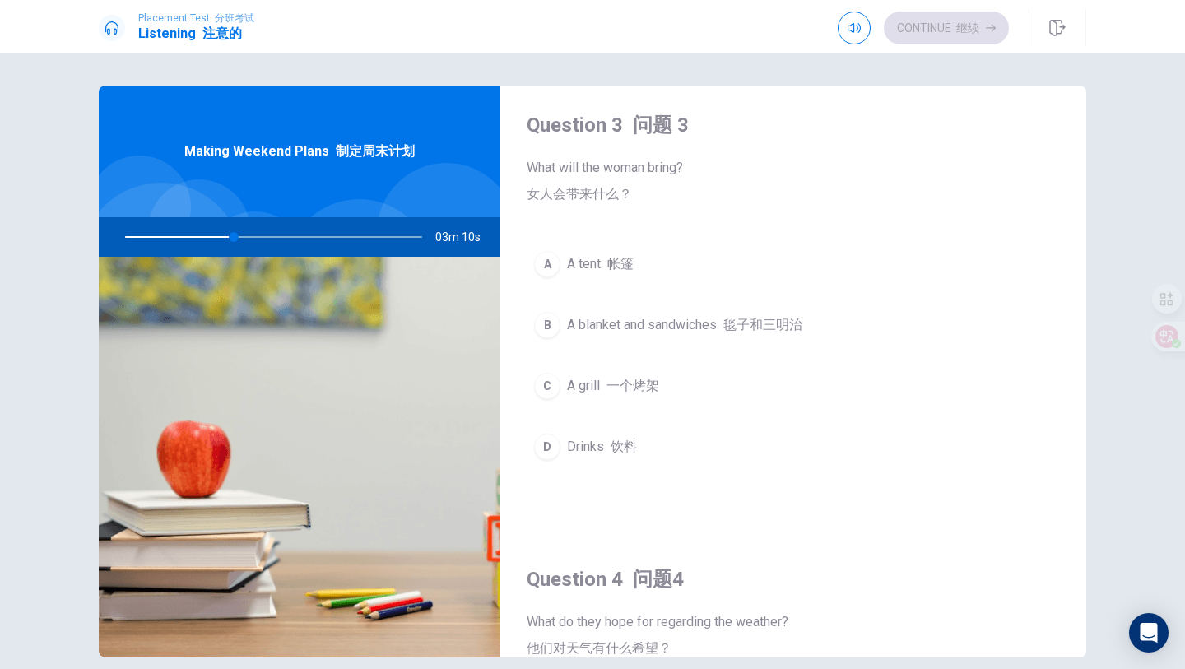
click at [601, 325] on span "A blanket and sandwiches 毯子和三明治" at bounding box center [684, 325] width 235 height 20
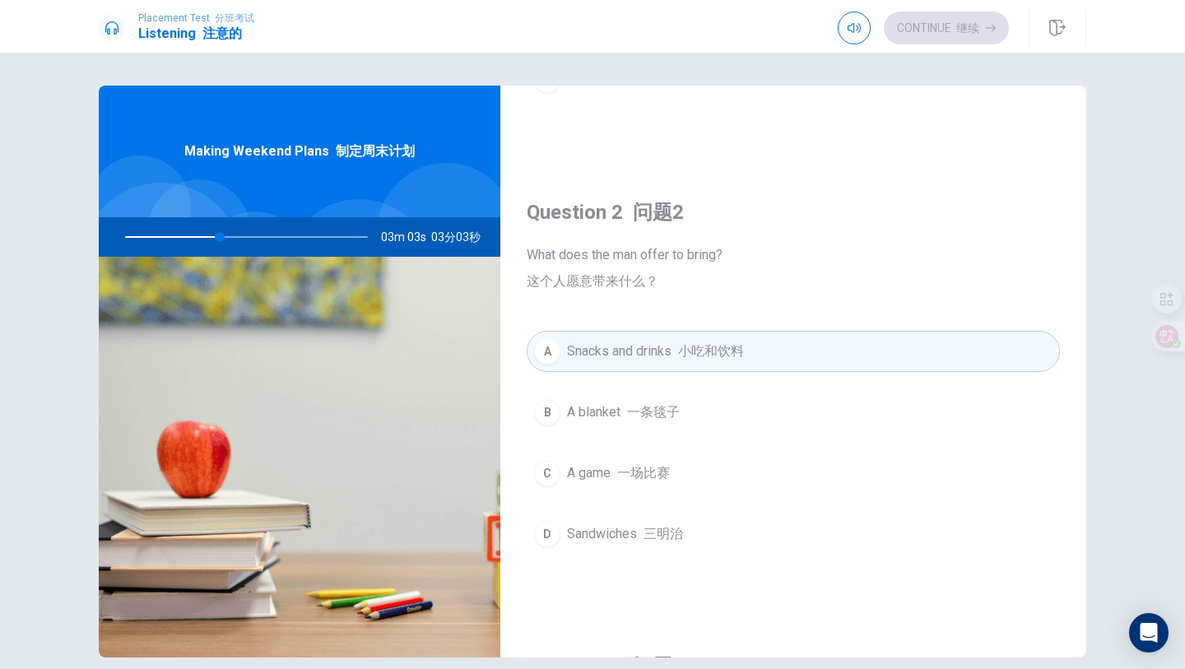
scroll to position [0, 0]
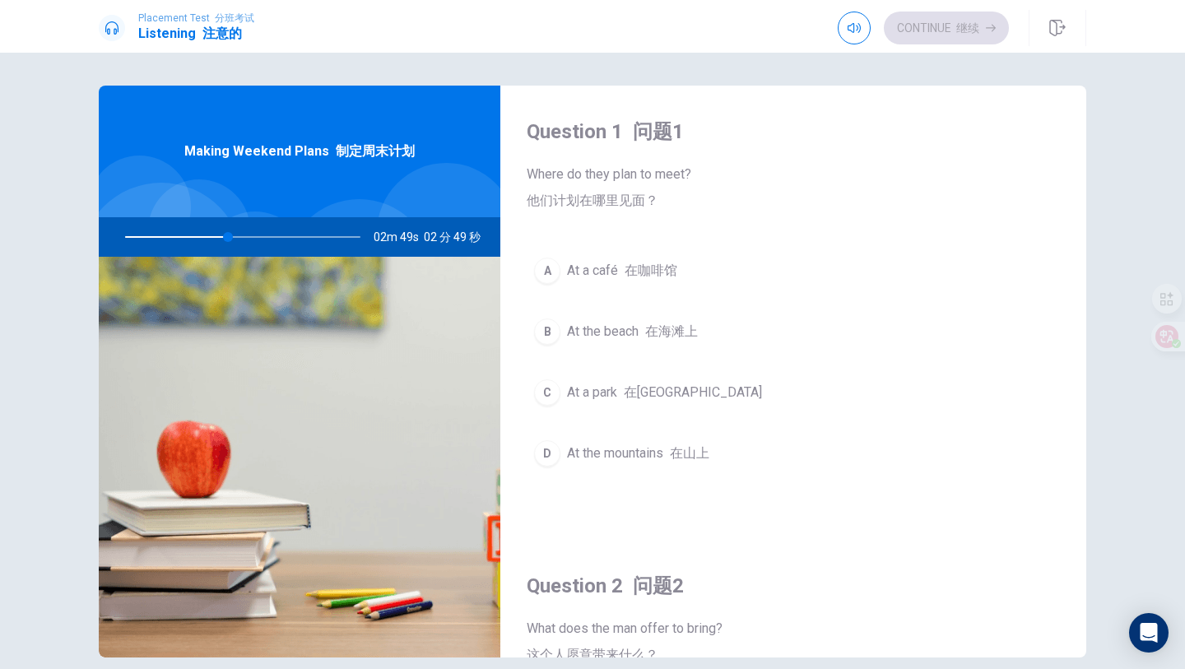
click at [551, 392] on div "C" at bounding box center [547, 392] width 26 height 26
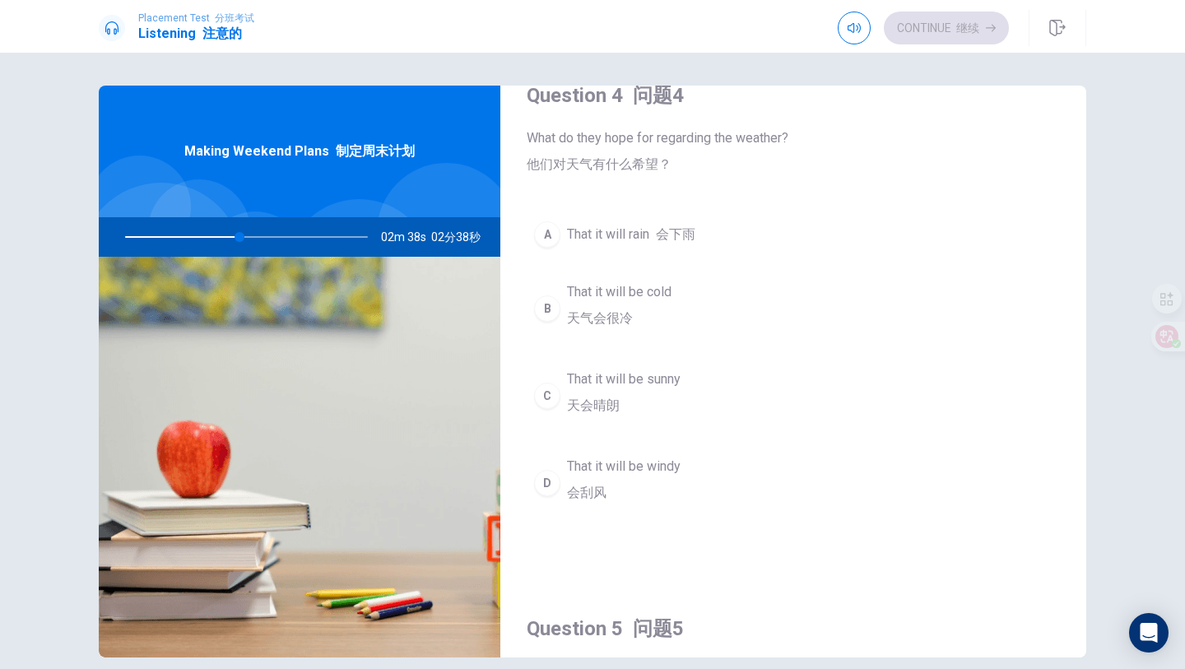
scroll to position [1393, 0]
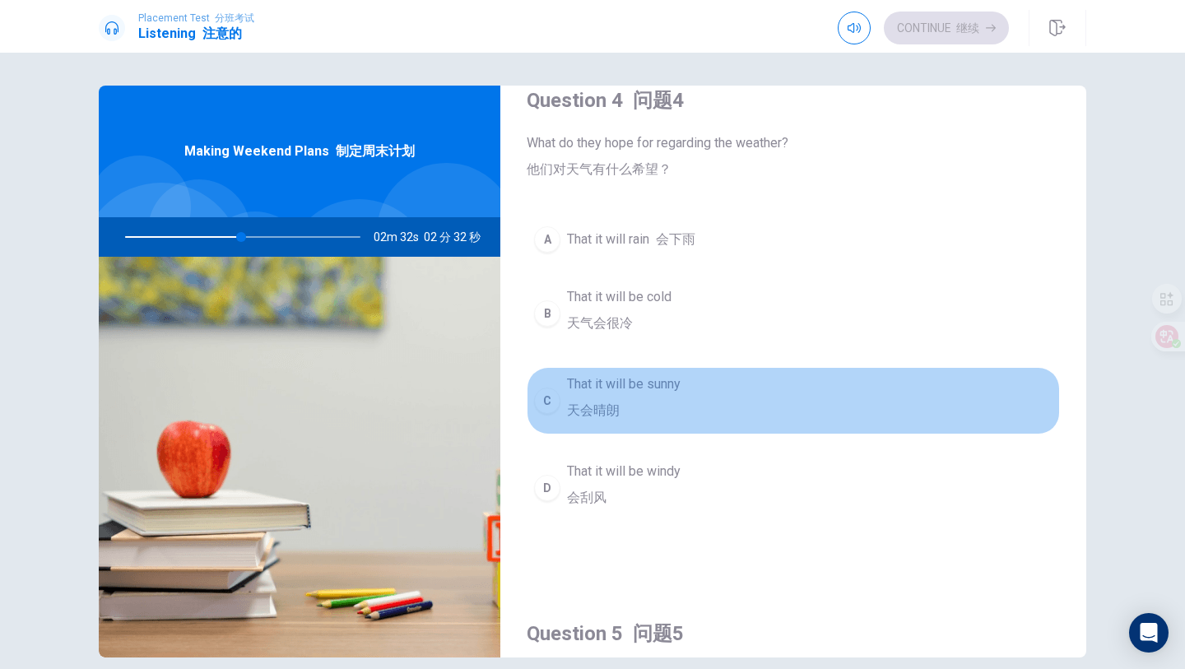
click at [557, 399] on div "C" at bounding box center [547, 400] width 26 height 26
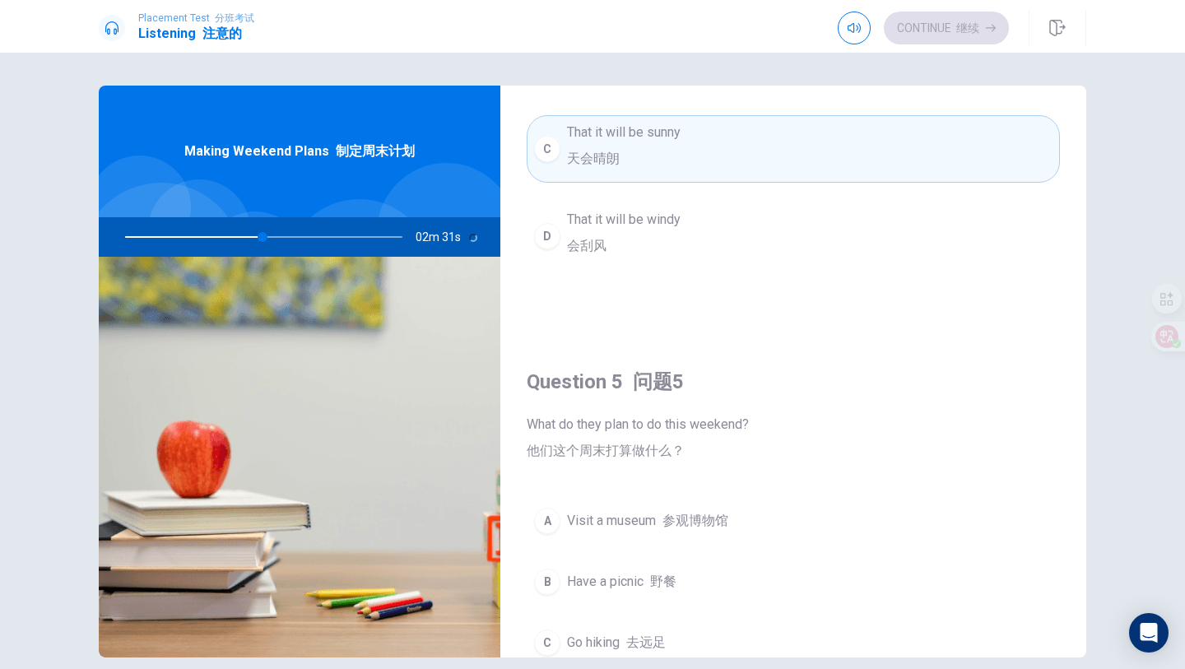
scroll to position [1778, 0]
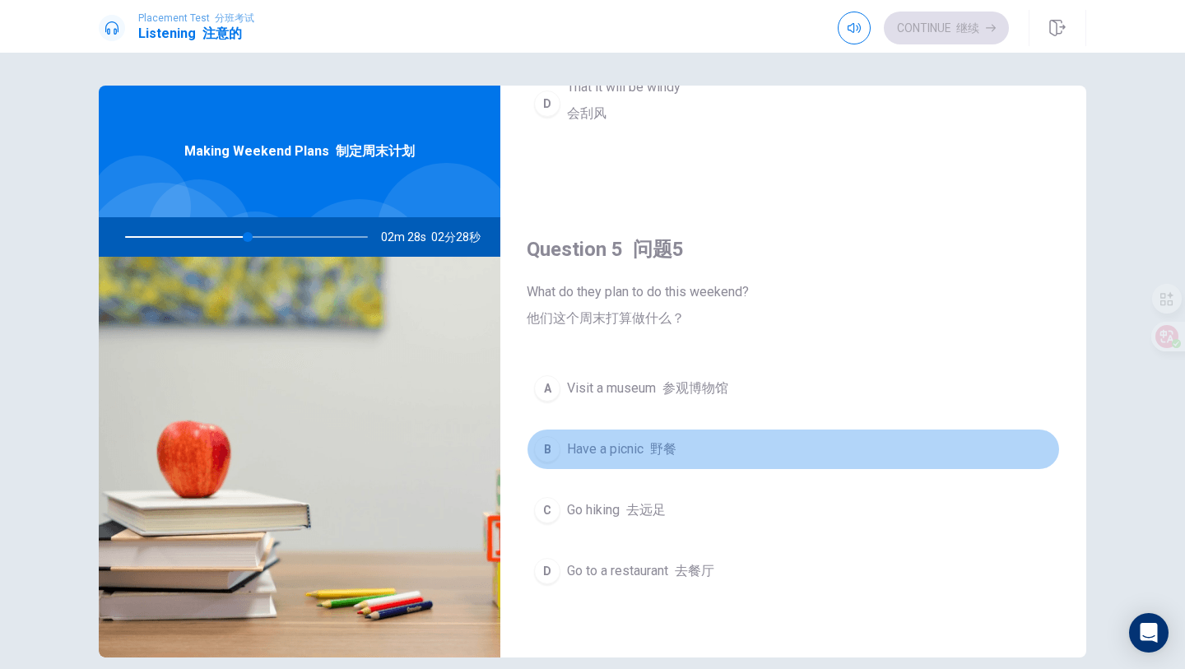
click at [549, 452] on div "B" at bounding box center [547, 449] width 26 height 26
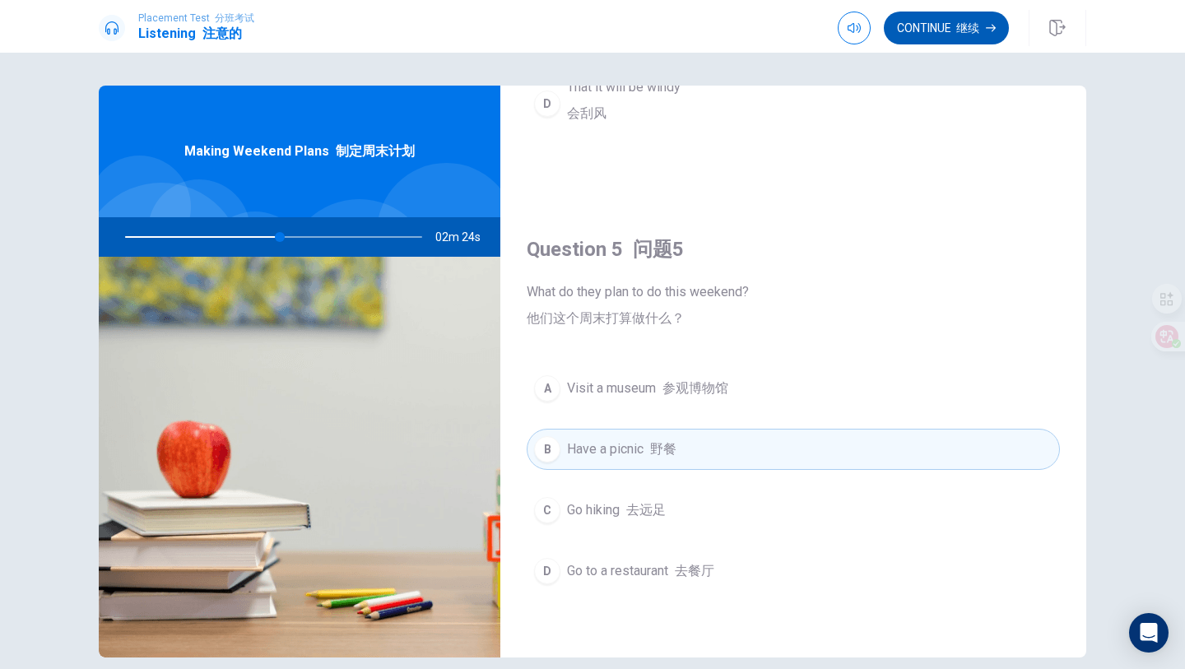
click at [956, 23] on font "继续" at bounding box center [967, 27] width 23 height 13
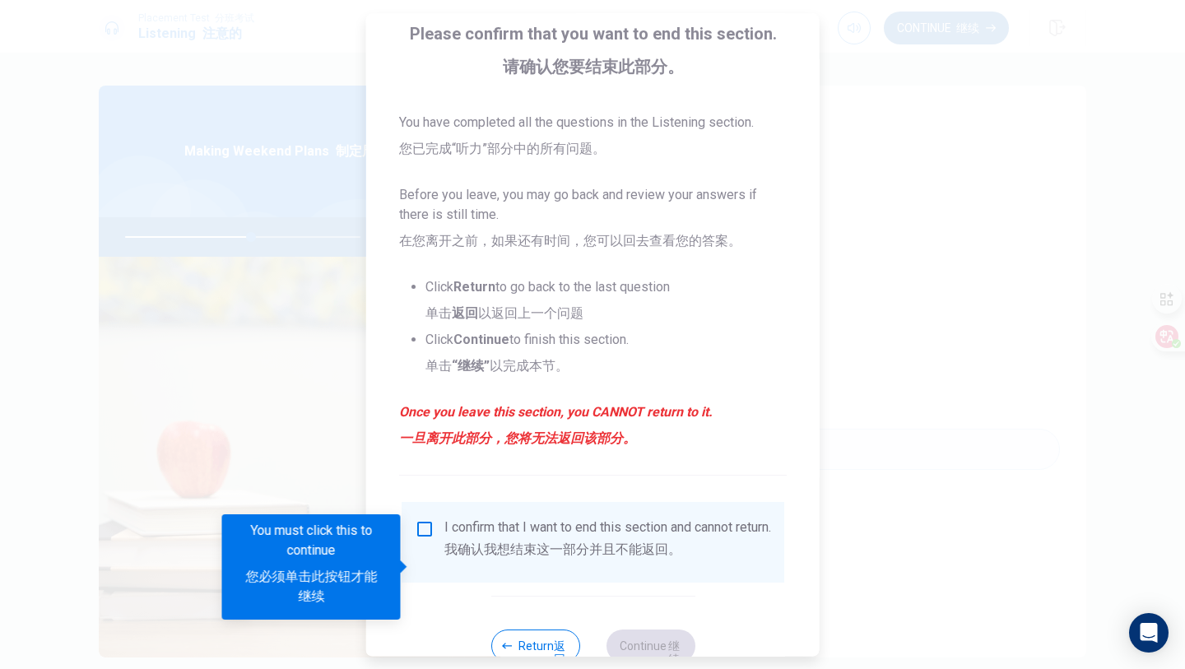
scroll to position [220, 0]
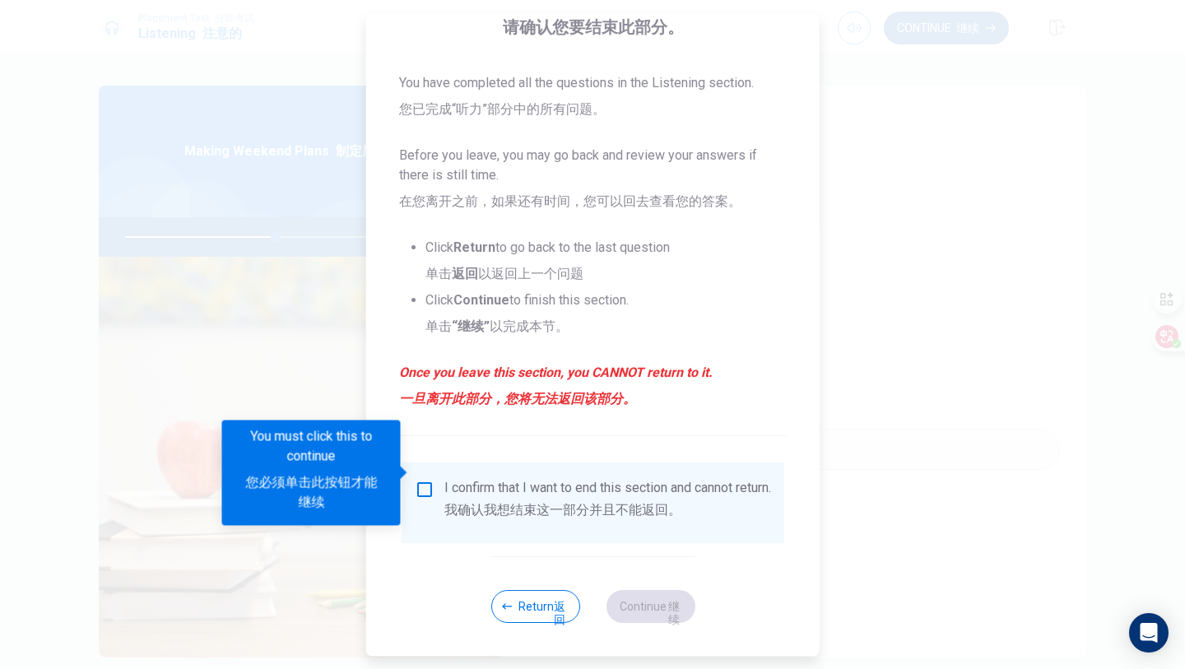
click at [428, 480] on input "You must click this to continue" at bounding box center [425, 490] width 20 height 20
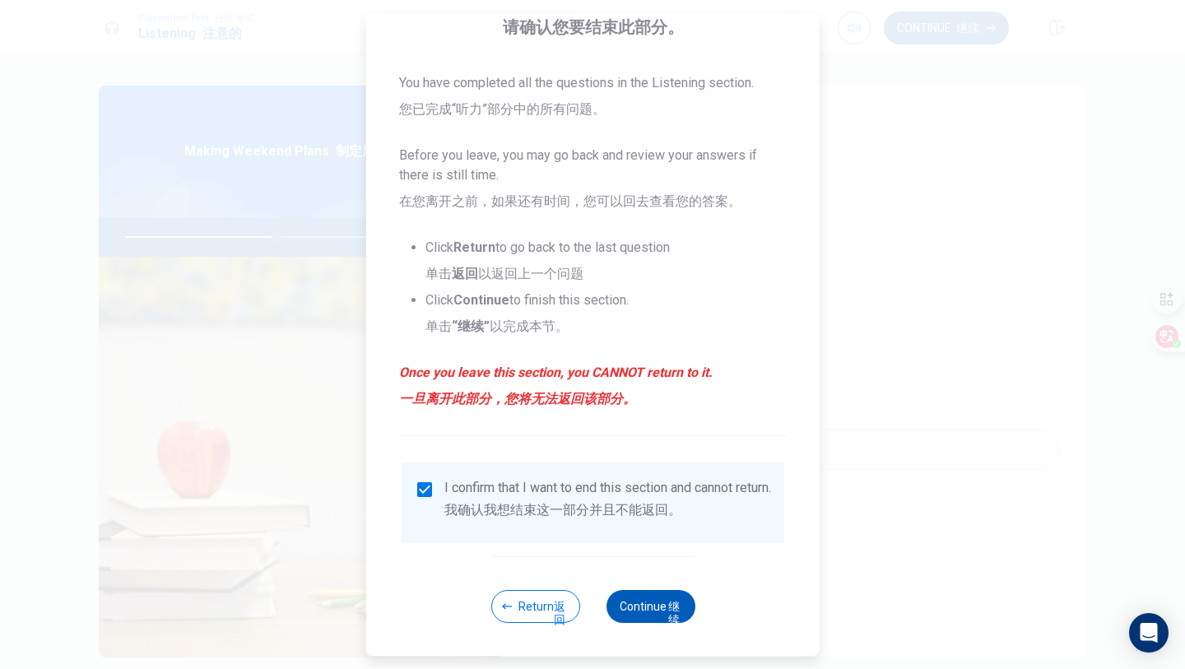
click at [670, 605] on font "继续" at bounding box center [674, 613] width 12 height 26
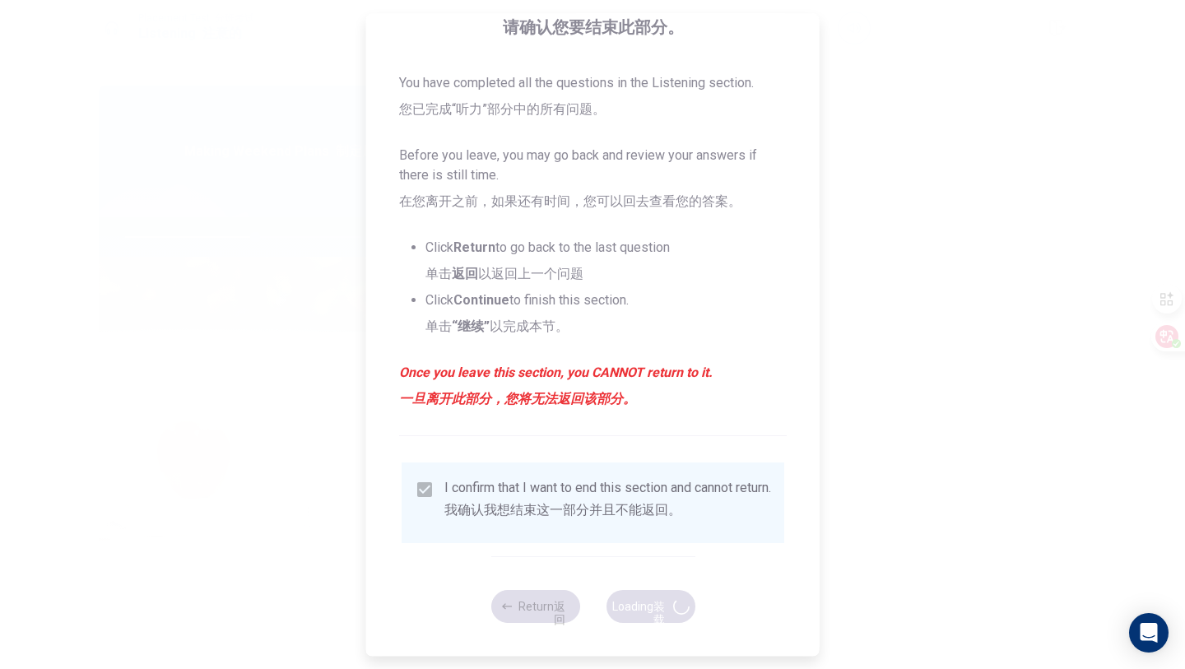
type input "56"
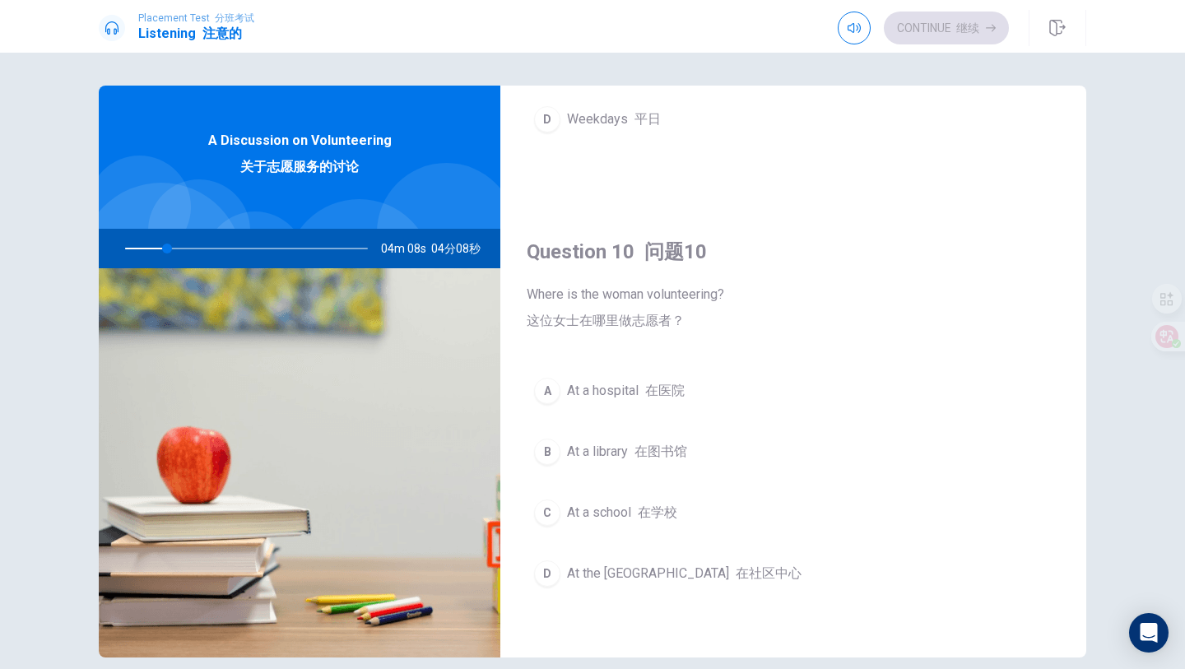
scroll to position [1751, 0]
click at [610, 570] on span "At the community center 在社区中心" at bounding box center [684, 571] width 234 height 20
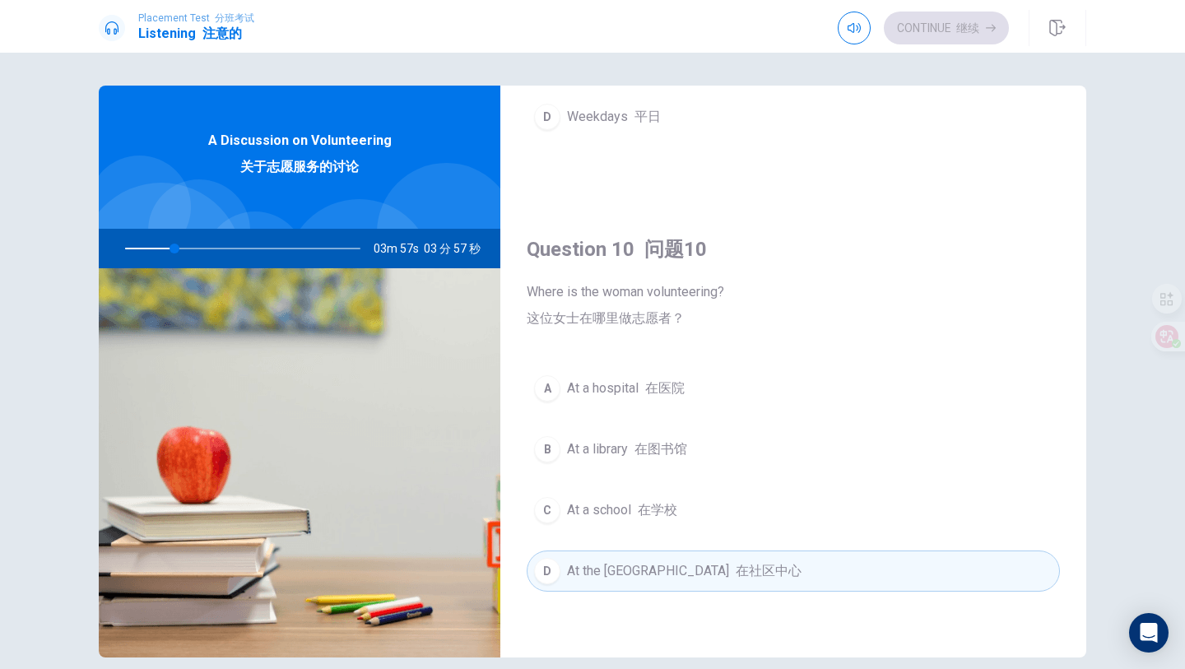
click at [614, 565] on span "At the community center 在社区中心" at bounding box center [684, 571] width 234 height 20
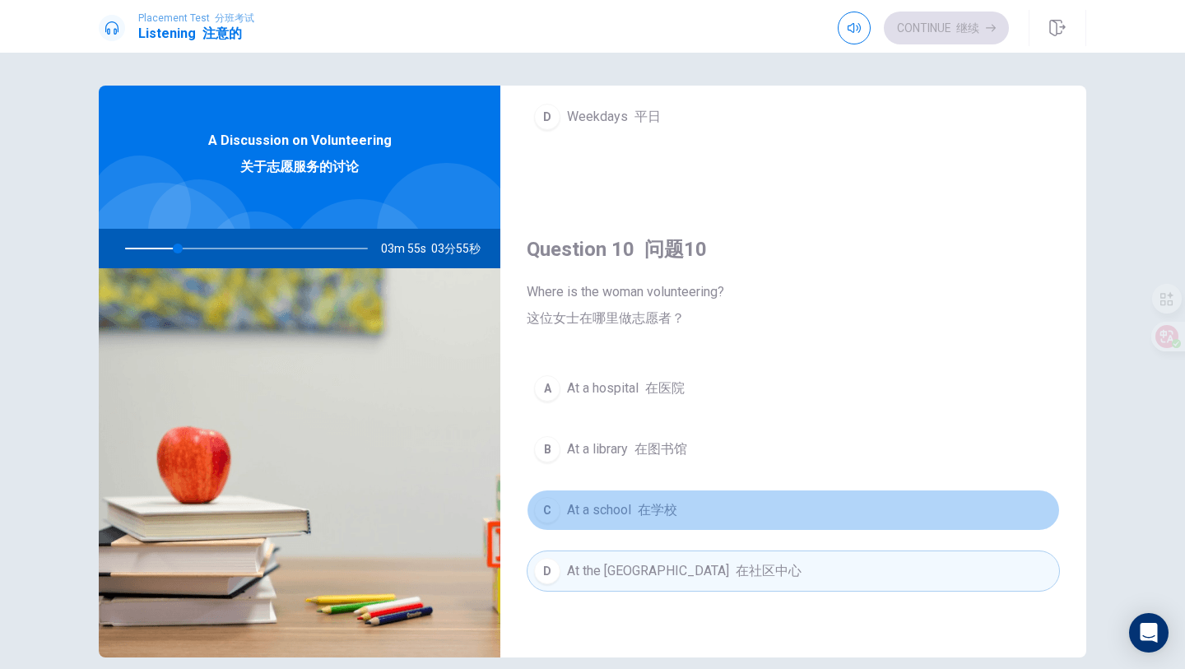
click at [752, 491] on button "C At a school 在学校" at bounding box center [792, 509] width 533 height 41
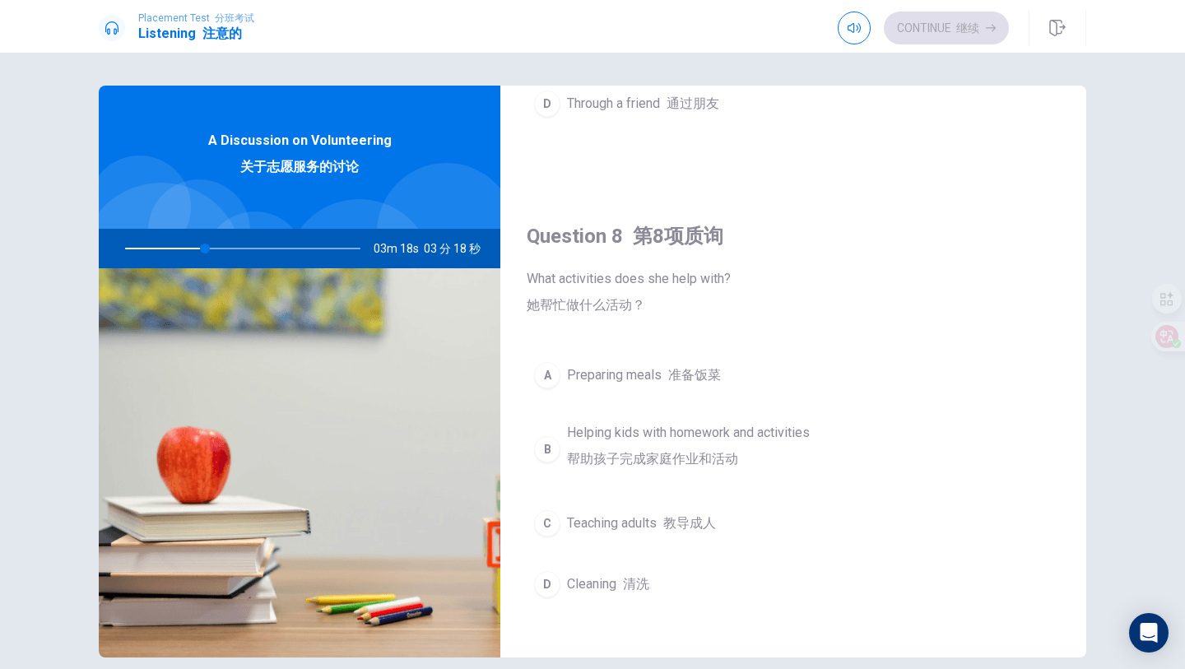
scroll to position [903, 0]
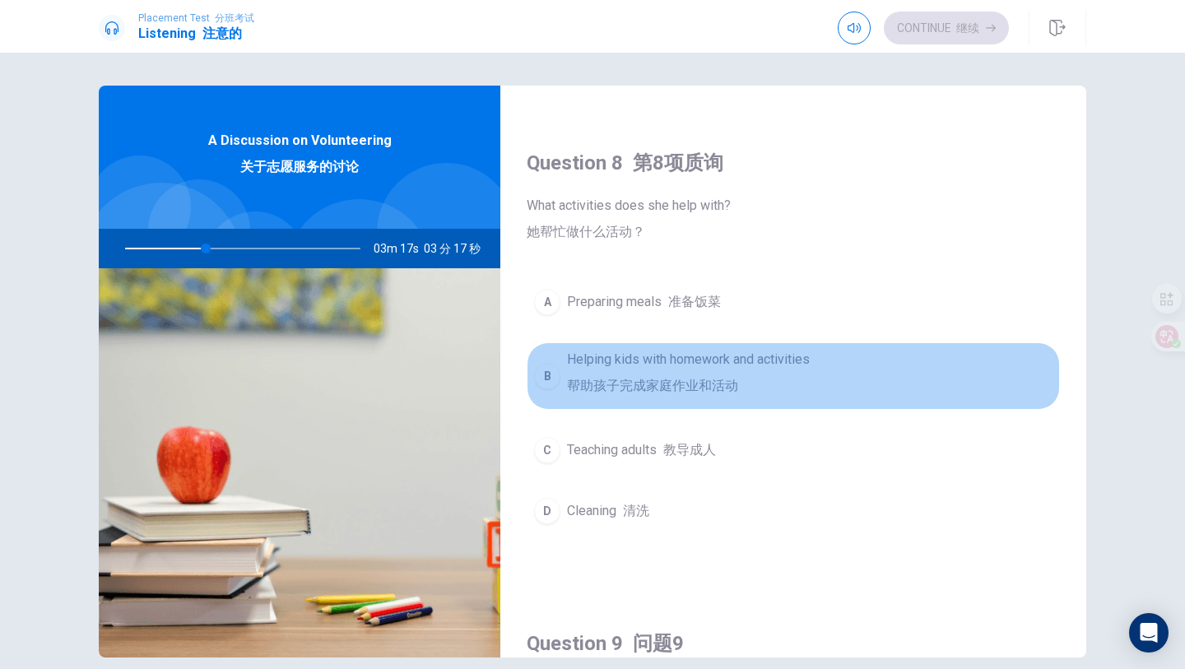
click at [544, 373] on div "B" at bounding box center [547, 376] width 26 height 26
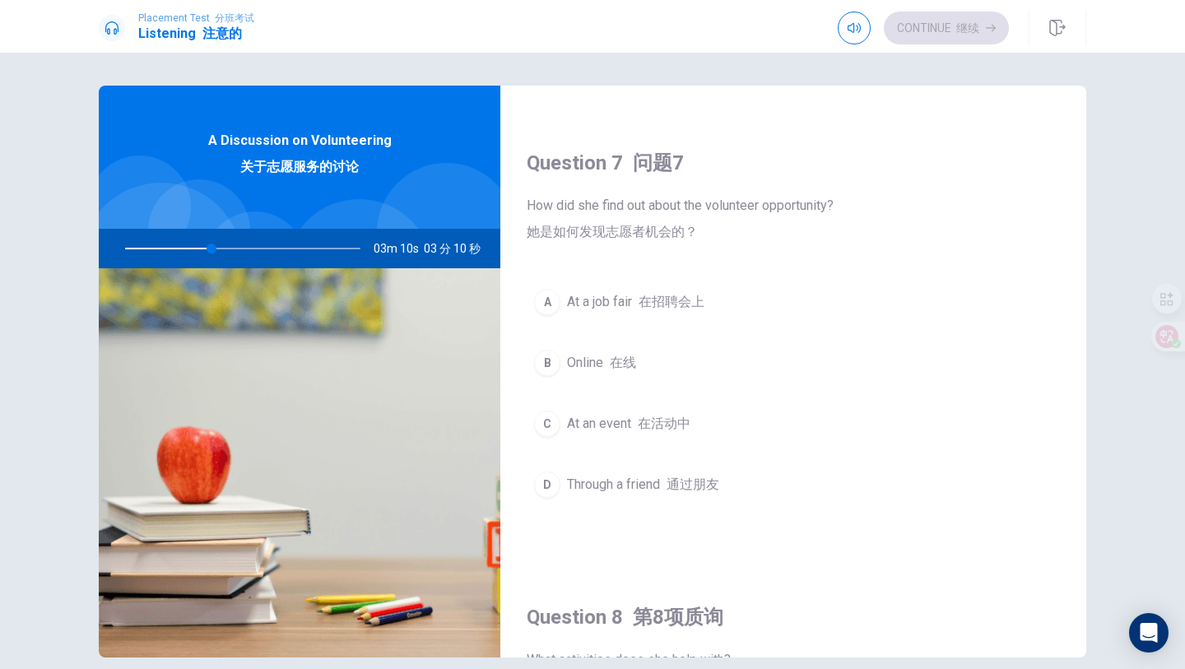
scroll to position [469, 0]
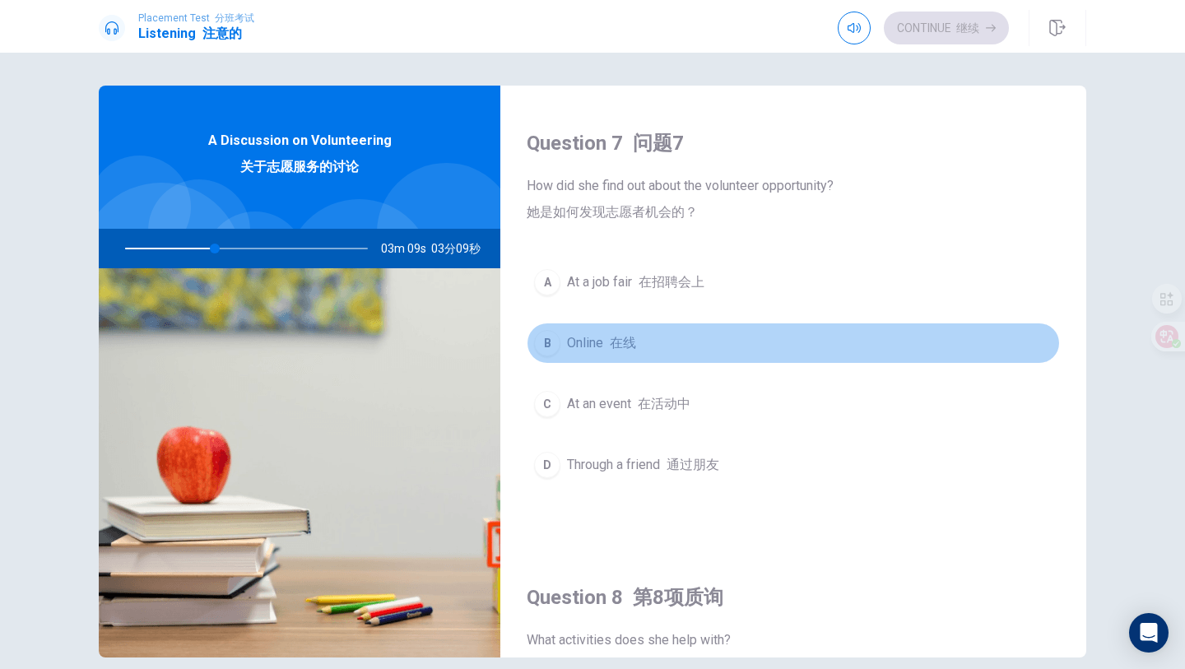
click at [661, 350] on button "B Online 在线" at bounding box center [792, 342] width 533 height 41
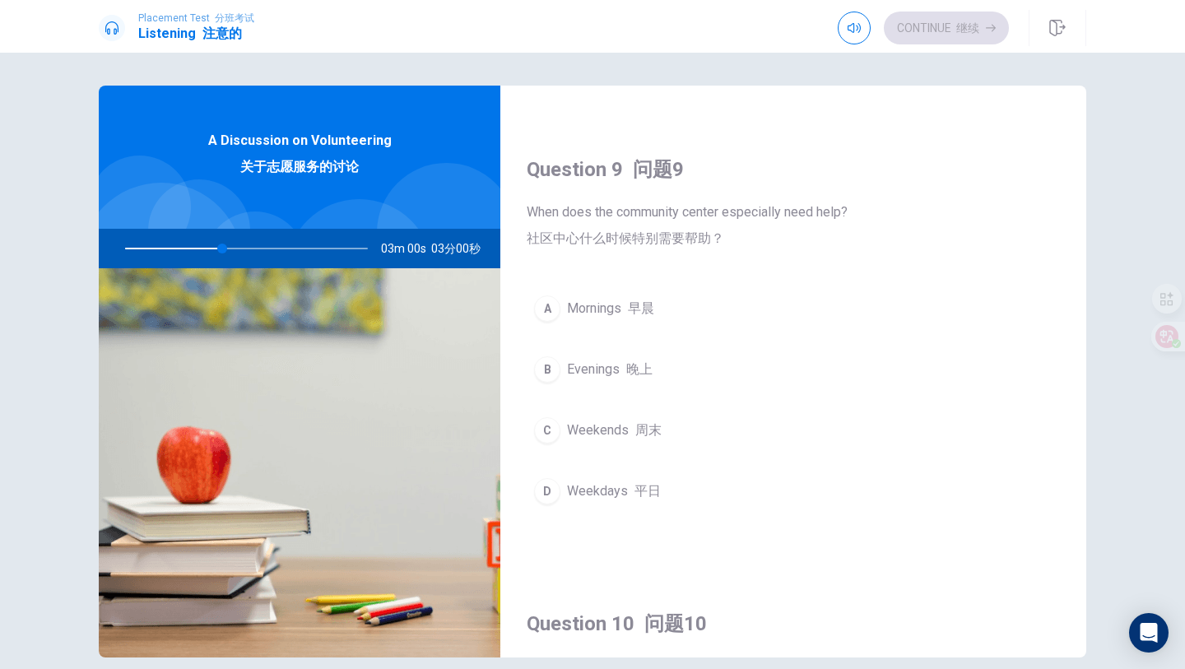
scroll to position [1389, 0]
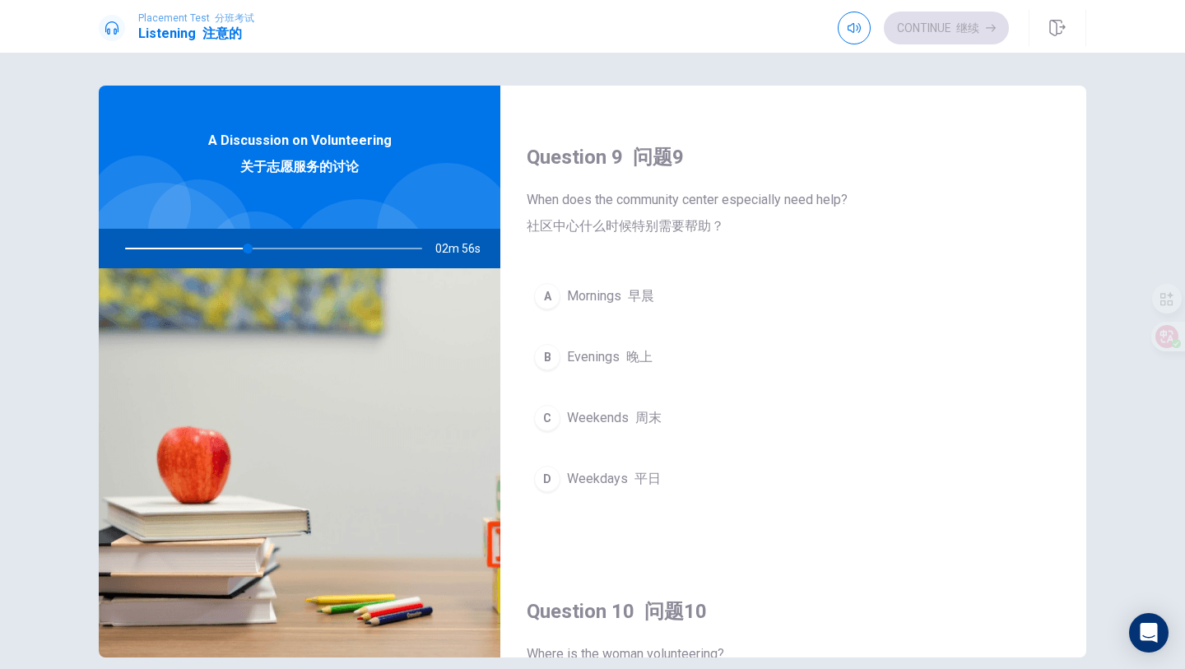
click at [650, 415] on font "周末" at bounding box center [648, 418] width 26 height 16
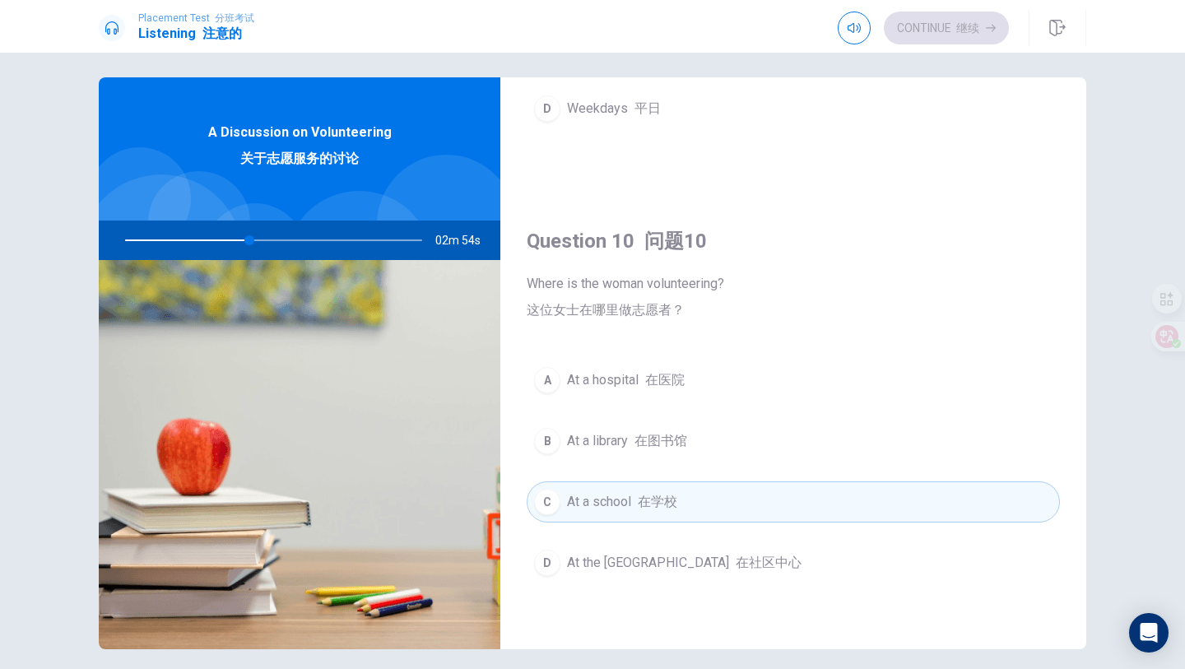
scroll to position [17, 0]
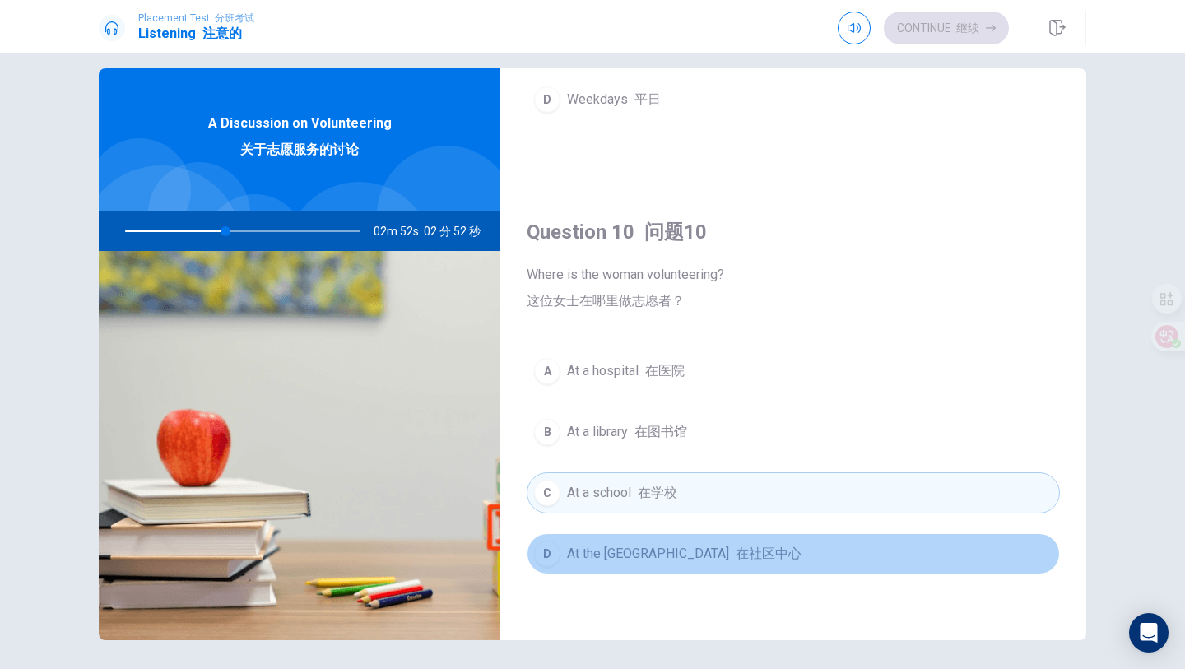
click at [675, 544] on span "At the community center 在社区中心" at bounding box center [684, 554] width 234 height 20
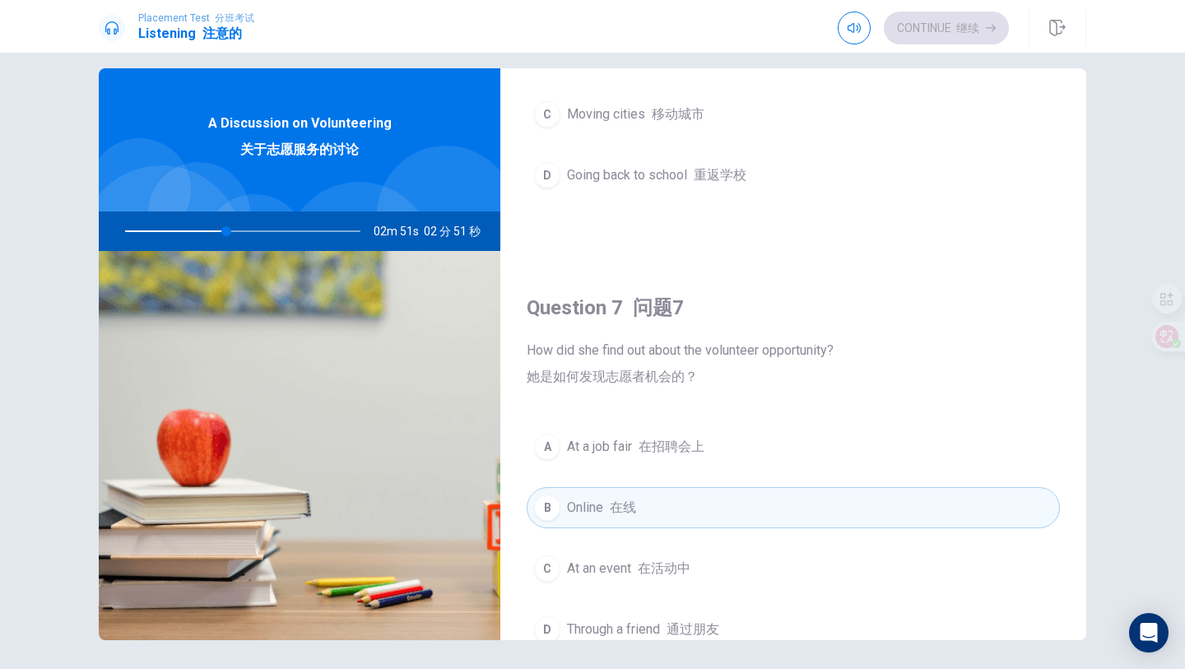
scroll to position [0, 0]
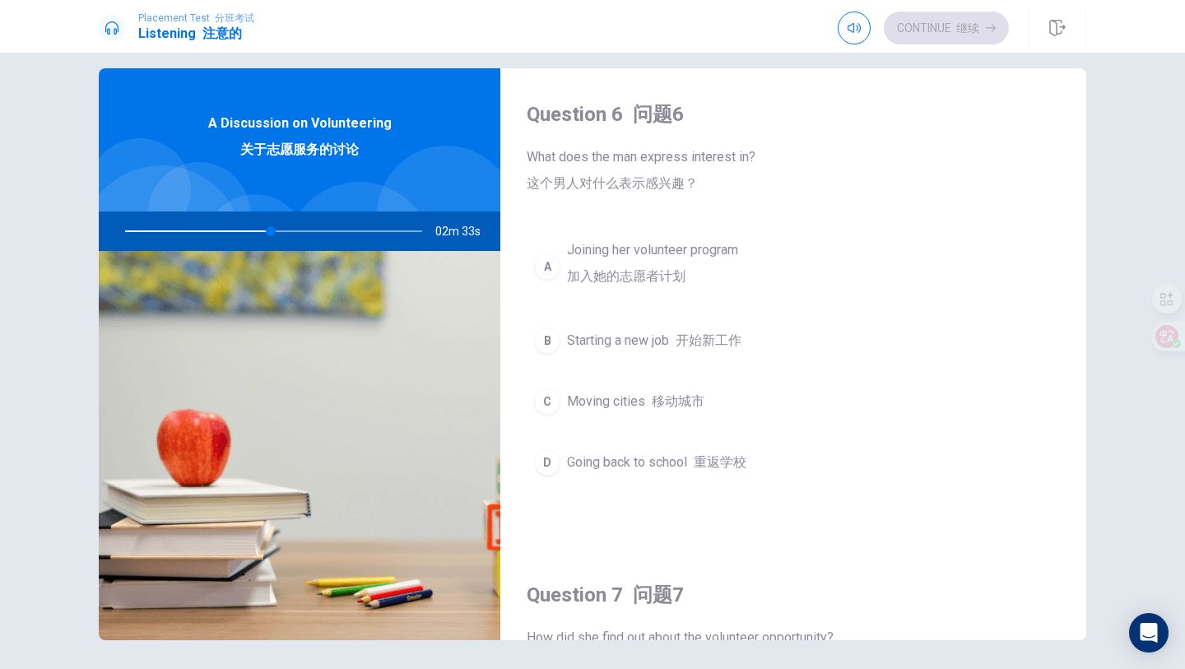
click at [554, 262] on div "A" at bounding box center [547, 266] width 26 height 26
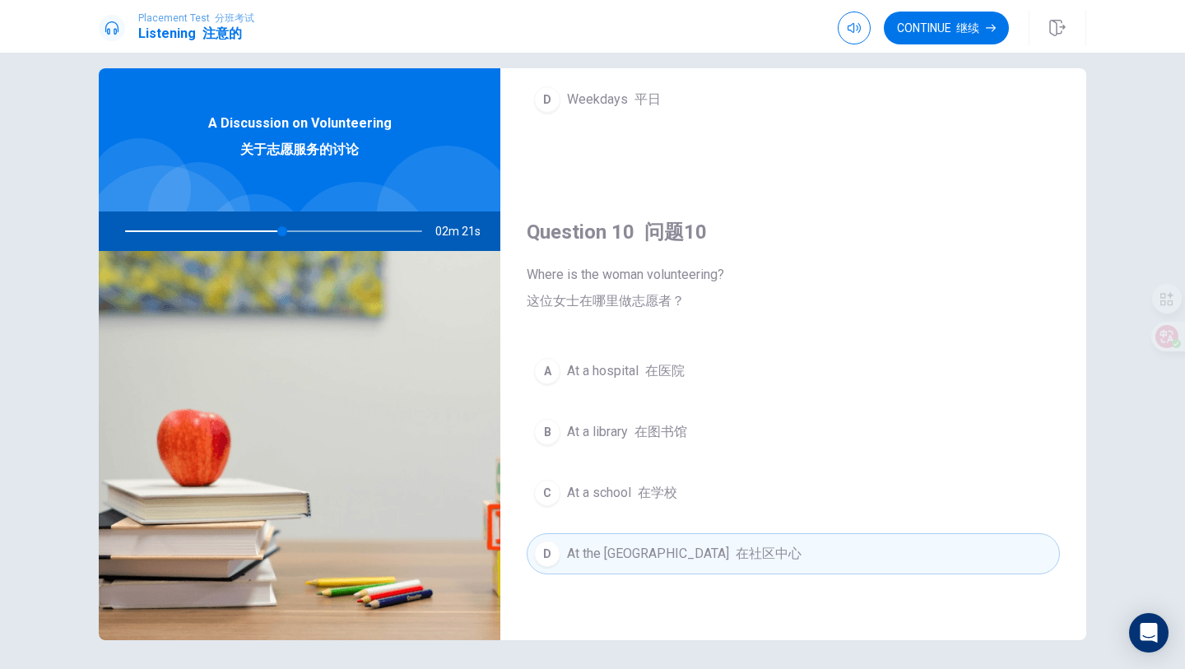
scroll to position [23, 0]
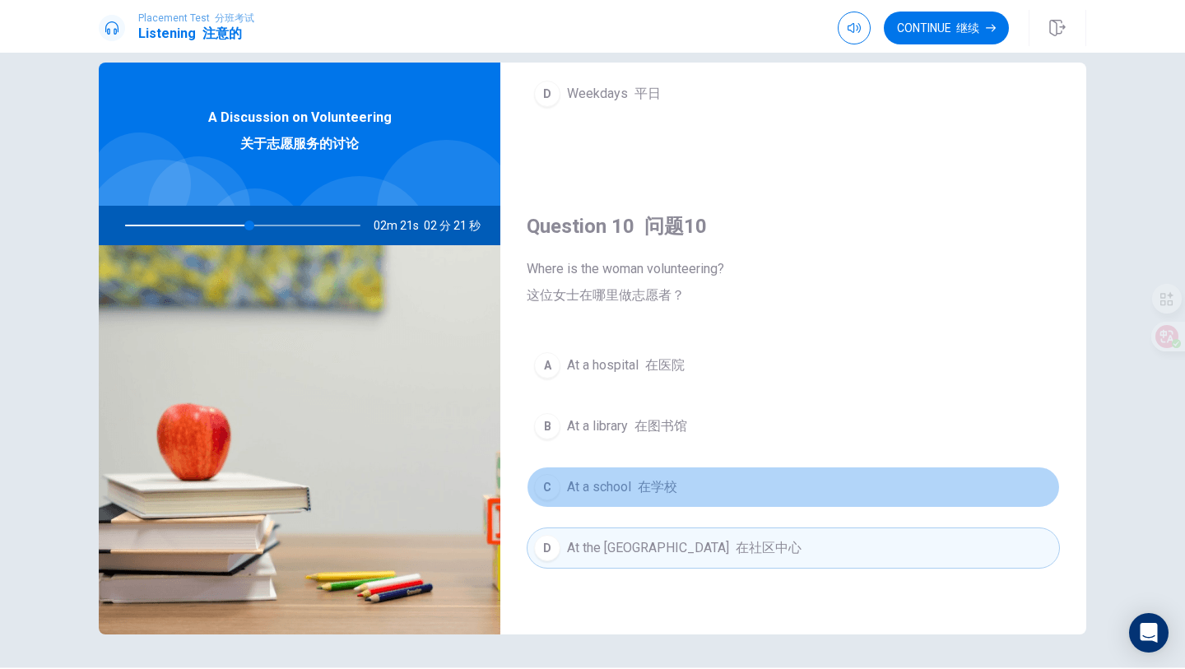
click at [702, 500] on button "C At a school 在学校" at bounding box center [792, 486] width 533 height 41
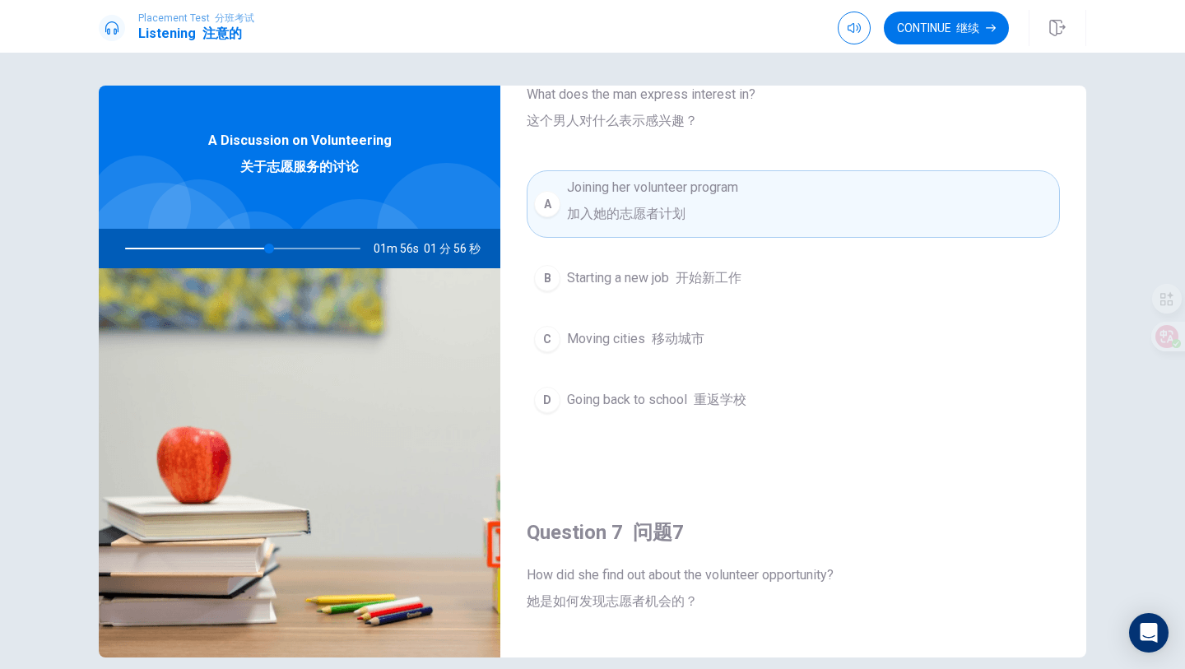
scroll to position [0, 0]
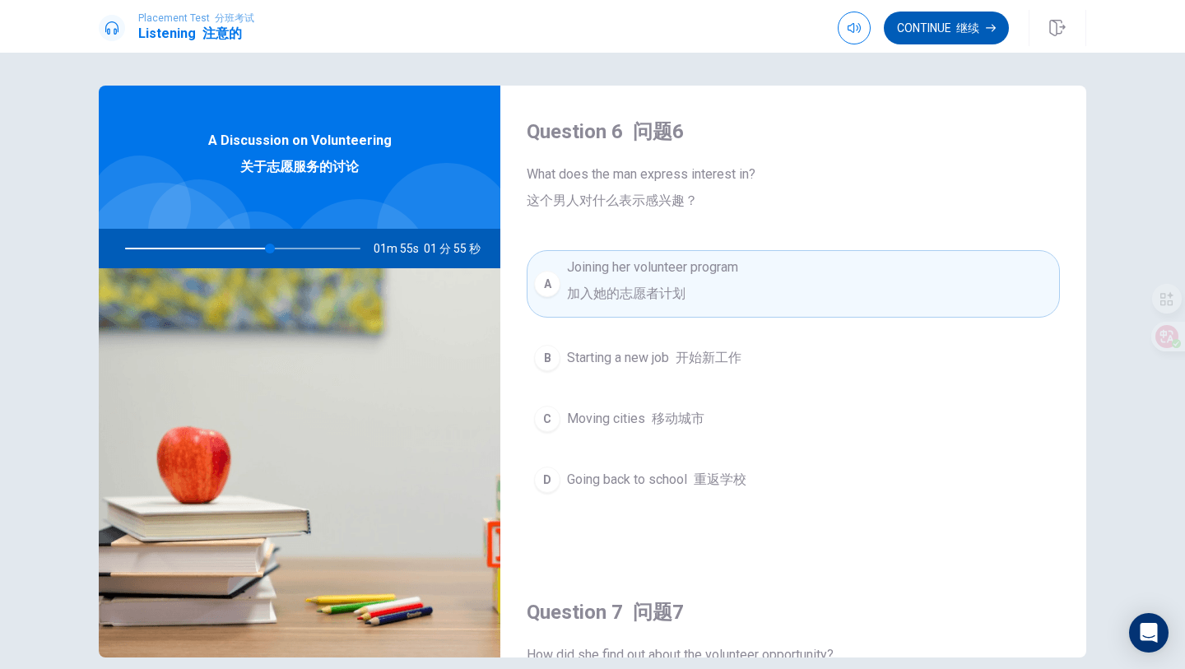
click at [953, 25] on font "button" at bounding box center [953, 27] width 5 height 13
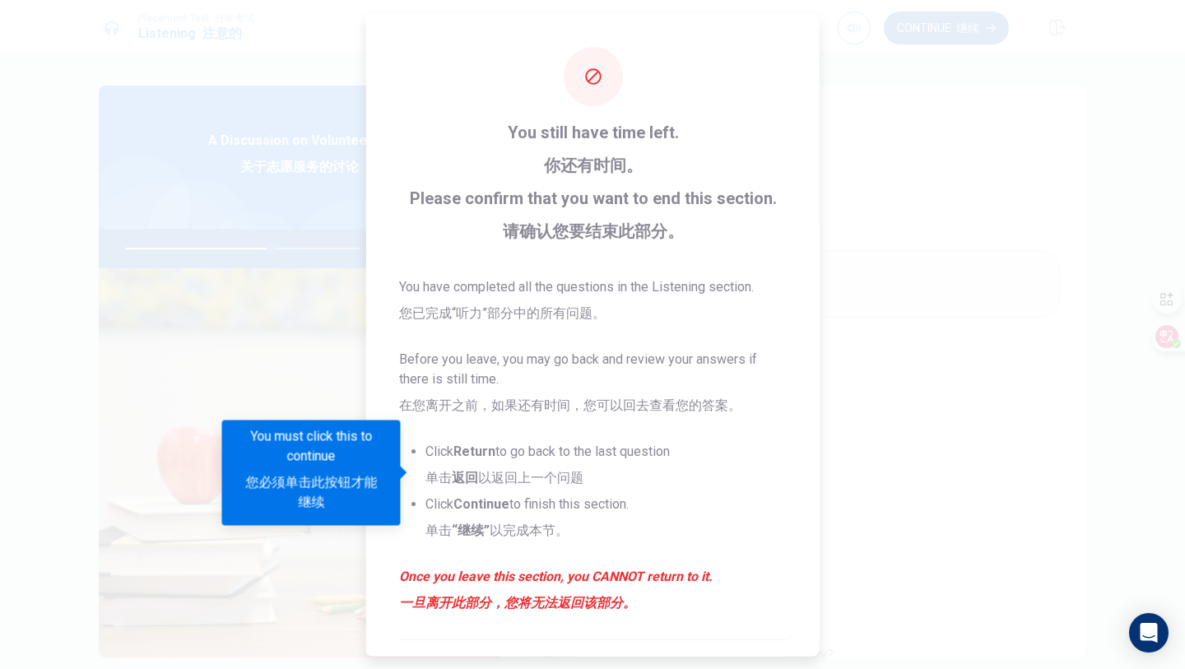
scroll to position [220, 0]
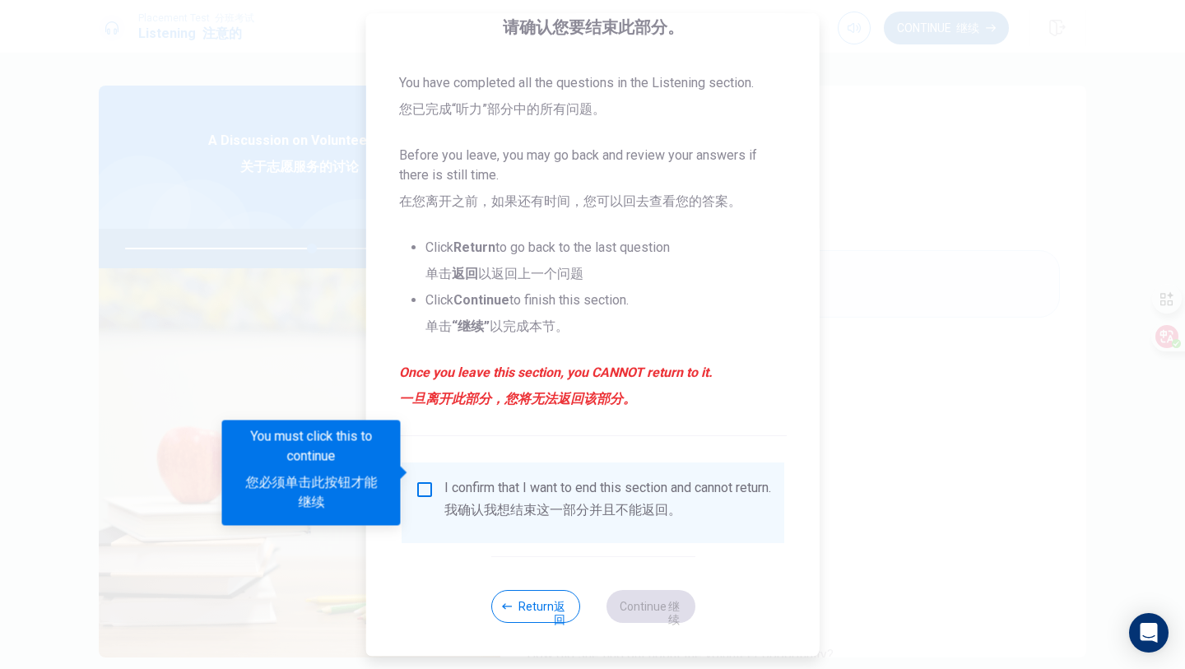
click at [422, 480] on input "You must click this to continue" at bounding box center [425, 490] width 20 height 20
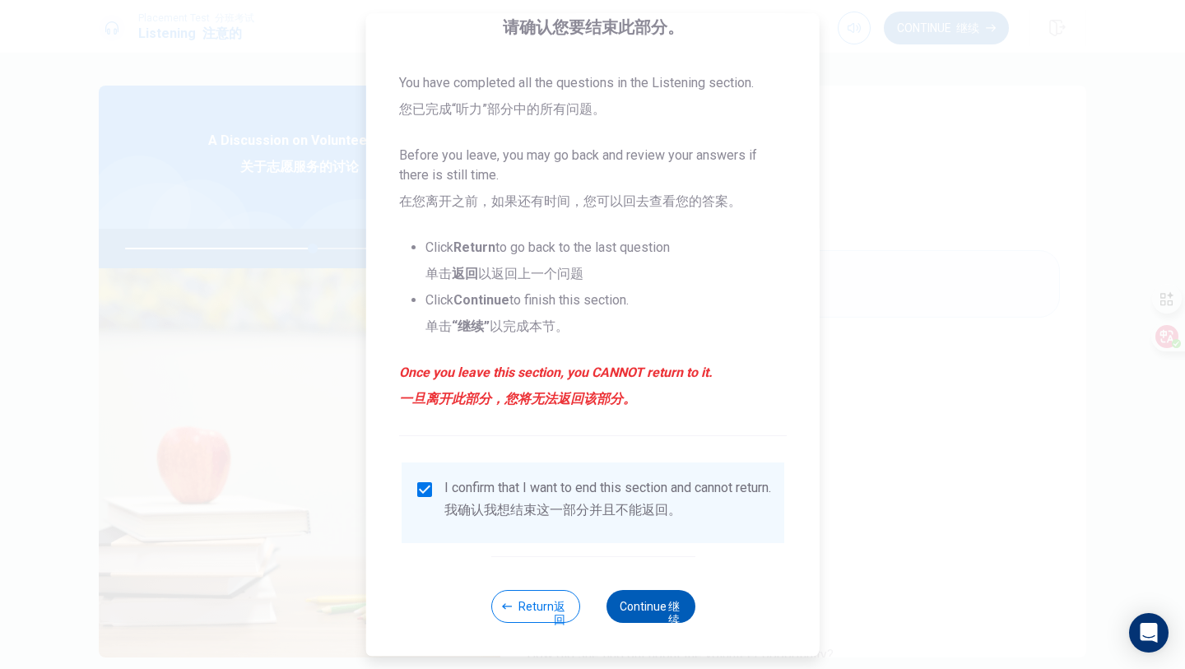
click at [665, 613] on font "继续" at bounding box center [673, 606] width 16 height 39
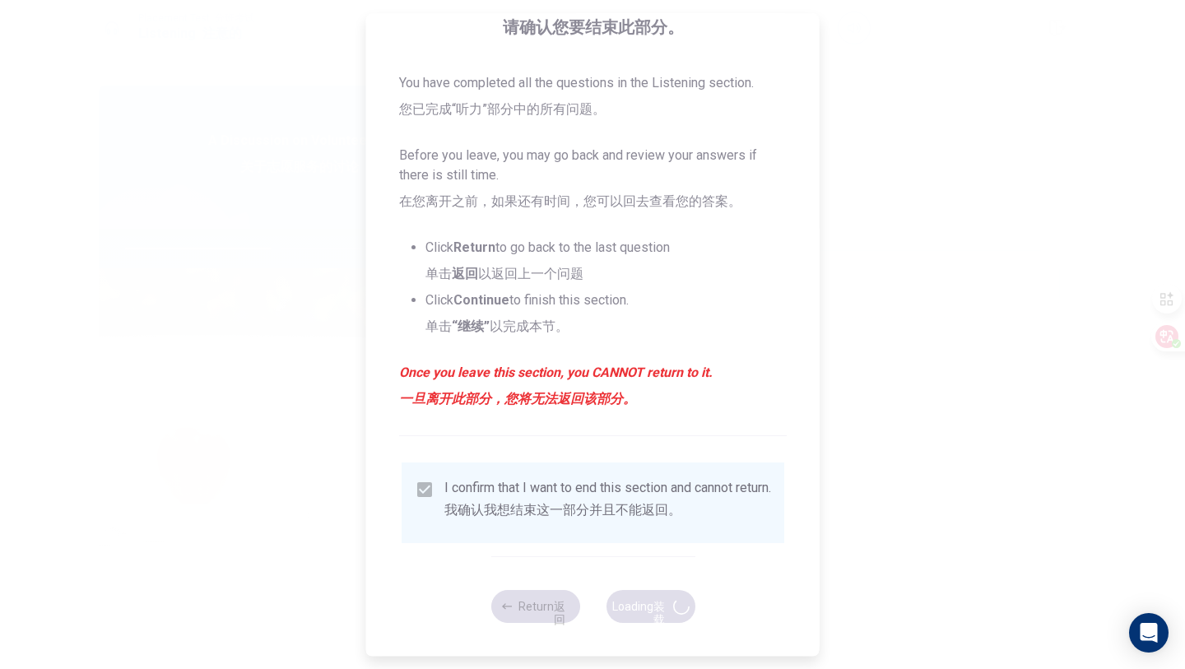
type input "64"
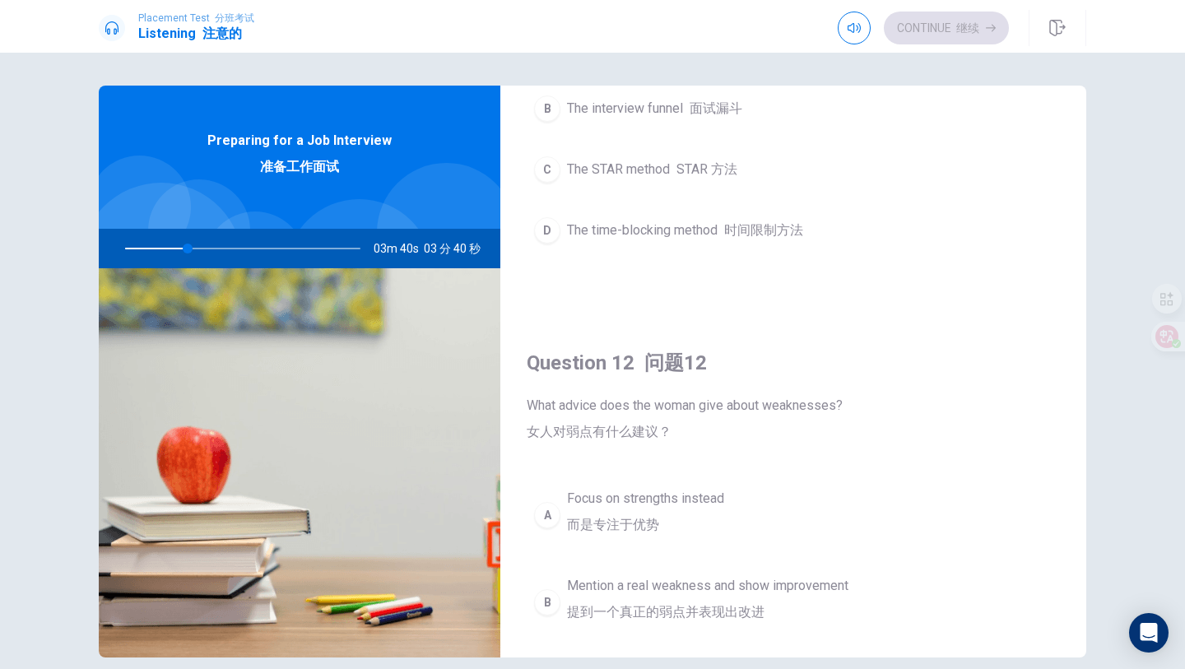
scroll to position [0, 0]
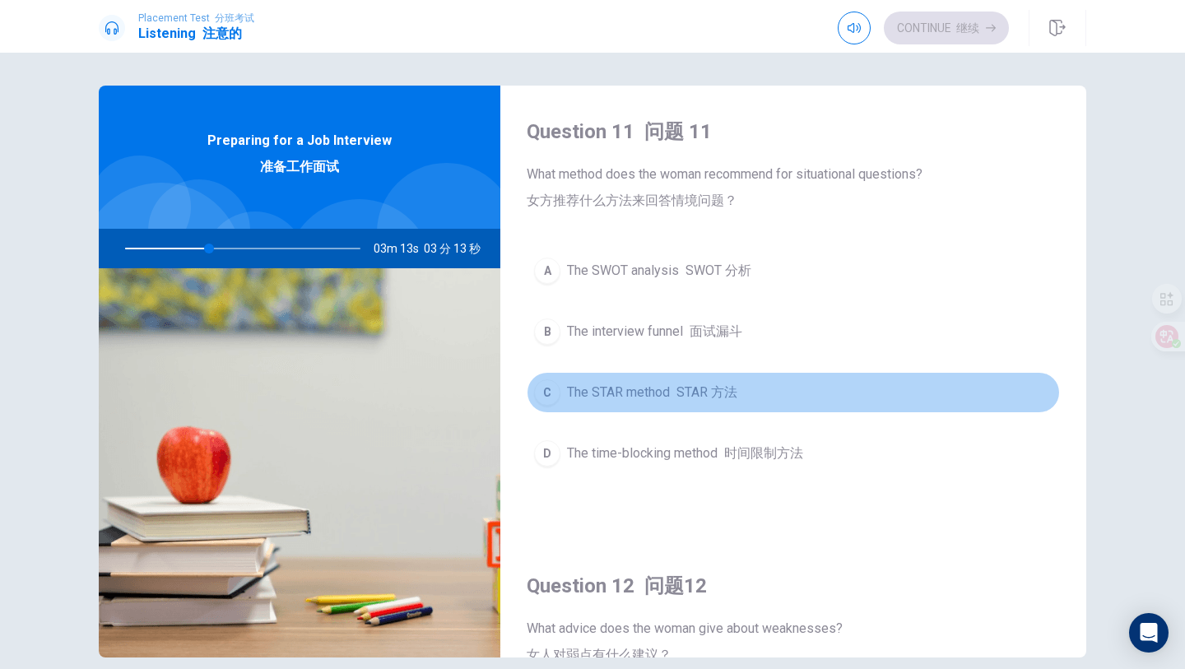
click at [559, 396] on div "C" at bounding box center [547, 392] width 26 height 26
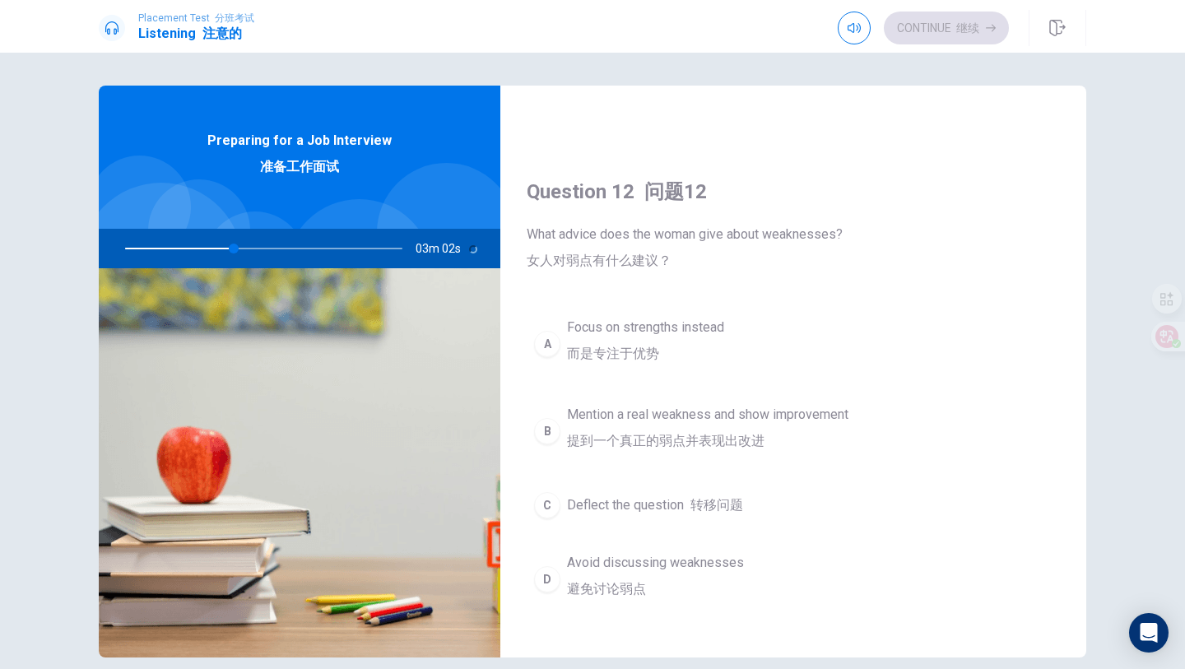
scroll to position [392, 0]
click at [554, 424] on div "B" at bounding box center [547, 433] width 26 height 26
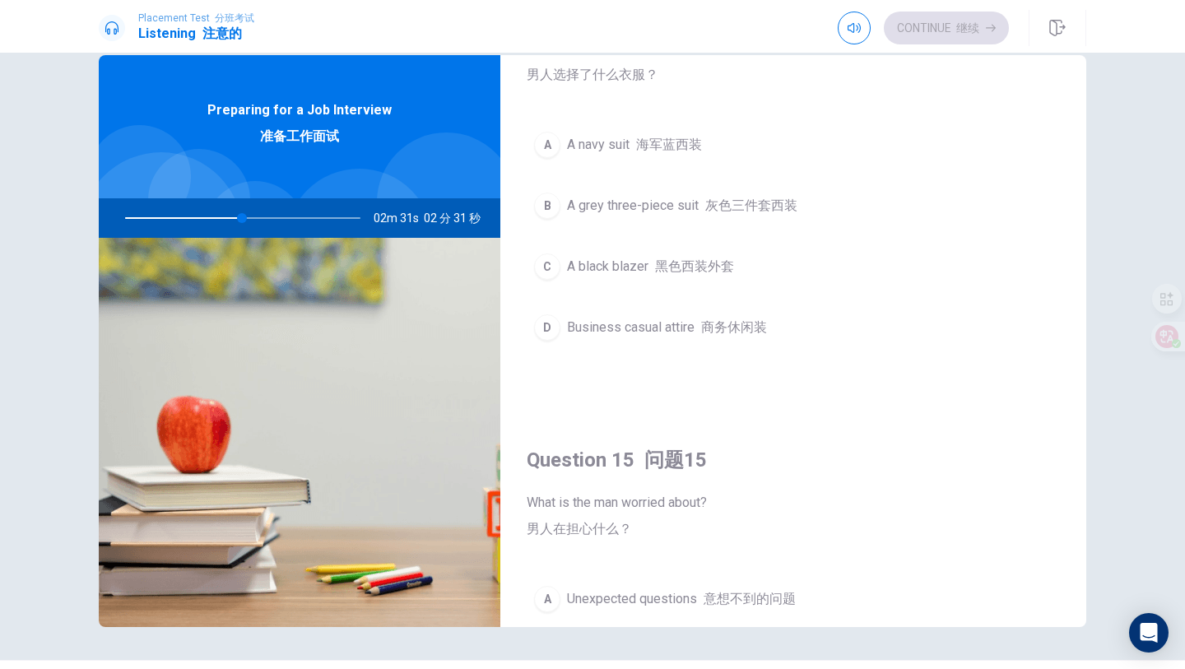
scroll to position [1883, 0]
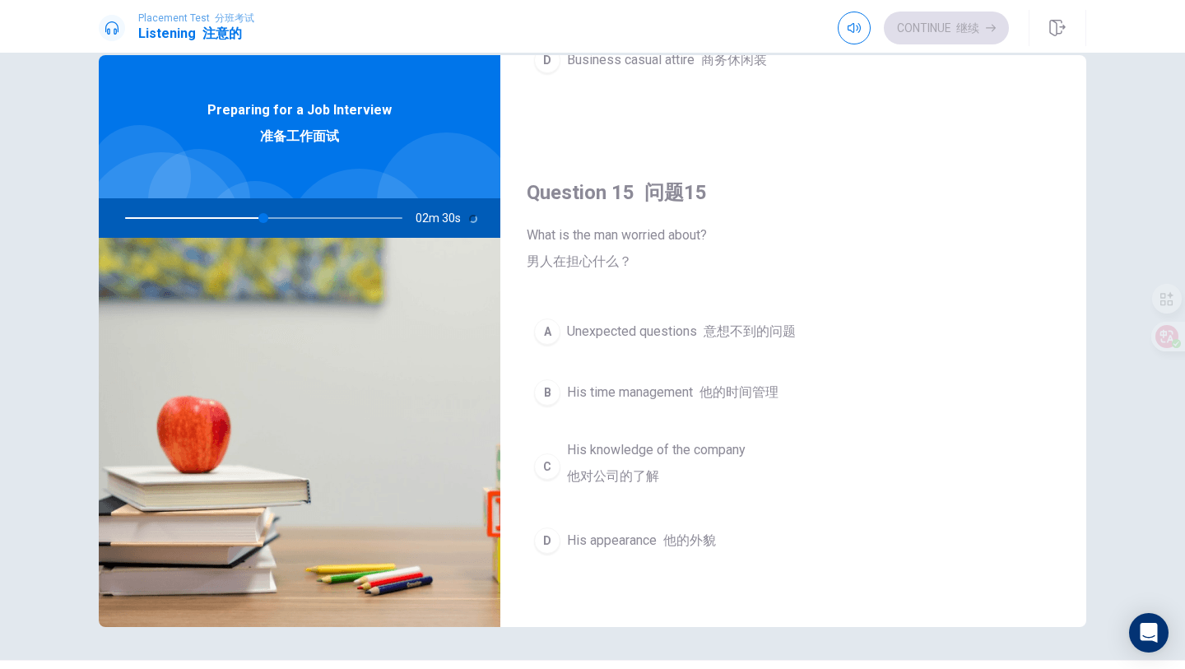
click at [675, 332] on span "Unexpected questions 意想不到的问题" at bounding box center [681, 332] width 229 height 20
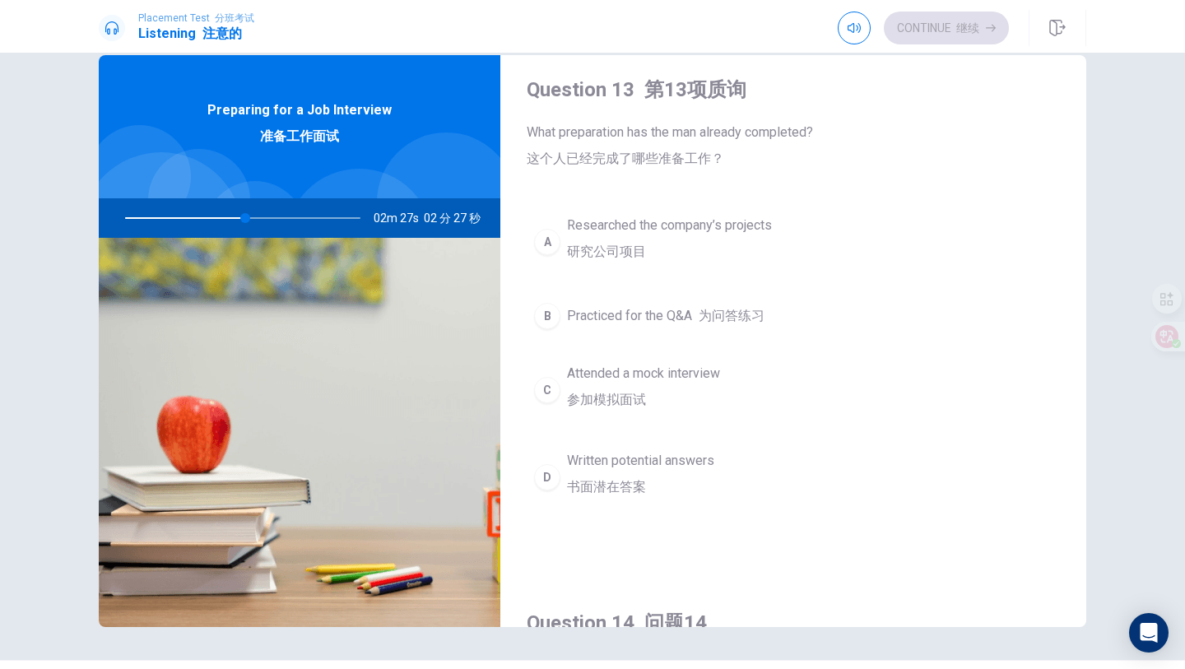
scroll to position [988, 0]
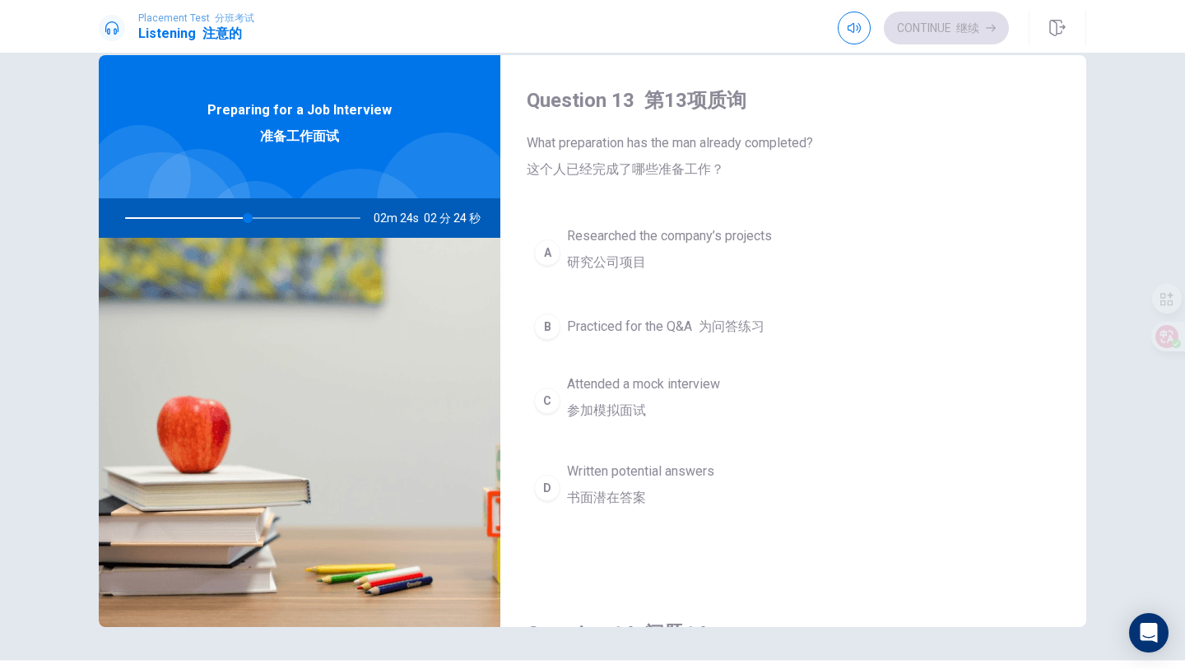
click at [548, 257] on div "A" at bounding box center [547, 252] width 26 height 26
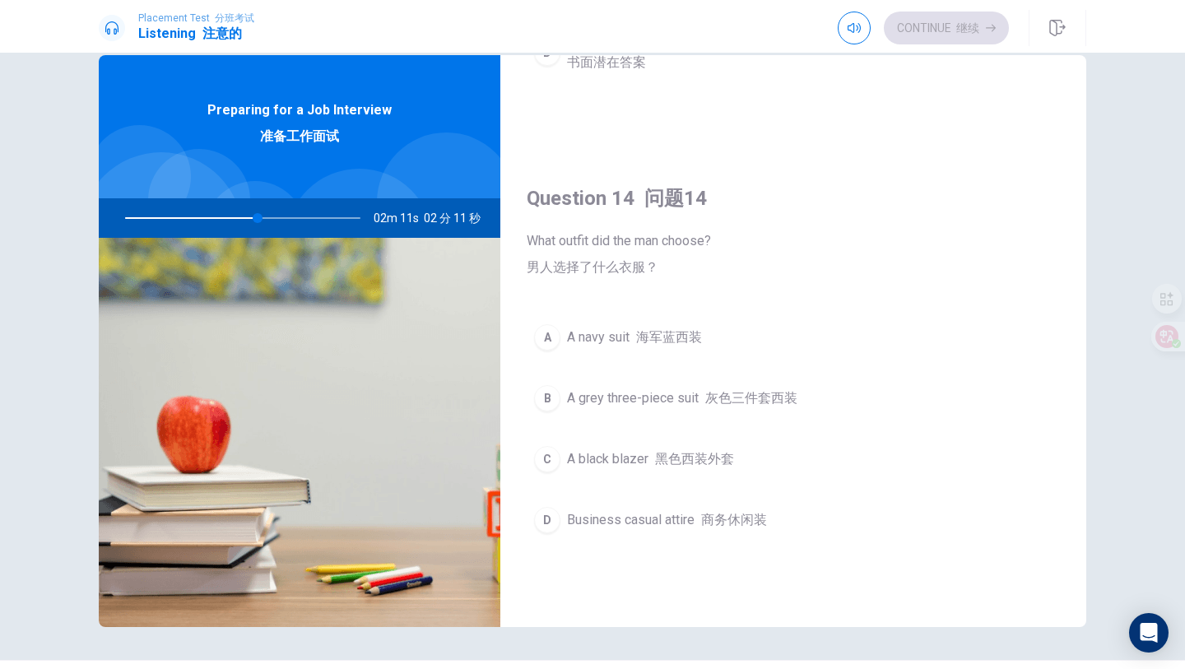
scroll to position [1424, 0]
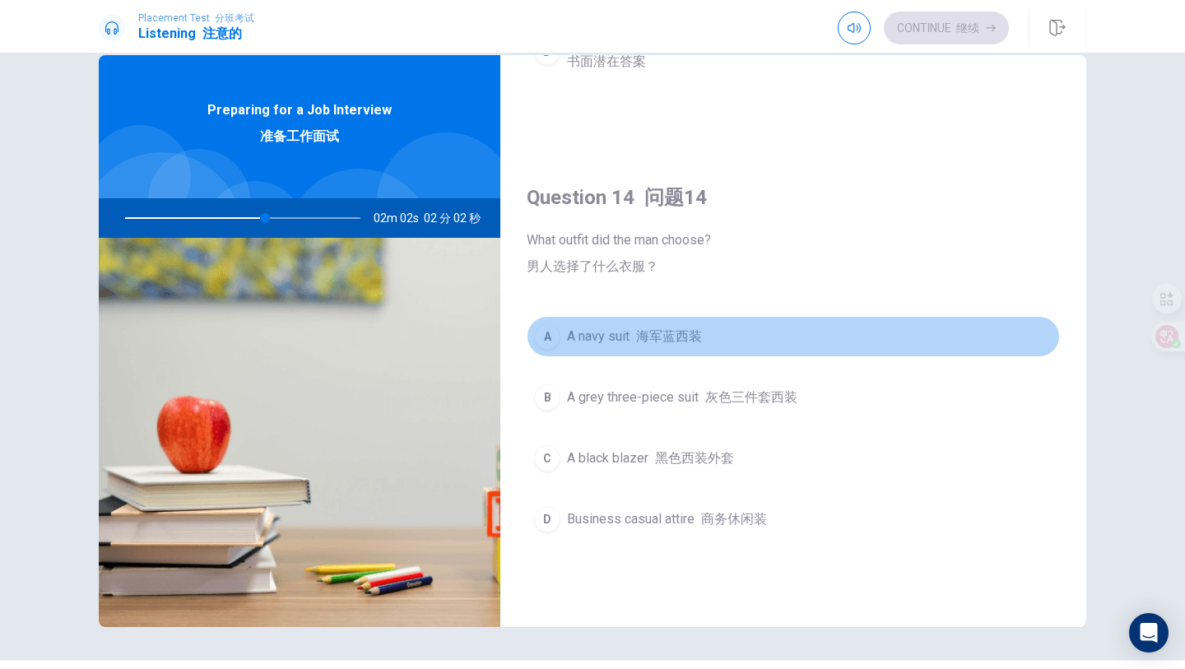
click at [557, 339] on div "A" at bounding box center [547, 336] width 26 height 26
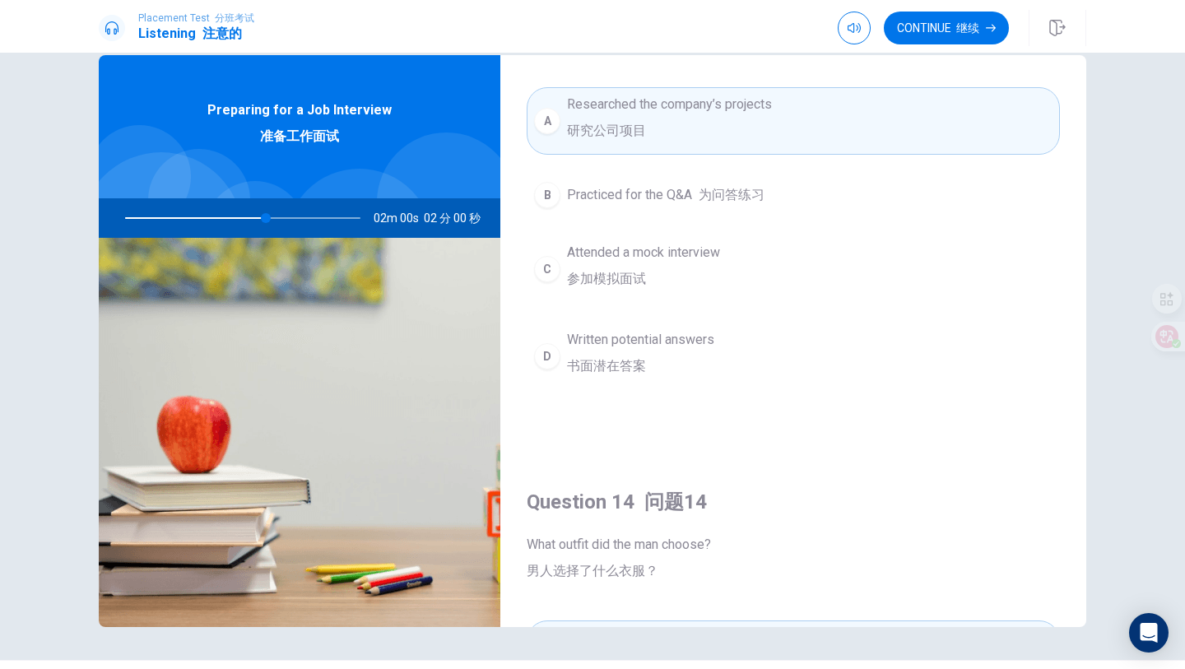
scroll to position [888, 0]
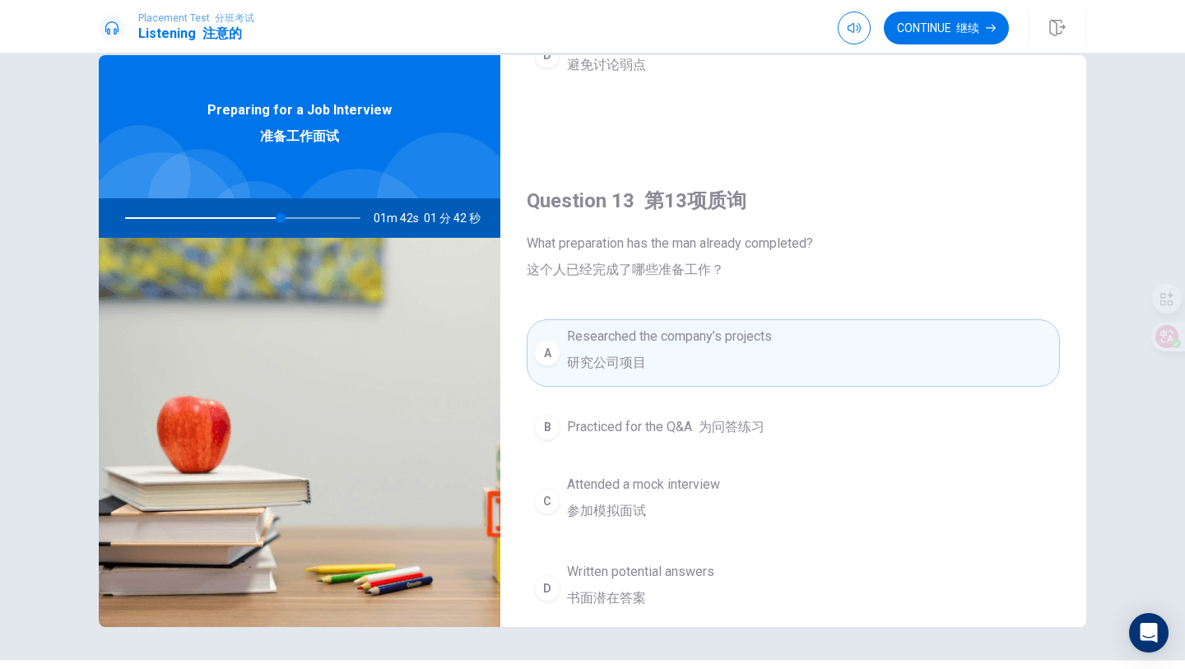
click at [554, 582] on div "D" at bounding box center [547, 588] width 26 height 26
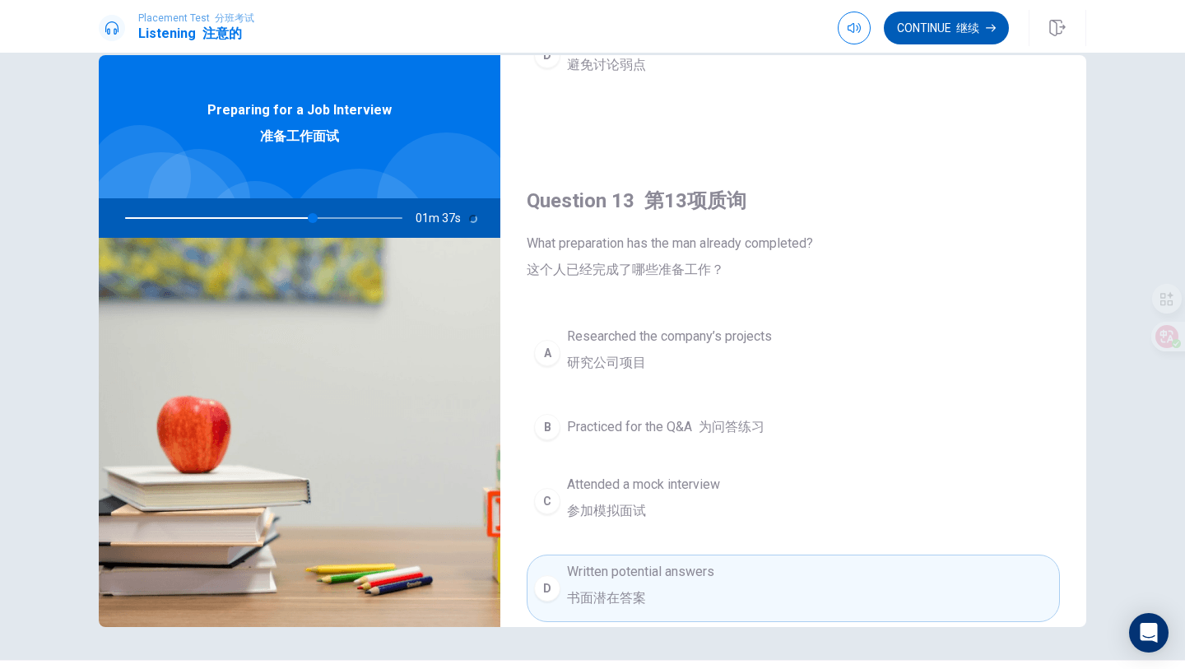
click at [921, 31] on button "Continue 继续" at bounding box center [945, 28] width 125 height 33
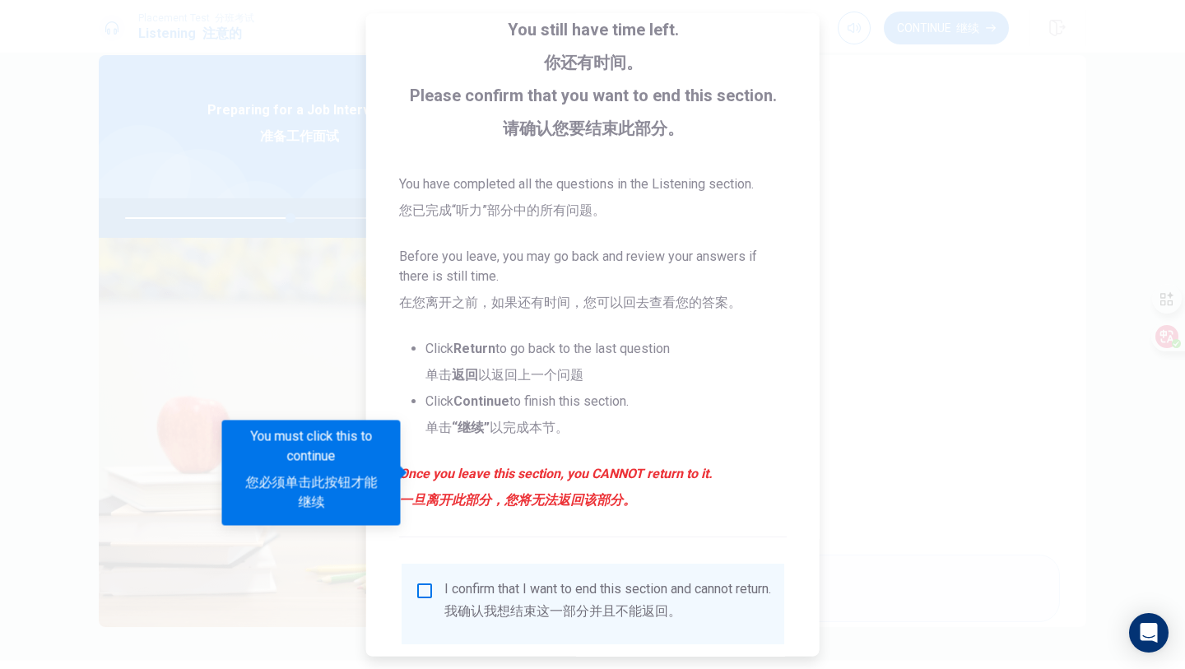
scroll to position [220, 0]
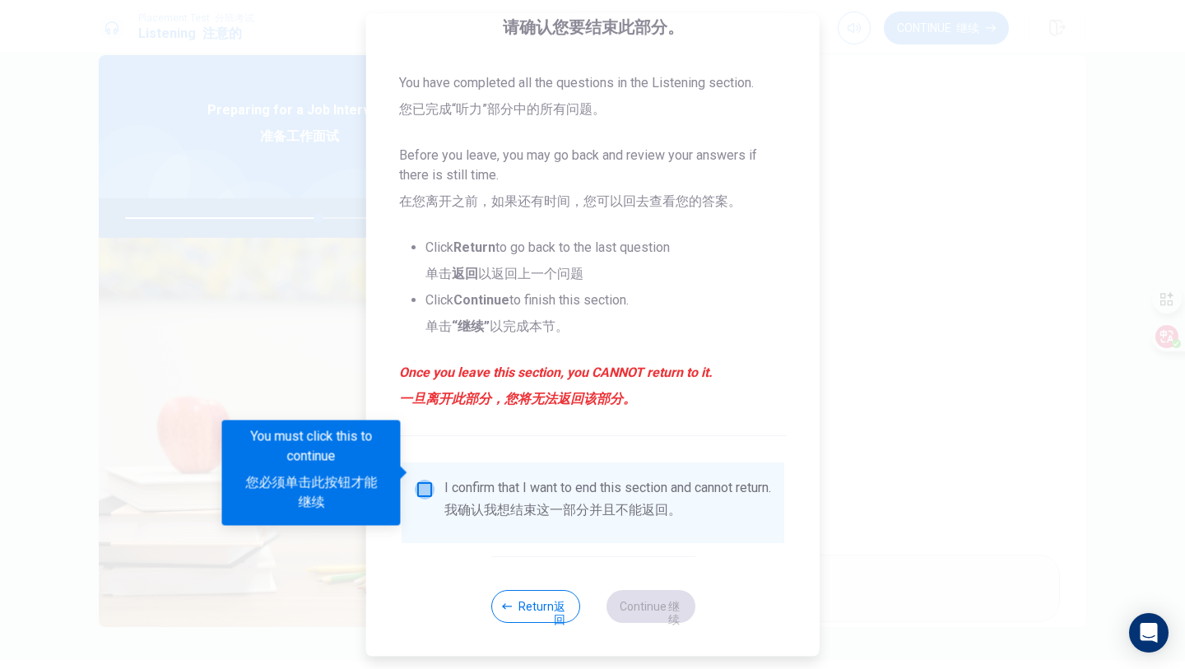
click at [426, 480] on input "You must click this to continue" at bounding box center [425, 490] width 20 height 20
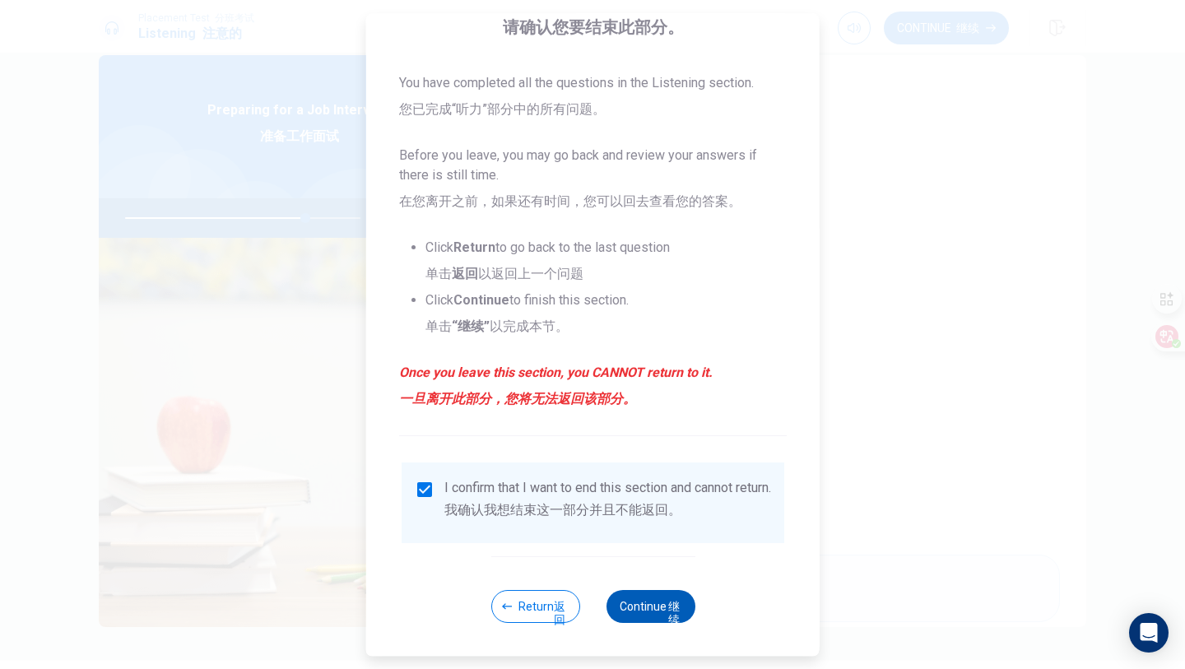
click at [651, 603] on button "Continue 继续" at bounding box center [649, 606] width 89 height 33
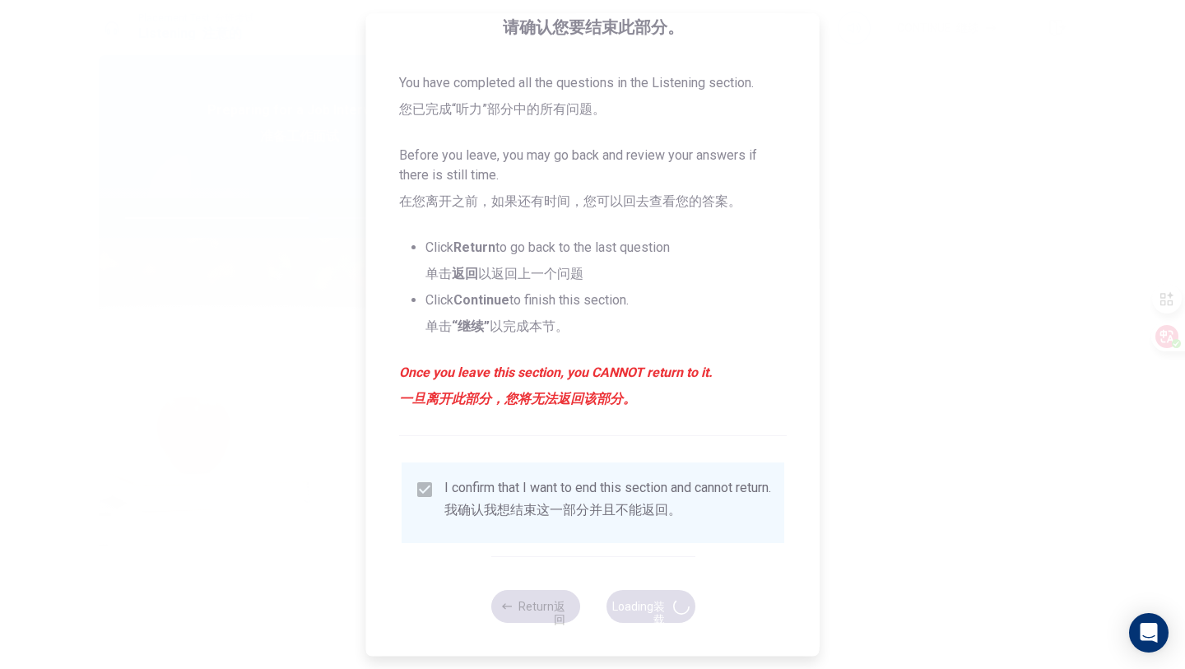
type input "78"
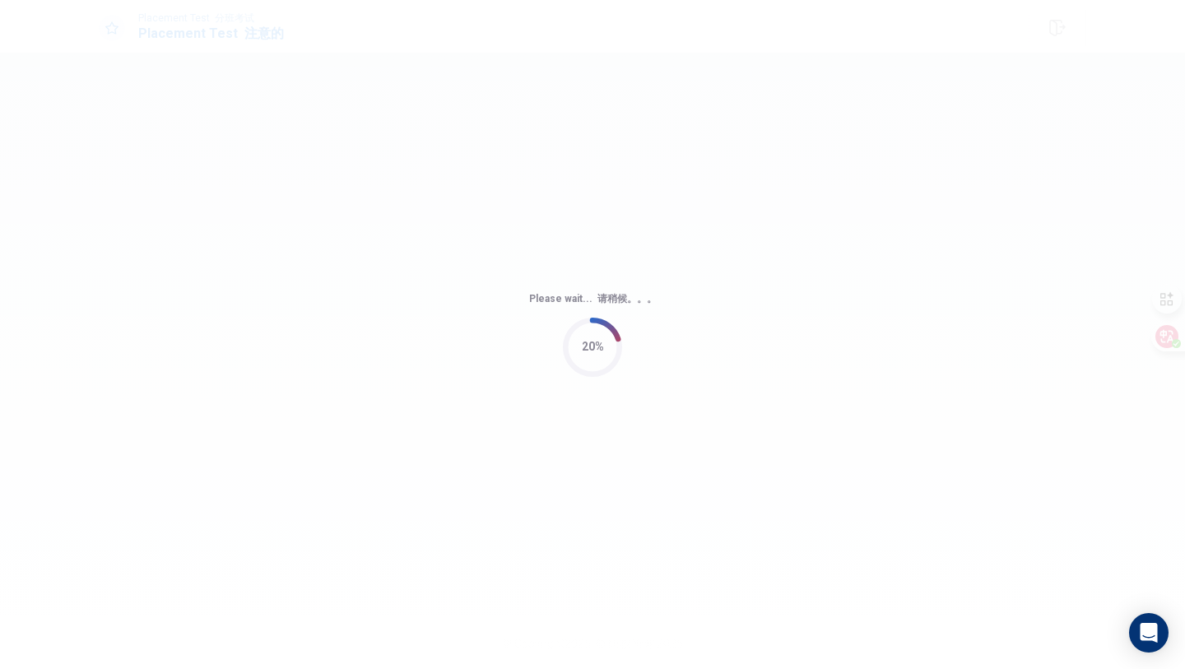
scroll to position [0, 0]
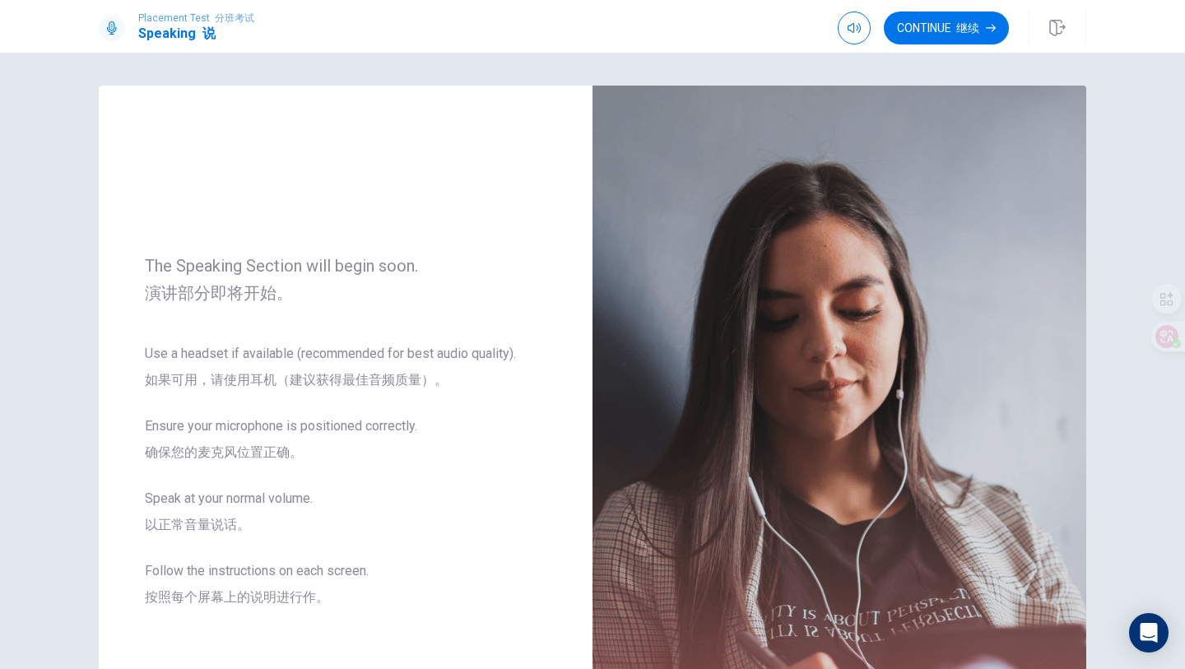
click at [1157, 53] on div "The Speaking Section will begin soon. 演讲部分即将开始。 Use a headset if available (rec…" at bounding box center [592, 361] width 1185 height 616
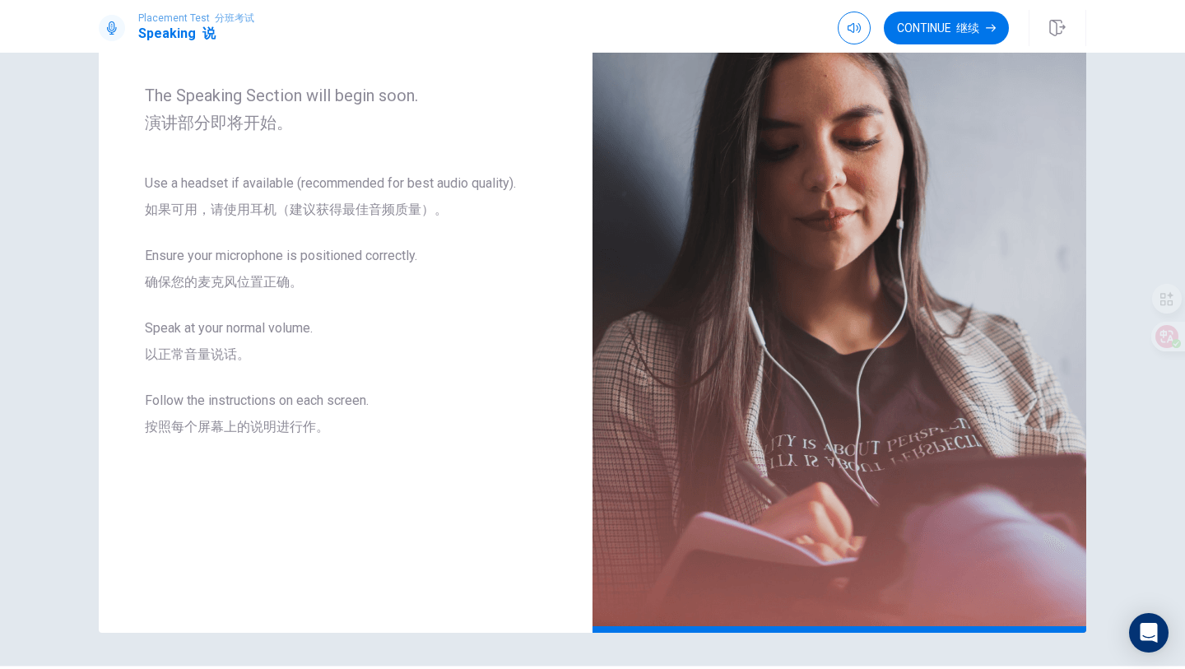
scroll to position [169, 0]
click at [958, 35] on button "Continue 继续" at bounding box center [945, 28] width 125 height 33
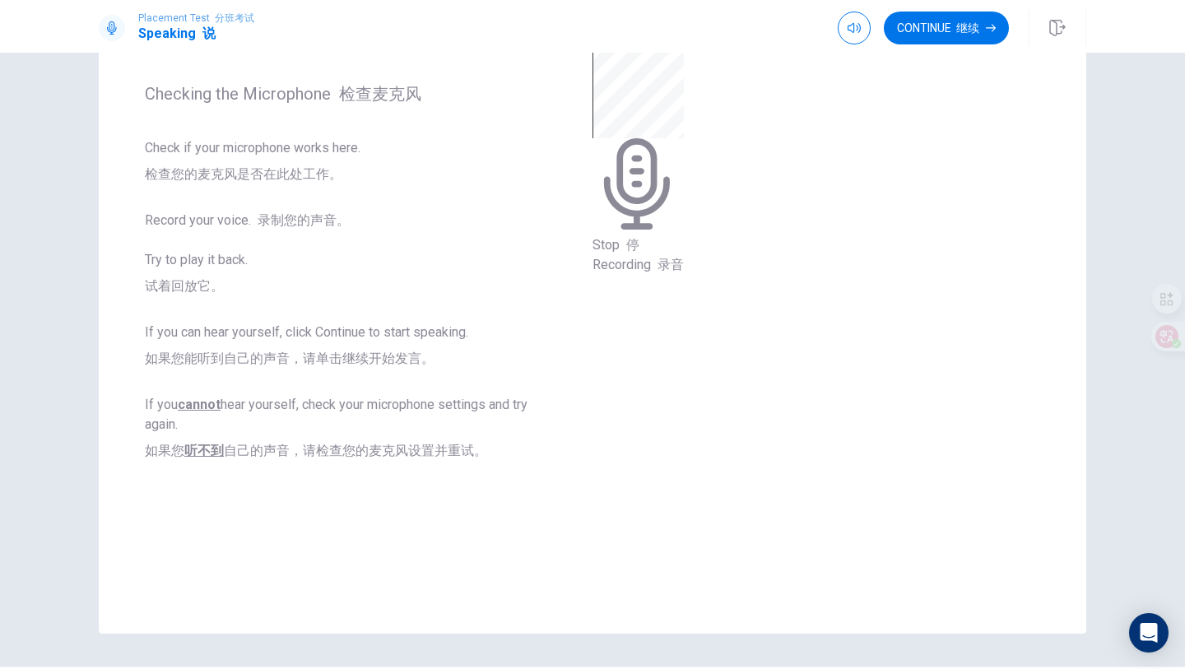
click at [1166, 350] on div at bounding box center [1173, 337] width 44 height 30
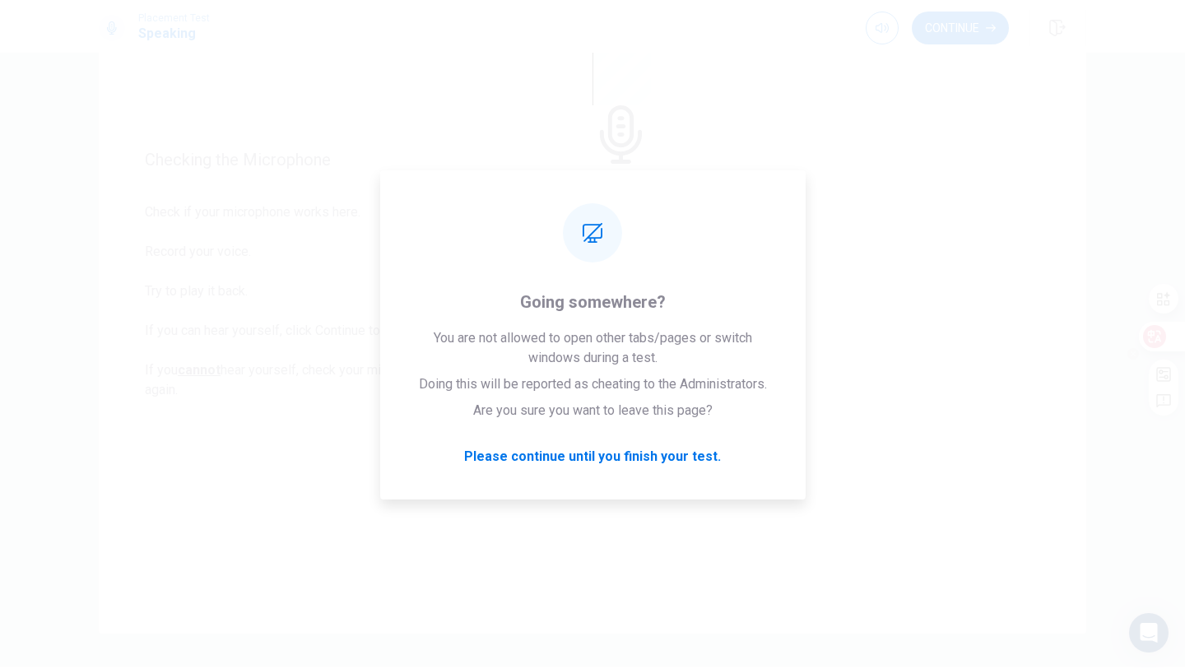
click at [1159, 350] on div at bounding box center [1160, 337] width 44 height 30
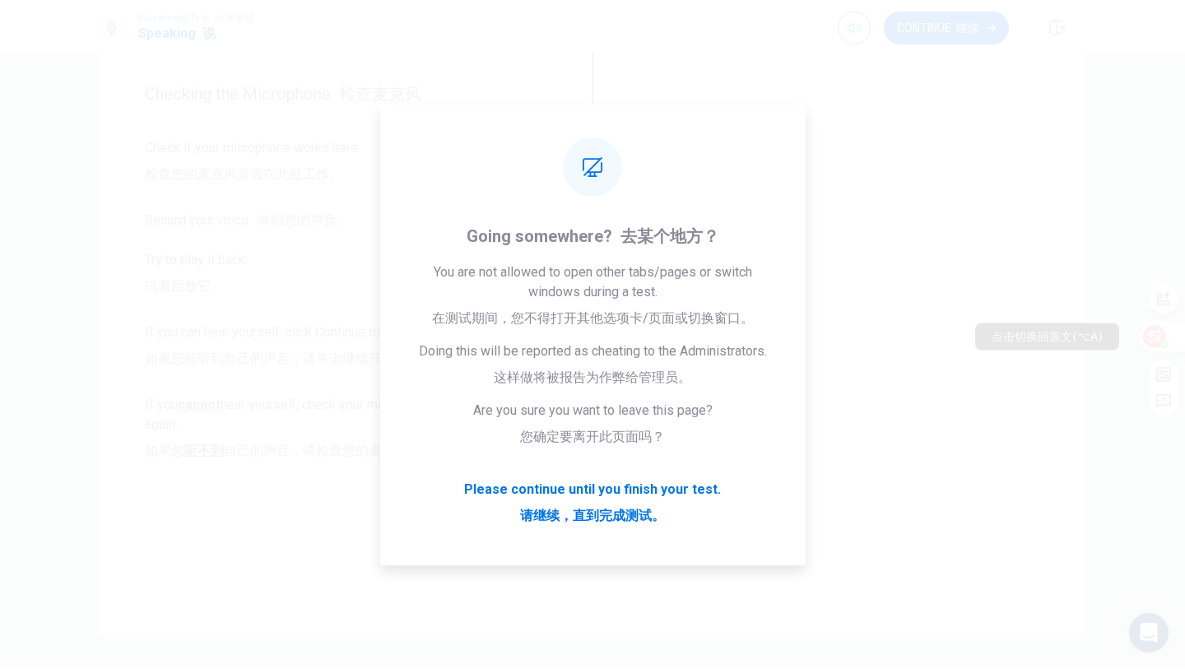
click at [1155, 343] on icon at bounding box center [1154, 336] width 16 height 16
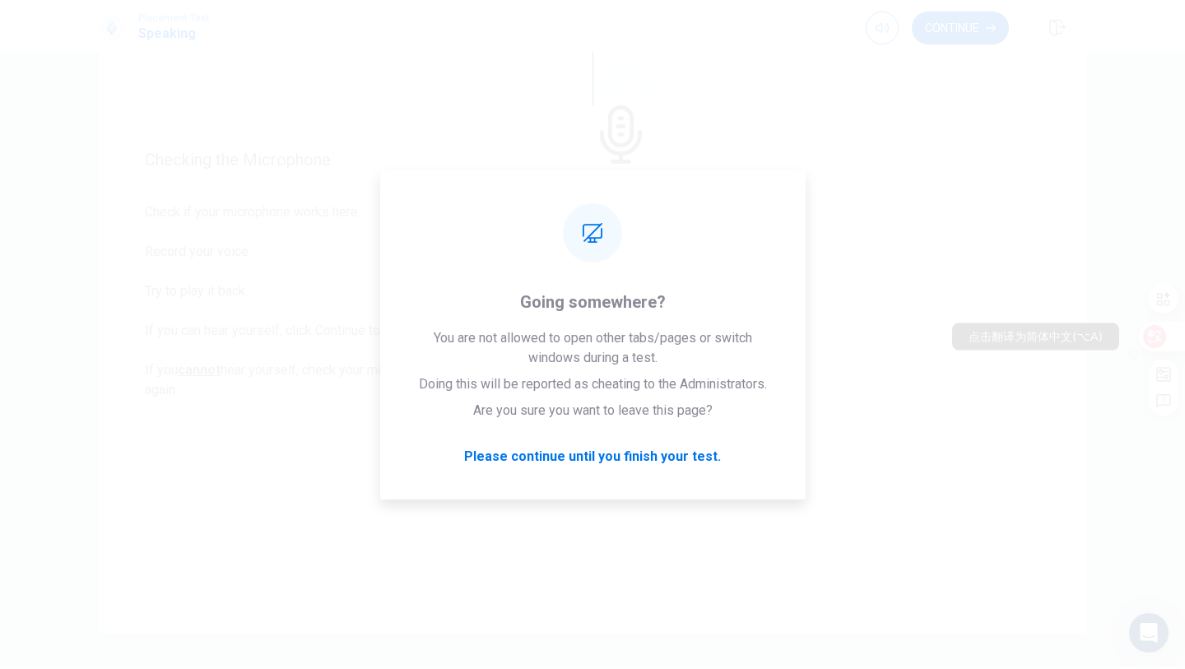
click at [1154, 342] on icon at bounding box center [1154, 336] width 16 height 16
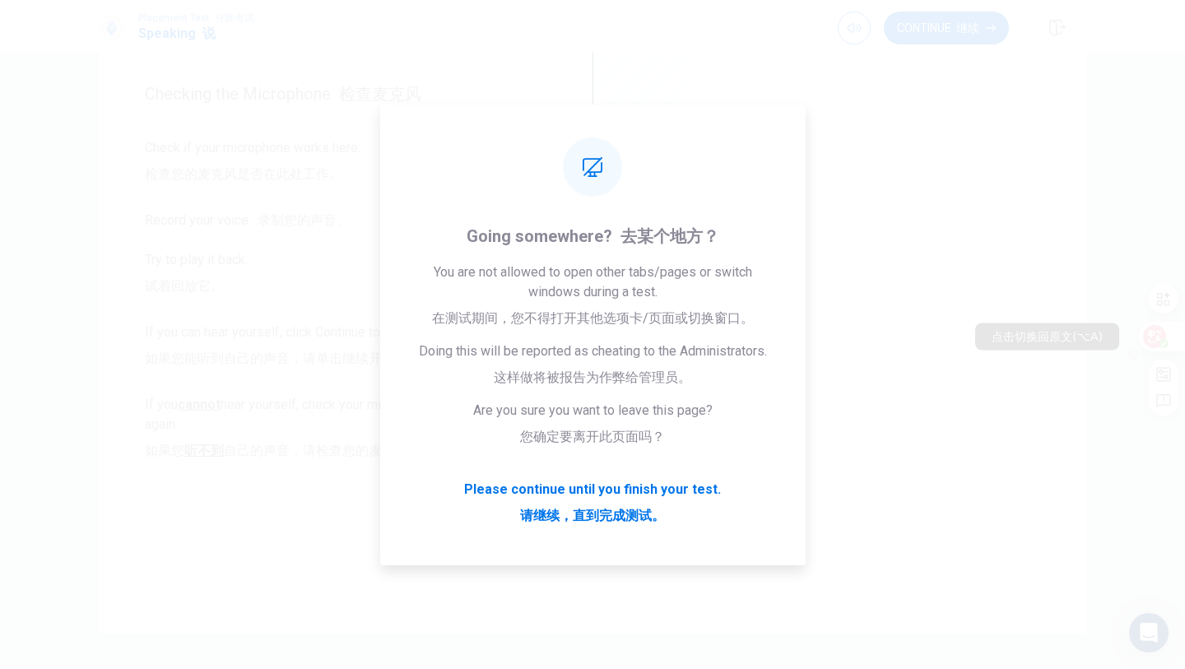
click at [1154, 342] on icon at bounding box center [1154, 336] width 16 height 16
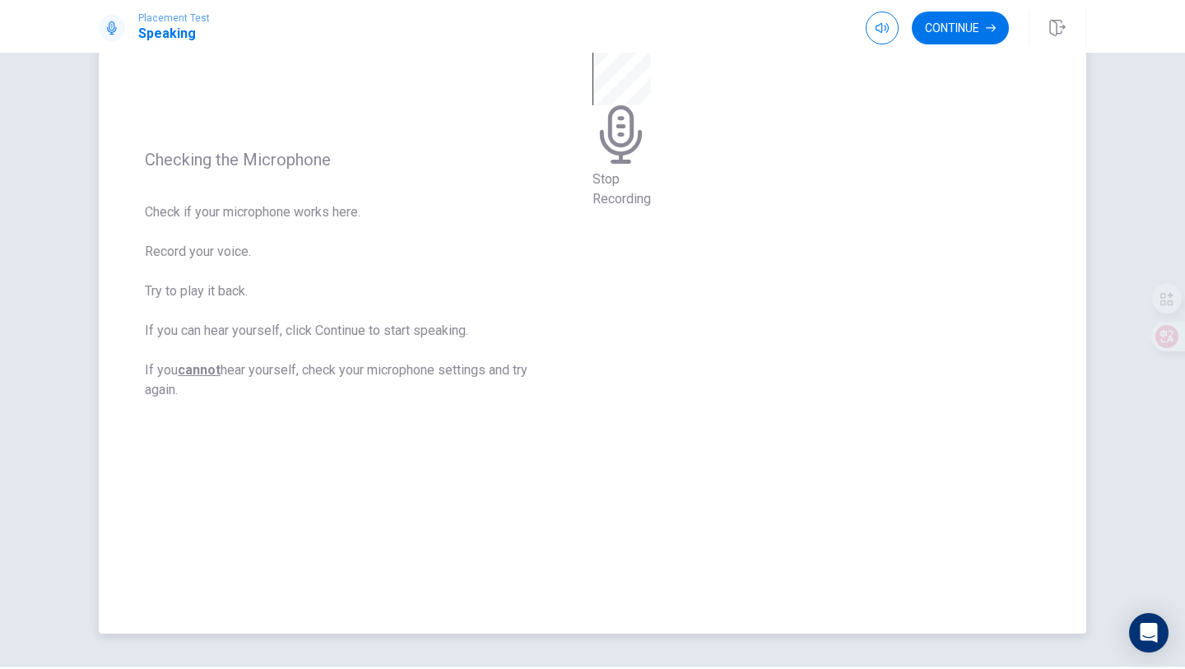
click at [651, 161] on div "00:00:01 Stop Recording" at bounding box center [621, 274] width 58 height 717
click at [628, 40] on icon at bounding box center [609, 15] width 35 height 49
click at [614, 80] on icon "Play Audio" at bounding box center [607, 70] width 16 height 20
click at [642, 46] on div at bounding box center [616, 18] width 49 height 55
click at [959, 33] on button "Continue" at bounding box center [959, 28] width 97 height 33
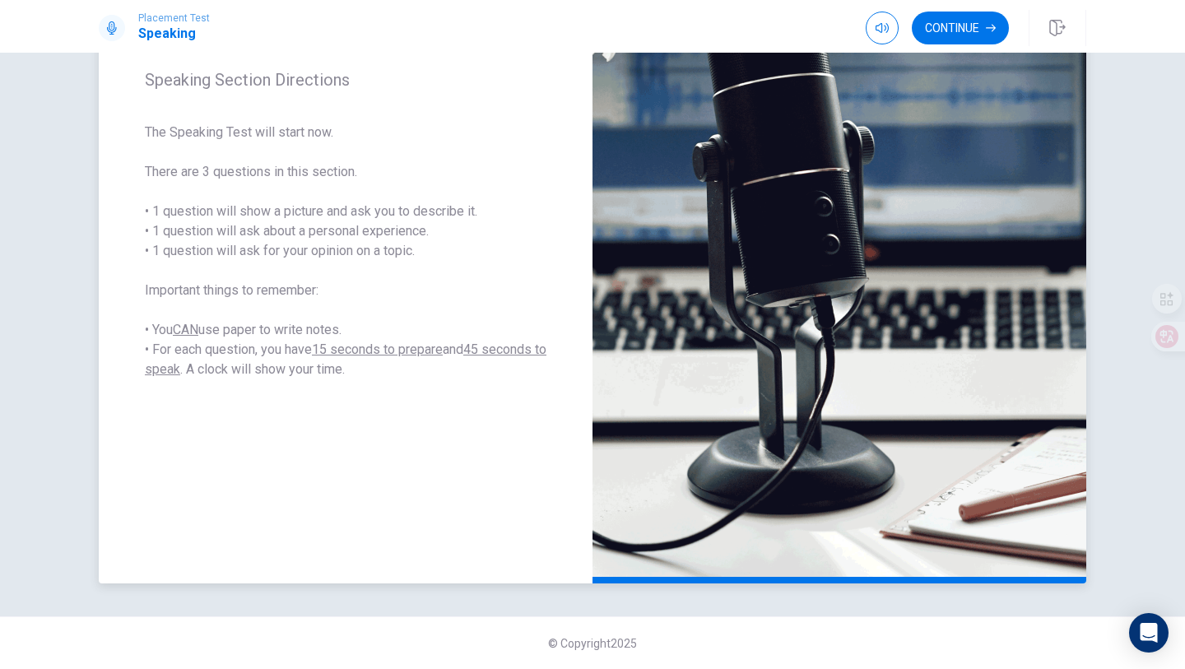
scroll to position [0, 0]
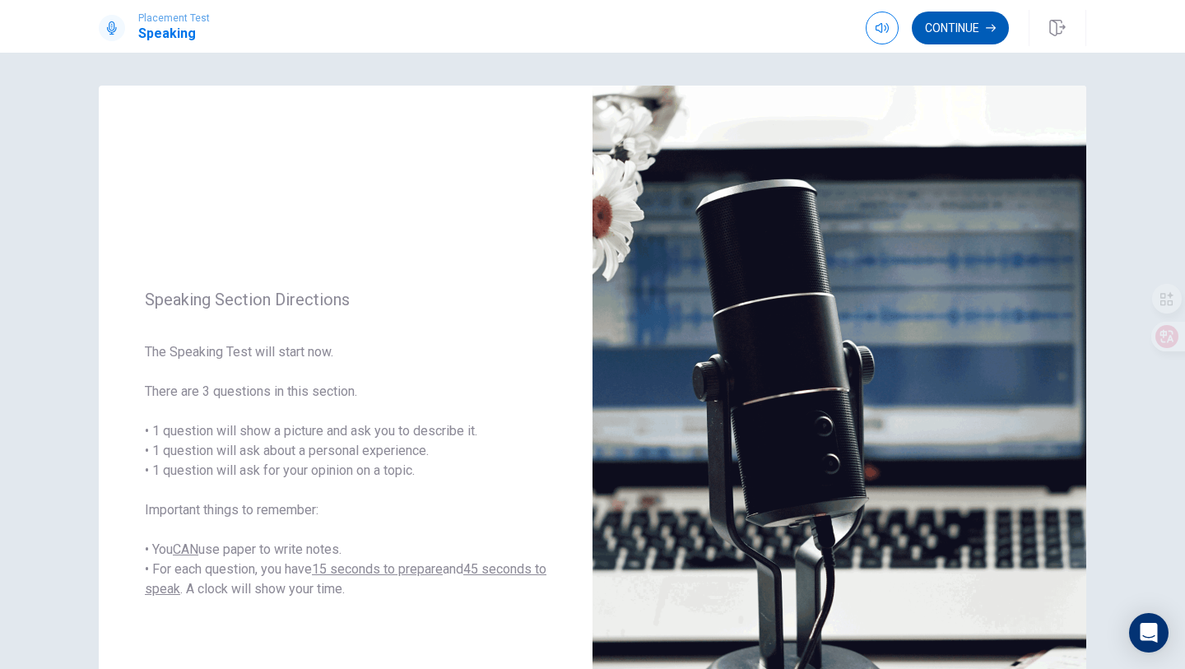
click at [992, 33] on button "Continue" at bounding box center [959, 28] width 97 height 33
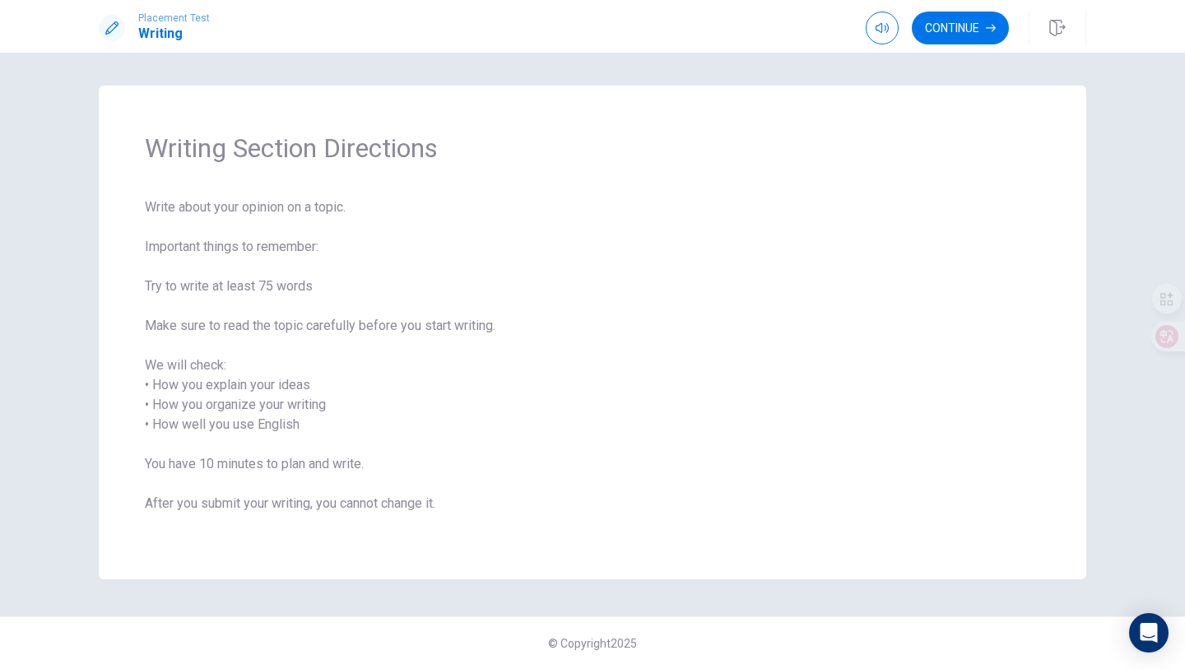
click at [934, 48] on div "Placement Test Writing Continue" at bounding box center [592, 26] width 1185 height 53
click at [948, 35] on button "Continue" at bounding box center [959, 28] width 97 height 33
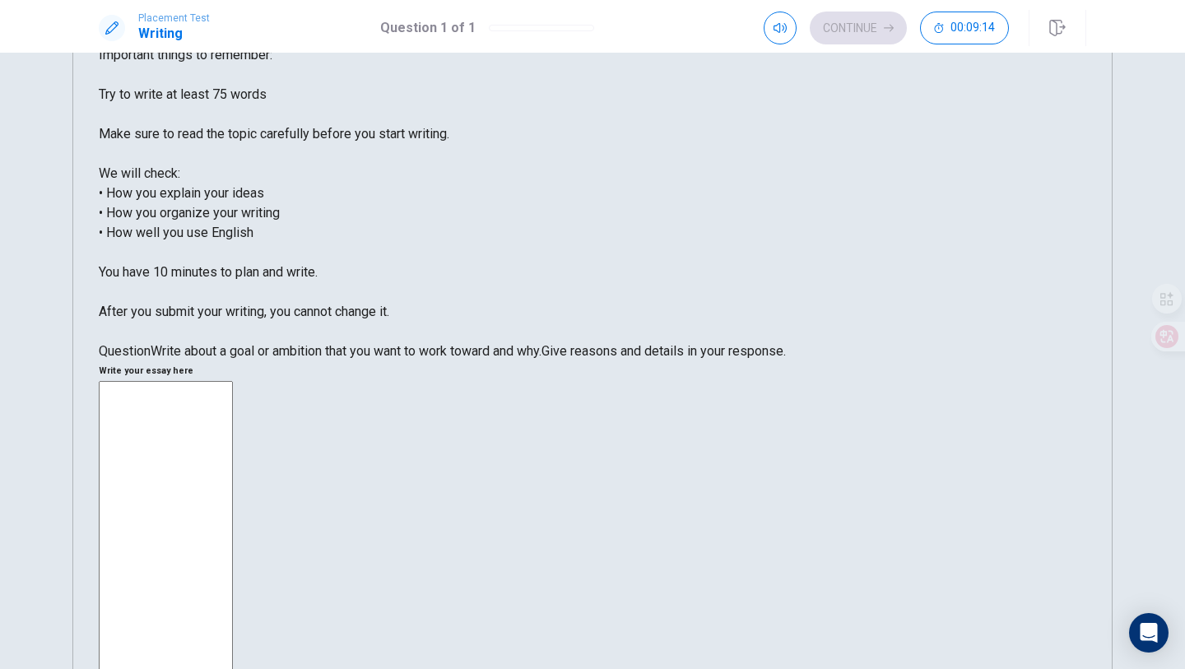
scroll to position [98, 0]
click at [233, 383] on textarea at bounding box center [166, 625] width 134 height 484
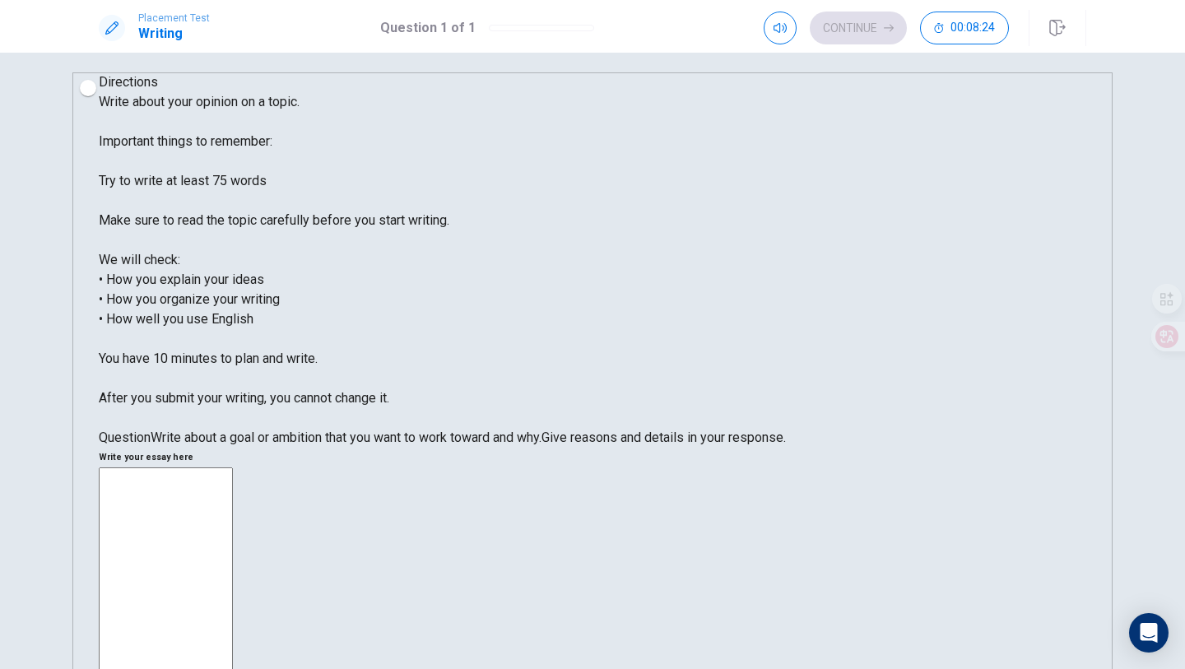
scroll to position [7, 0]
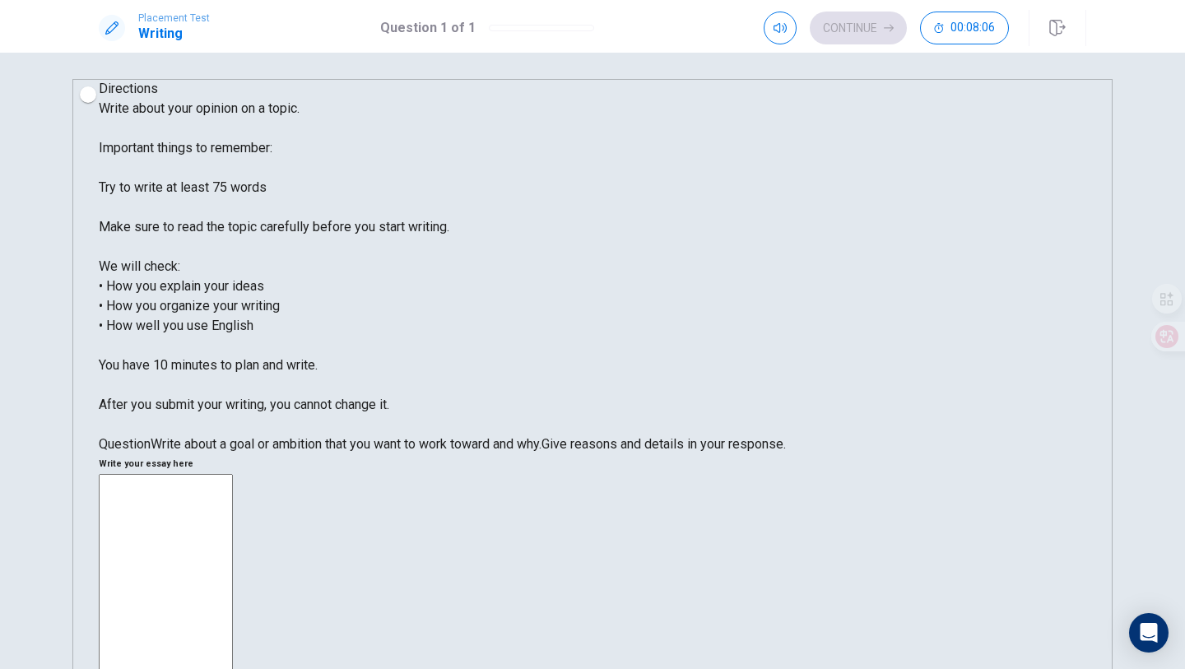
type textarea "i"
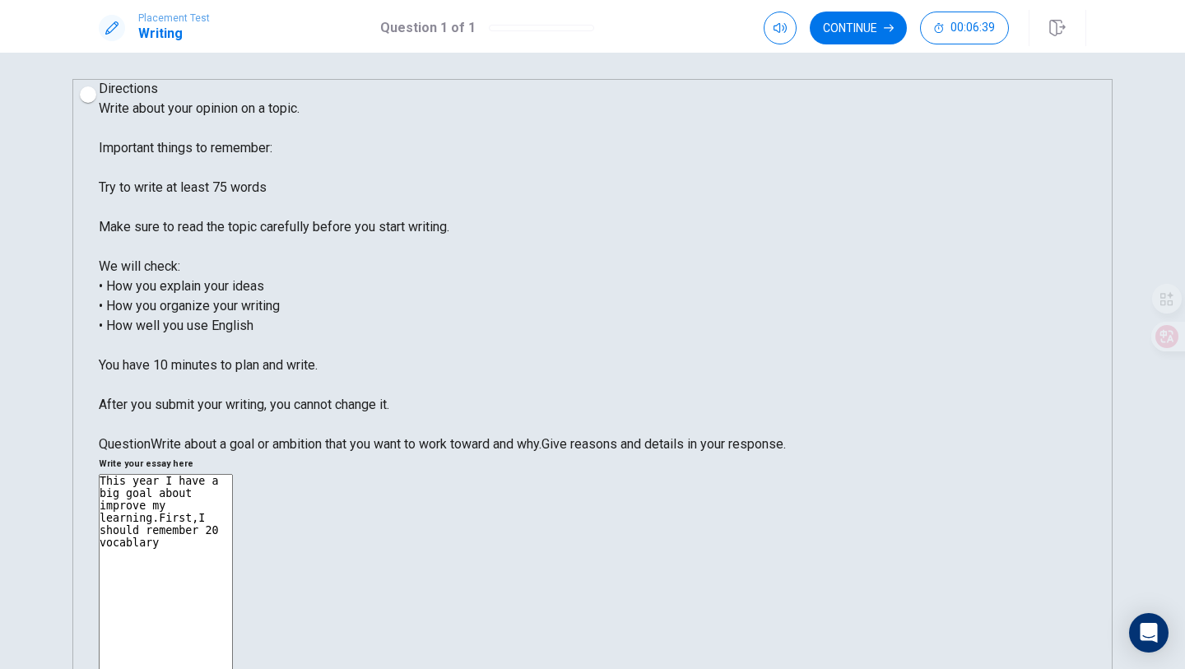
drag, startPoint x: 774, startPoint y: 181, endPoint x: 713, endPoint y: 179, distance: 60.9
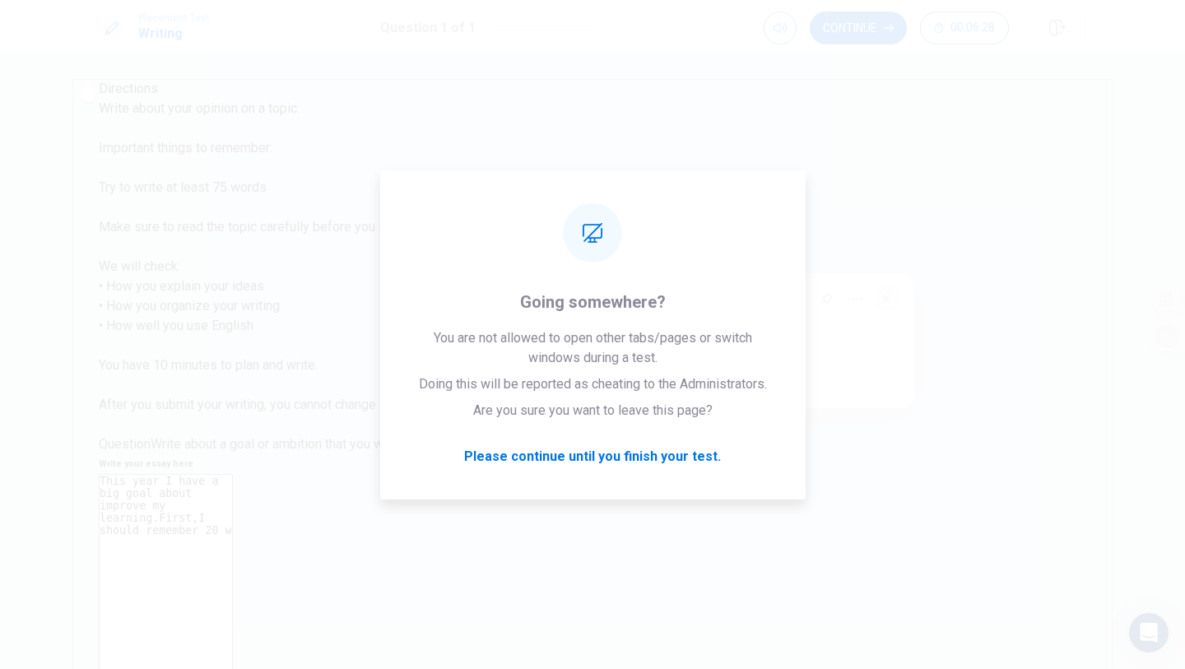
click at [881, 297] on icon at bounding box center [885, 298] width 23 height 23
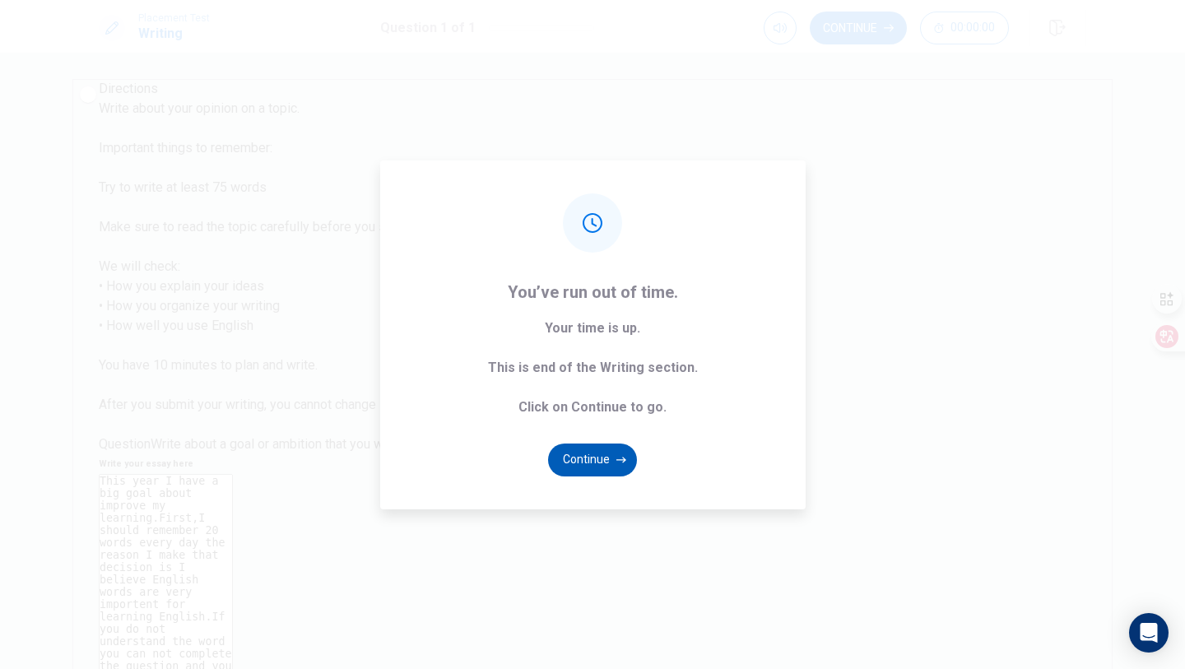
type textarea "This year I have a big goal about improve my learning.First,I should remember 2…"
click at [605, 448] on button "Continue" at bounding box center [592, 459] width 89 height 33
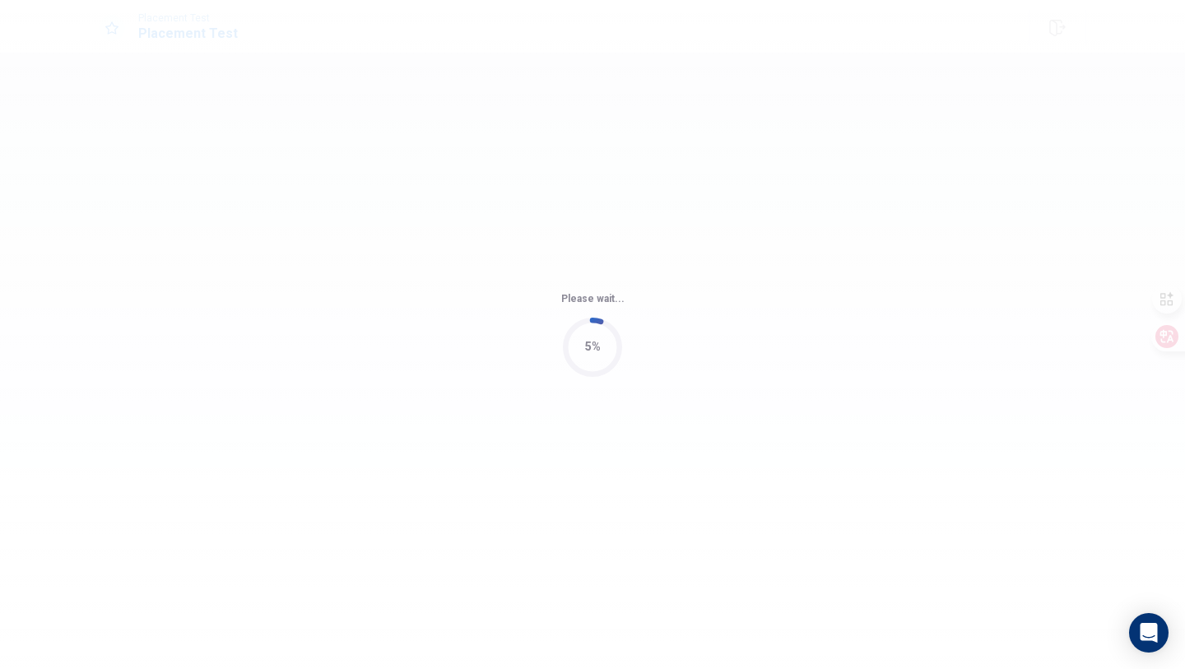
scroll to position [0, 0]
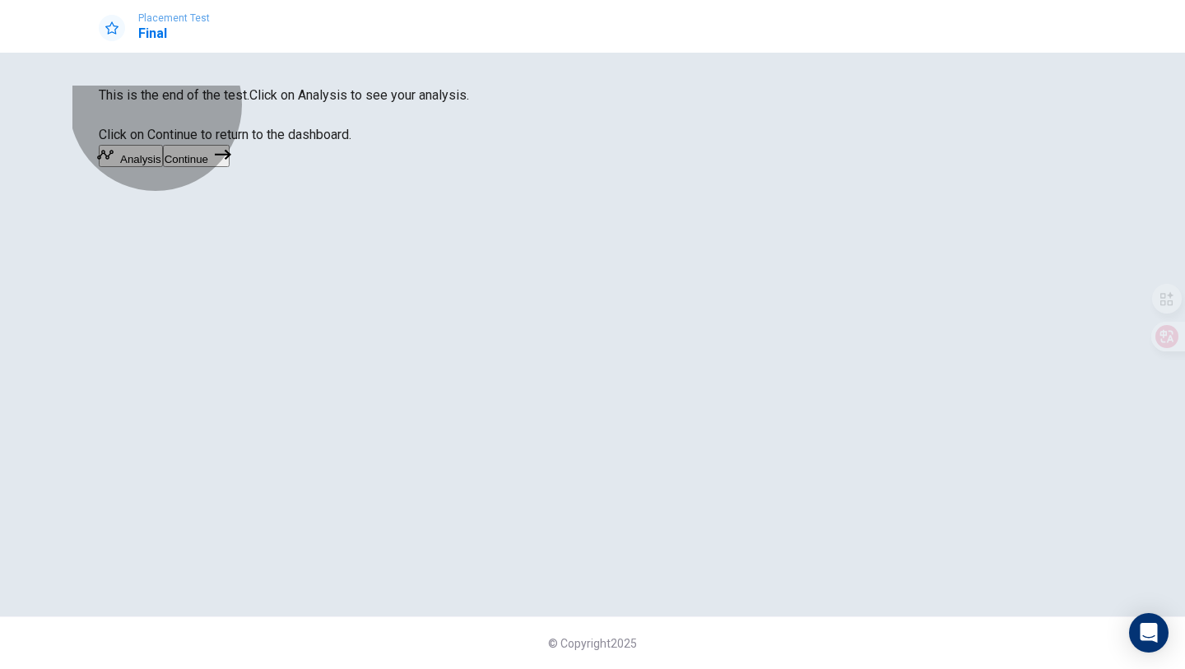
click at [163, 167] on button "Analysis" at bounding box center [131, 156] width 64 height 22
